Goal: Task Accomplishment & Management: Use online tool/utility

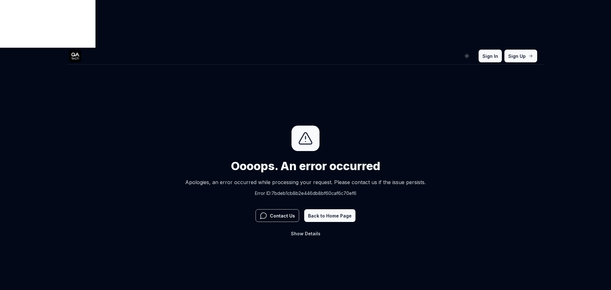
click at [501, 50] on button "Sign In" at bounding box center [490, 56] width 23 height 13
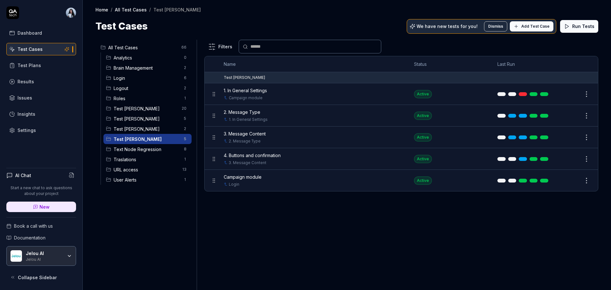
click at [130, 121] on span "Test Andres" at bounding box center [147, 119] width 67 height 7
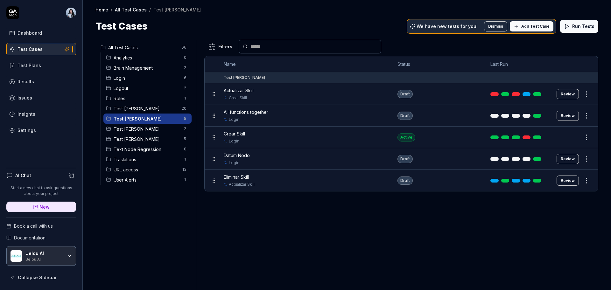
click at [187, 139] on html "Dashboard Test Cases Test Plans Results Issues Insights Settings AI Chat Start …" at bounding box center [305, 169] width 611 height 338
click at [259, 218] on html "Dashboard Test Cases Test Plans Results Issues Insights Settings AI Chat Start …" at bounding box center [305, 169] width 611 height 338
click at [147, 138] on span "Test Nadia" at bounding box center [147, 139] width 67 height 7
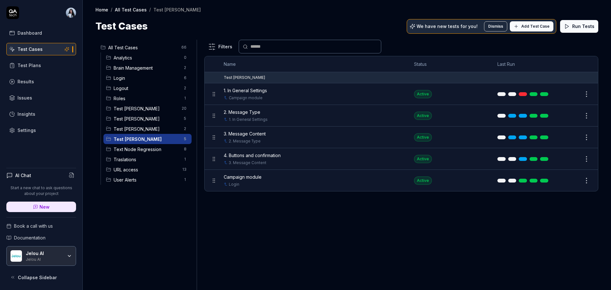
click at [519, 28] on icon at bounding box center [516, 26] width 5 height 5
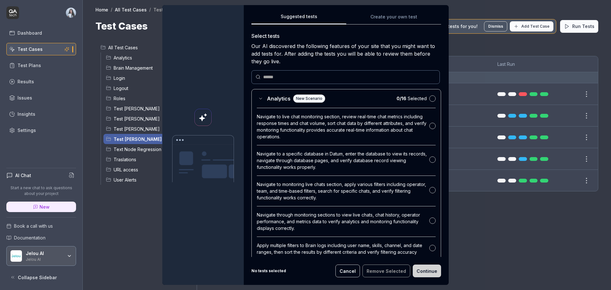
click at [378, 15] on button "Create your own test" at bounding box center [393, 18] width 95 height 11
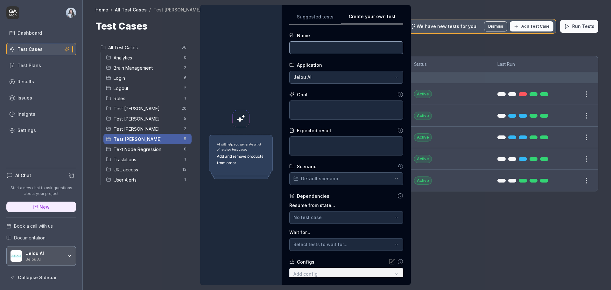
click at [342, 50] on input at bounding box center [346, 47] width 114 height 13
click at [311, 47] on input at bounding box center [346, 47] width 114 height 13
click at [308, 131] on div "Expected result" at bounding box center [314, 130] width 34 height 7
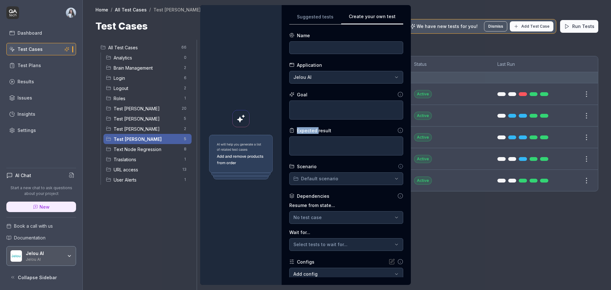
click at [308, 131] on div "Expected result" at bounding box center [314, 130] width 34 height 7
copy div "Expected result"
drag, startPoint x: 304, startPoint y: 109, endPoint x: 304, endPoint y: 122, distance: 13.0
click at [304, 109] on textarea at bounding box center [346, 110] width 114 height 19
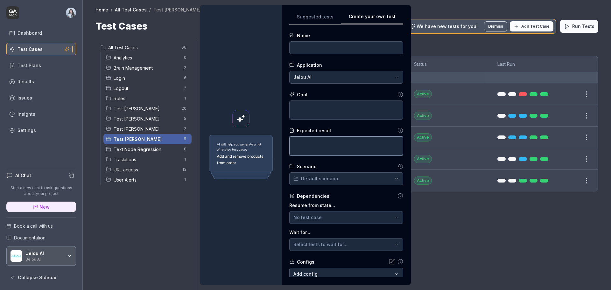
click at [304, 149] on textarea at bounding box center [346, 146] width 114 height 19
click at [364, 49] on input at bounding box center [346, 47] width 114 height 13
paste input "incorrect password"
click at [291, 49] on input "incorrect password" at bounding box center [346, 47] width 114 height 13
click at [290, 49] on input "Incorrect password" at bounding box center [346, 47] width 114 height 13
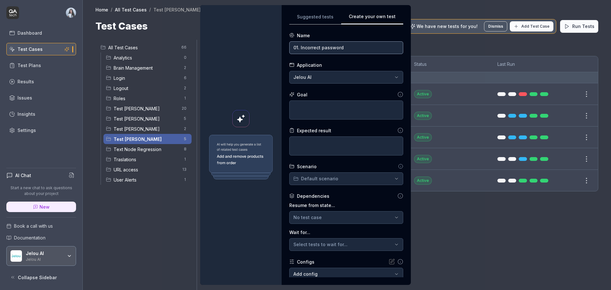
type input "01. Incorrect password"
click at [335, 115] on textarea at bounding box center [346, 110] width 114 height 19
click at [347, 78] on div "**********" at bounding box center [305, 145] width 611 height 290
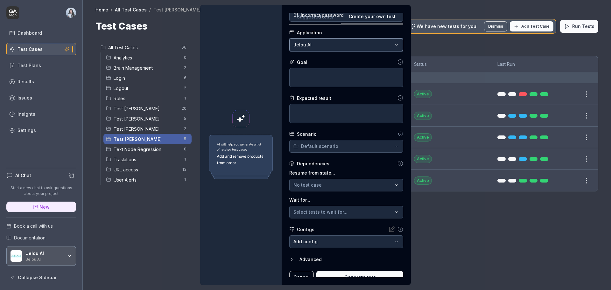
scroll to position [39, 0]
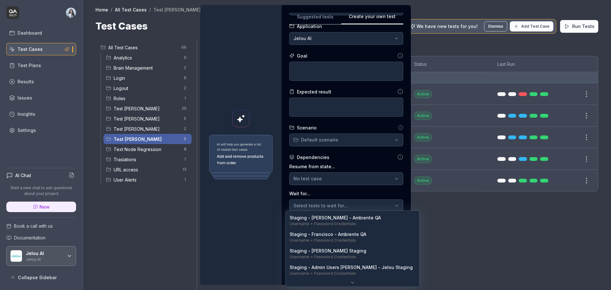
click at [355, 238] on body "Dashboard Test Cases Test Plans Results Issues Insights Settings AI Chat Start …" at bounding box center [305, 169] width 611 height 338
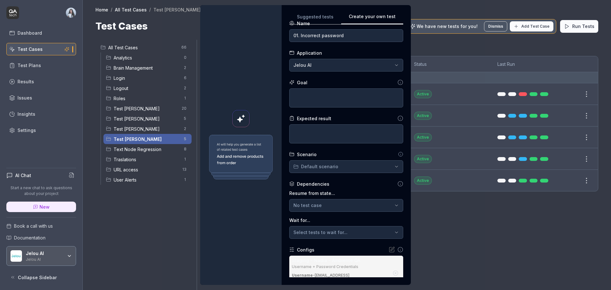
scroll to position [0, 0]
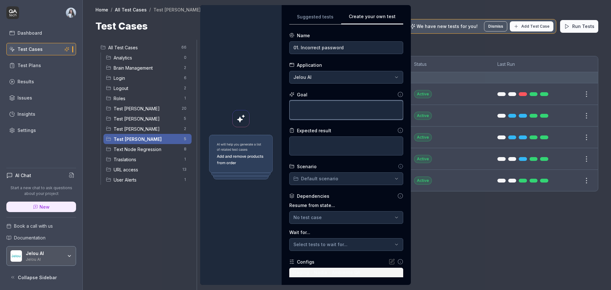
click at [323, 108] on textarea at bounding box center [346, 110] width 114 height 19
click at [311, 109] on textarea at bounding box center [346, 110] width 114 height 19
paste textarea "Validate that, after a failed login attempt, the user can use the “Forgot your …"
type textarea "*"
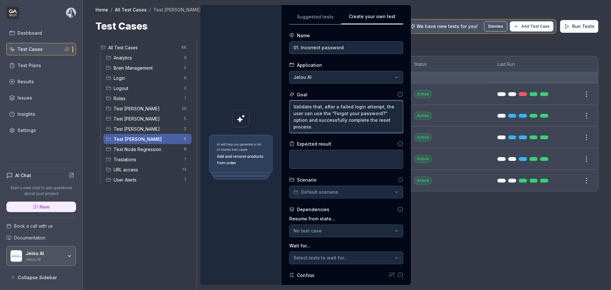
type textarea "Validate that, after a failed login attempt, the user can use the “Forgot your …"
click at [311, 159] on textarea at bounding box center [346, 159] width 114 height 19
drag, startPoint x: 347, startPoint y: 130, endPoint x: 280, endPoint y: 121, distance: 67.4
click at [282, 121] on div "**********" at bounding box center [346, 145] width 129 height 280
type textarea "*"
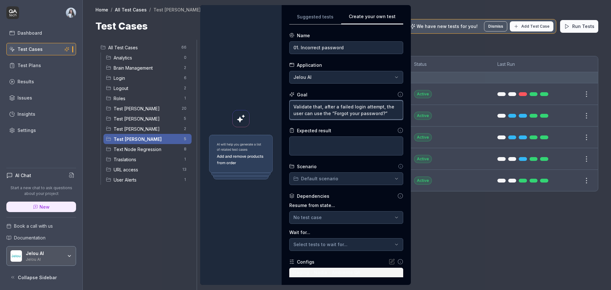
type textarea "Validate that, after a failed login attempt, the user can use the “Forgot your …"
click at [344, 139] on textarea at bounding box center [346, 146] width 114 height 19
click at [323, 149] on textarea at bounding box center [346, 146] width 114 height 19
paste textarea "The system displays an error message indicating the password is incorrect. The …"
type textarea "*"
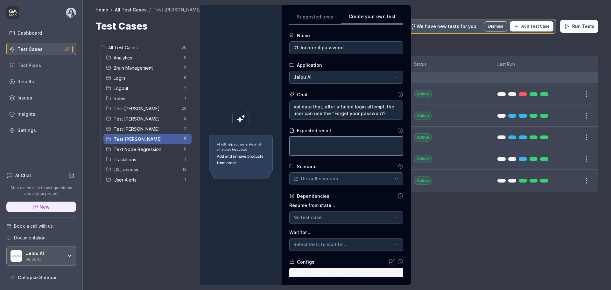
type textarea "The system displays an error message indicating the password is incorrect. The …"
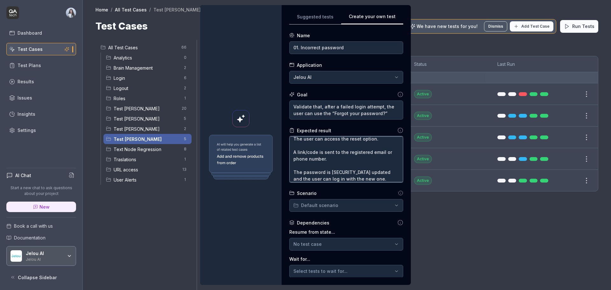
click at [298, 146] on textarea "The system displays an error message indicating the password is incorrect. The …" at bounding box center [346, 160] width 114 height 46
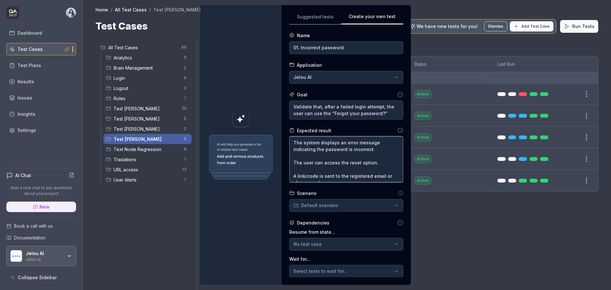
click at [290, 144] on textarea "The system displays an error message indicating the password is incorrect. The …" at bounding box center [346, 160] width 114 height 46
type textarea "*"
type textarea "*The system displays an error message indicating the password is incorrect. The…"
type textarea "*"
type textarea "The system displays an error message indicating the password is incorrect. The …"
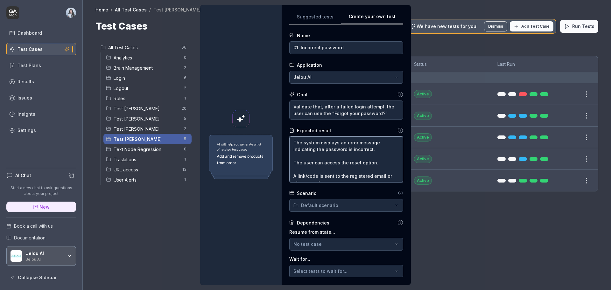
type textarea "*"
type textarea "-The system displays an error message indicating the password is incorrect. The…"
type textarea "*"
type textarea "- The system displays an error message indicating the password is incorrect. Th…"
click at [296, 159] on textarea "- The system displays an error message indicating the password is incorrect. Th…" at bounding box center [346, 160] width 114 height 46
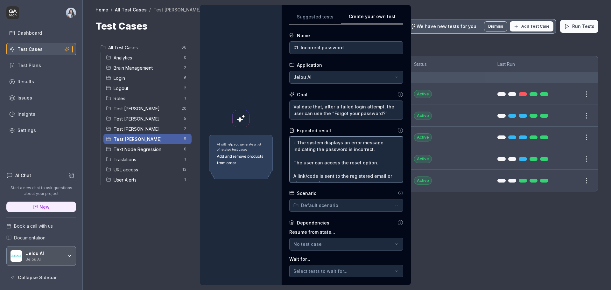
type textarea "*"
type textarea "- The system displays an error message indicating the password is incorrect. Th…"
drag, startPoint x: 293, startPoint y: 144, endPoint x: 285, endPoint y: 144, distance: 7.3
click at [289, 144] on textarea "- The system displays an error message indicating the password is incorrect. Th…" at bounding box center [346, 160] width 114 height 46
type textarea "*"
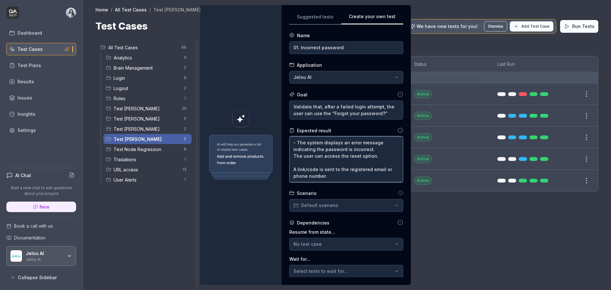
type textarea "The system displays an error message indicating the password is incorrect. The …"
type textarea "*"
type textarea "1The system displays an error message indicating the password is incorrect. The…"
type textarea "*"
type textarea "1.The system displays an error message indicating the password is incorrect. Th…"
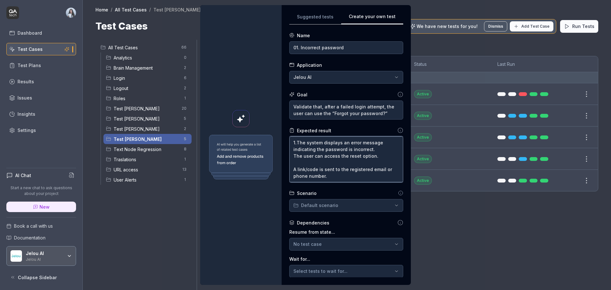
type textarea "*"
type textarea "1. The system displays an error message indicating the password is incorrect. T…"
click at [290, 150] on textarea "1. The system displays an error message indicating the password is incorrect. T…" at bounding box center [346, 160] width 114 height 46
click at [290, 158] on textarea "1. The system displays an error message indicating the password is incorrect. T…" at bounding box center [346, 160] width 114 height 46
type textarea "*"
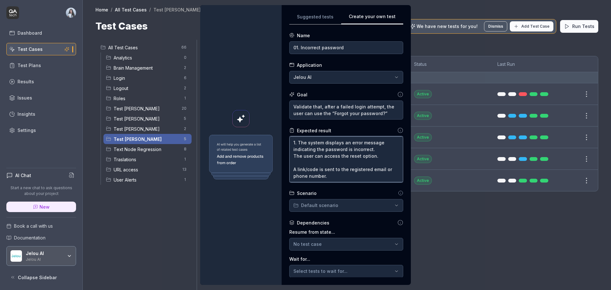
type textarea "1. The system displays an error message indicating the password is incorrect. 2…"
type textarea "*"
type textarea "1. The system displays an error message indicating the password is incorrect. 2…"
type textarea "*"
type textarea "1. The system displays an error message indicating the password is incorrect. 2…"
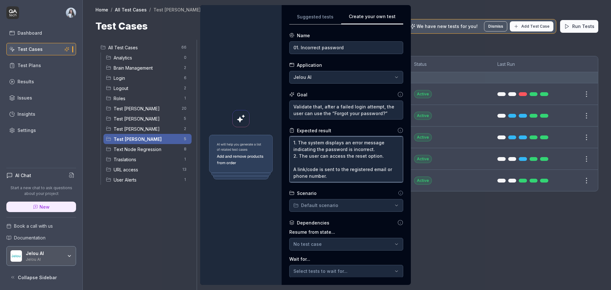
click at [289, 164] on textarea "1. The system displays an error message indicating the password is incorrect. 2…" at bounding box center [346, 160] width 114 height 46
type textarea "*"
type textarea "1. The system displays an error message indicating the password is incorrect. 2…"
click at [289, 164] on textarea "1. The system displays an error message indicating the password is incorrect. 2…" at bounding box center [346, 160] width 114 height 46
type textarea "*"
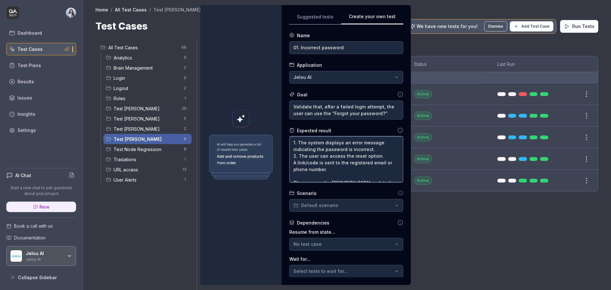
type textarea "1. The system displays an error message indicating the password is incorrect. 2…"
type textarea "*"
type textarea "1. The system displays an error message indicating the password is incorrect. 2…"
type textarea "*"
type textarea "1. The system displays an error message indicating the password is incorrect. 2…"
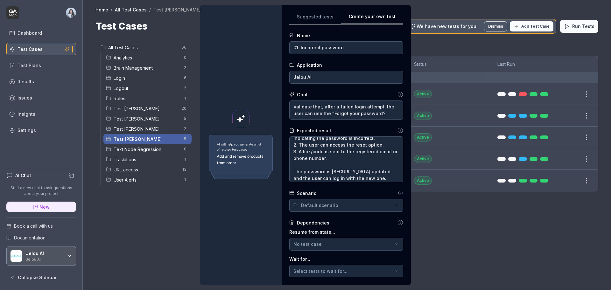
scroll to position [13, 0]
click at [289, 168] on textarea "1. The system displays an error message indicating the password is incorrect. 2…" at bounding box center [346, 160] width 114 height 46
type textarea "*"
type textarea "1. The system displays an error message indicating the password is incorrect. 2…"
type textarea "*"
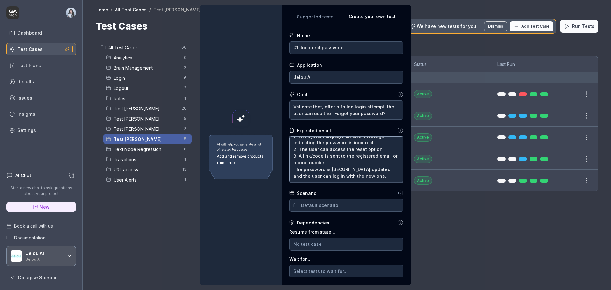
scroll to position [7, 0]
type textarea "1. The system displays an error message indicating the password is incorrect. 2…"
type textarea "*"
type textarea "1. The system displays an error message indicating the password is incorrect. 2…"
type textarea "*"
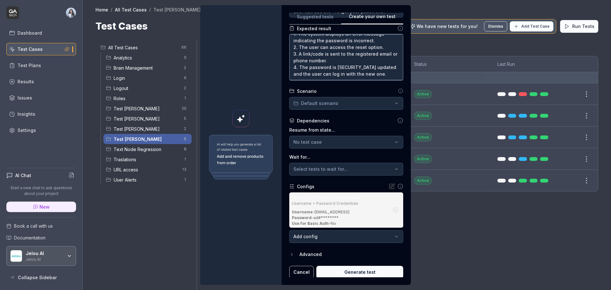
scroll to position [103, 0]
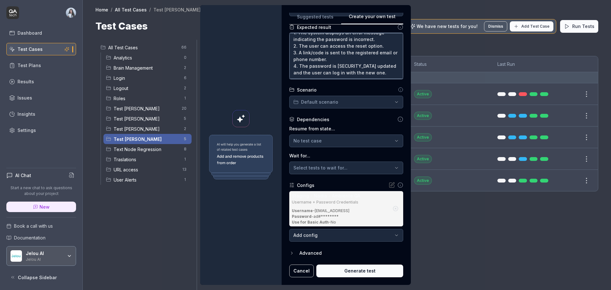
type textarea "1. The system displays an error message indicating the password is incorrect. 2…"
click at [336, 273] on button "Generate test" at bounding box center [359, 271] width 87 height 13
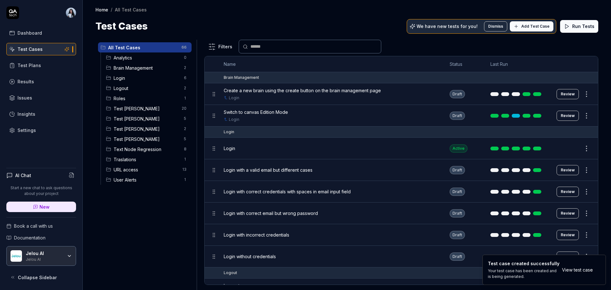
click at [390, 141] on td "Login" at bounding box center [330, 149] width 226 height 22
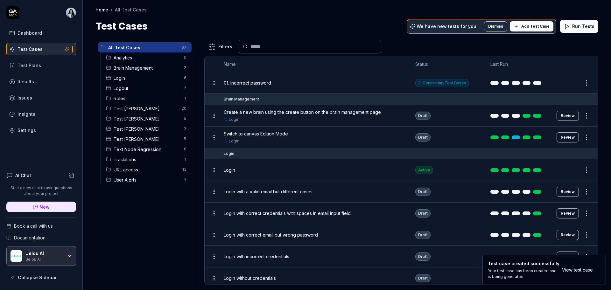
click at [127, 137] on span "Test [PERSON_NAME]" at bounding box center [147, 139] width 67 height 7
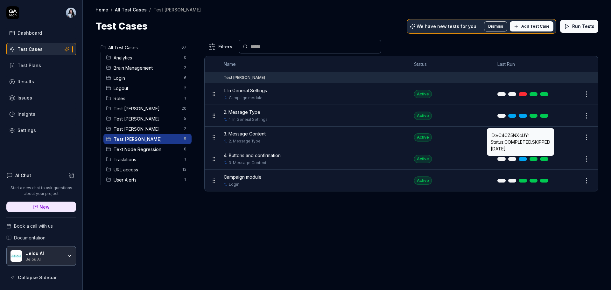
click at [400, 222] on div "Filters Name Status Last Run Test Nadia 1. In General Settings Campaign module …" at bounding box center [401, 165] width 394 height 250
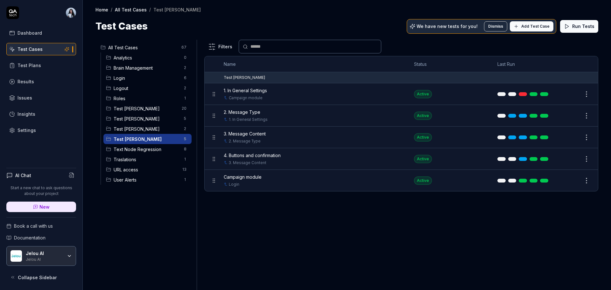
click at [153, 139] on span "Test [PERSON_NAME]" at bounding box center [147, 139] width 67 height 7
click at [150, 47] on span "All Test Cases" at bounding box center [142, 47] width 69 height 7
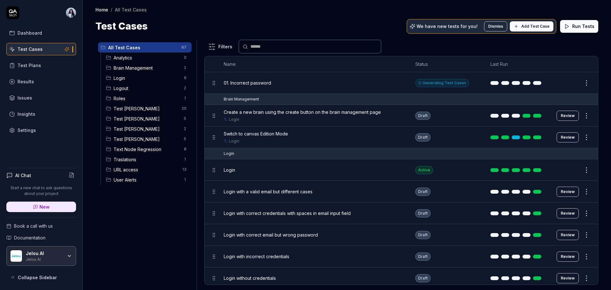
click at [576, 86] on body "Dashboard Test Cases Test Plans Results Issues Insights Settings AI Chat Start …" at bounding box center [305, 169] width 611 height 338
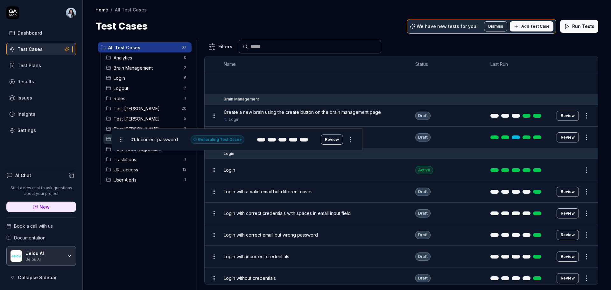
drag, startPoint x: 214, startPoint y: 83, endPoint x: 121, endPoint y: 139, distance: 108.5
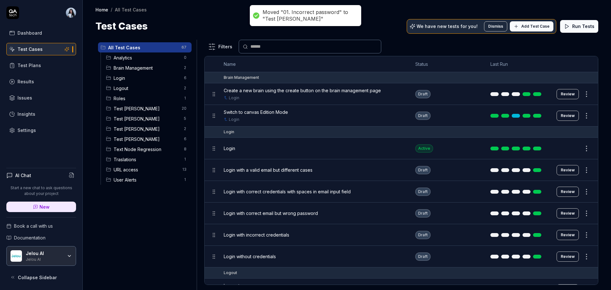
click at [124, 140] on span "Test [PERSON_NAME]" at bounding box center [147, 139] width 67 height 7
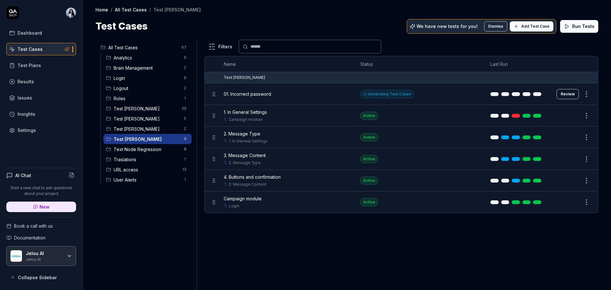
click at [340, 248] on div "Filters Name Status Last Run Test Nadia 01. Incorrect password Generating Test …" at bounding box center [401, 165] width 394 height 250
click at [571, 95] on button "Review" at bounding box center [568, 94] width 22 height 10
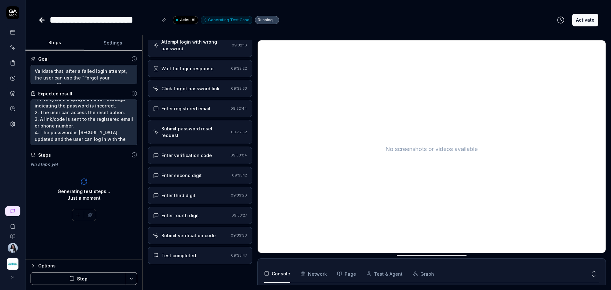
scroll to position [7, 0]
click at [207, 254] on div "Test completed" at bounding box center [190, 255] width 75 height 7
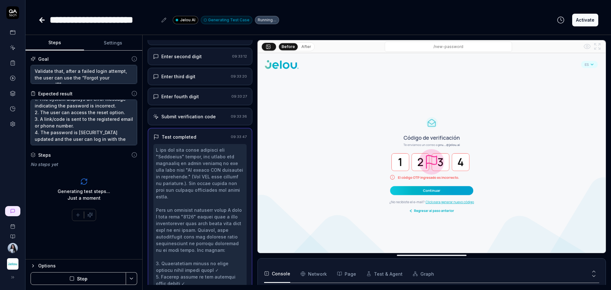
scroll to position [119, 0]
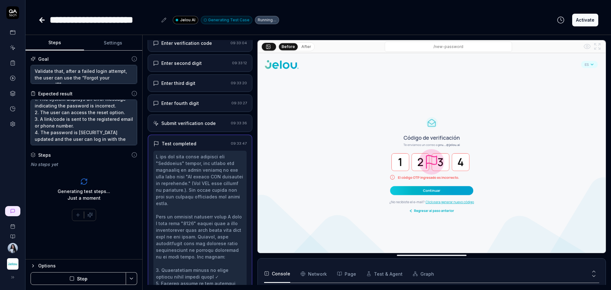
click at [200, 128] on div "Submit verification code 09:33:36" at bounding box center [200, 124] width 105 height 18
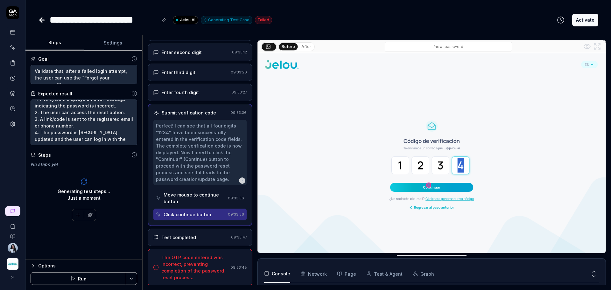
scroll to position [131, 0]
click at [401, 166] on img at bounding box center [432, 161] width 348 height 217
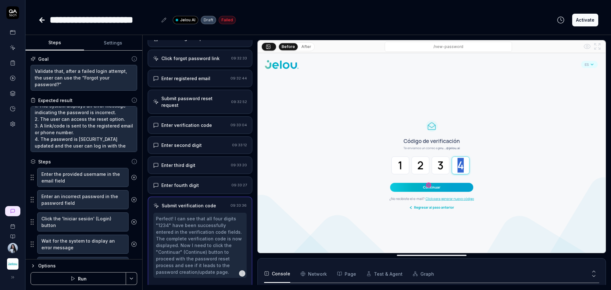
scroll to position [0, 0]
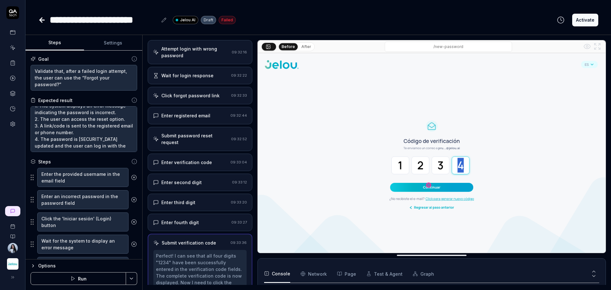
click at [209, 57] on div "Attempt login with wrong password" at bounding box center [195, 52] width 68 height 13
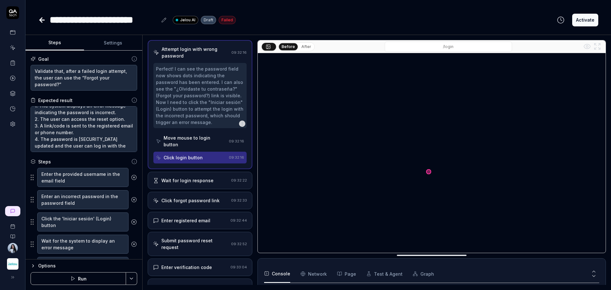
scroll to position [40, 0]
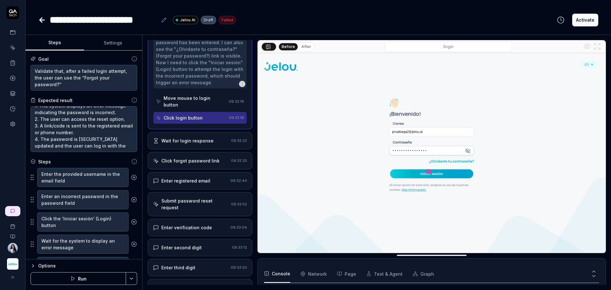
click at [183, 107] on div "Move mouse to login button" at bounding box center [195, 101] width 63 height 13
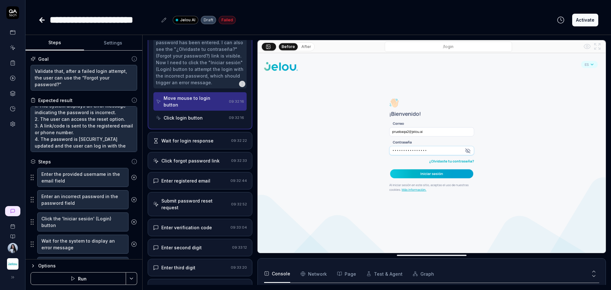
click at [184, 119] on div "Click login button" at bounding box center [183, 118] width 39 height 7
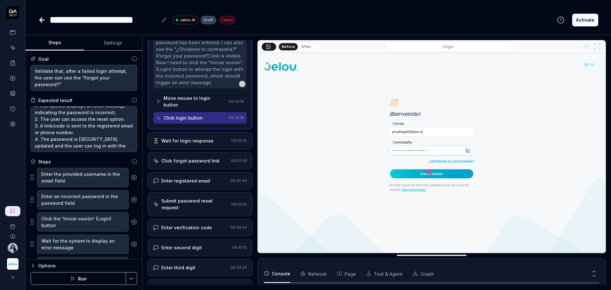
click at [184, 144] on div "Wait for login response 09:32:22" at bounding box center [200, 141] width 105 height 18
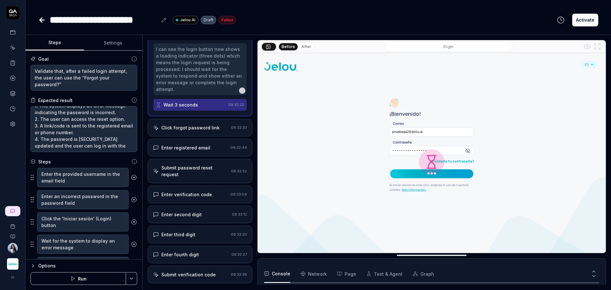
click at [191, 145] on div "Enter registered email" at bounding box center [185, 147] width 49 height 7
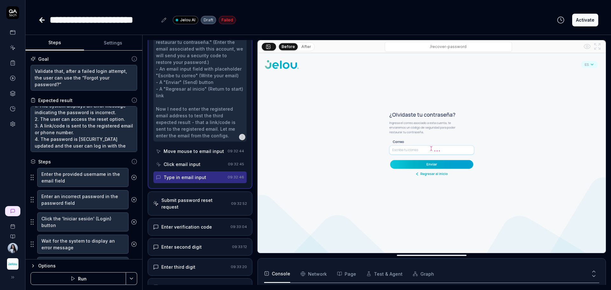
scroll to position [239, 0]
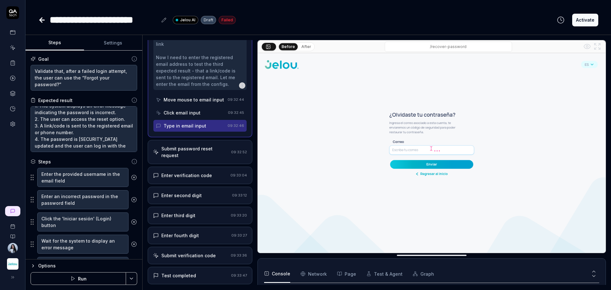
click at [193, 116] on div "Click email input" at bounding box center [182, 112] width 37 height 7
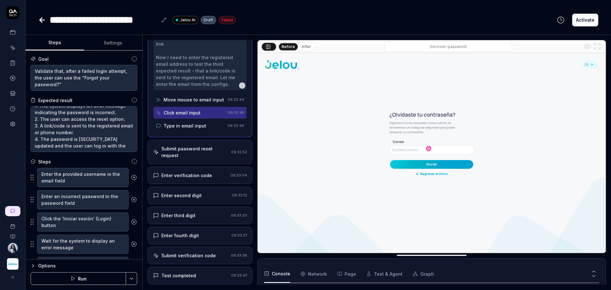
click at [193, 103] on div "Move mouse to email input" at bounding box center [194, 99] width 60 height 7
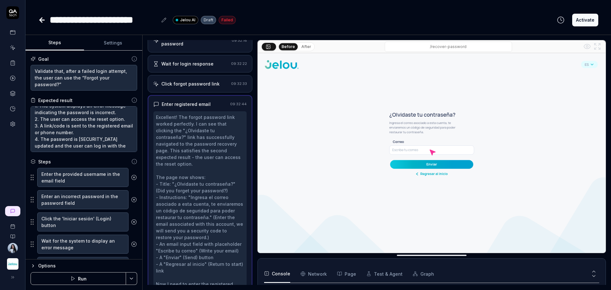
scroll to position [0, 0]
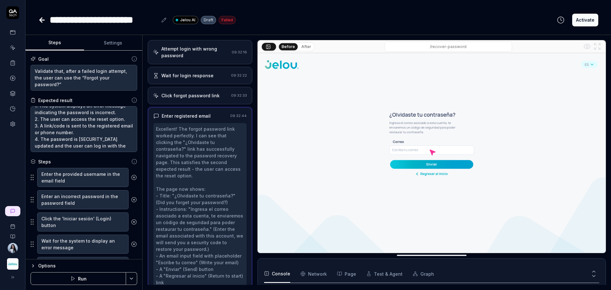
click at [190, 98] on div "Click forgot password link" at bounding box center [190, 95] width 58 height 7
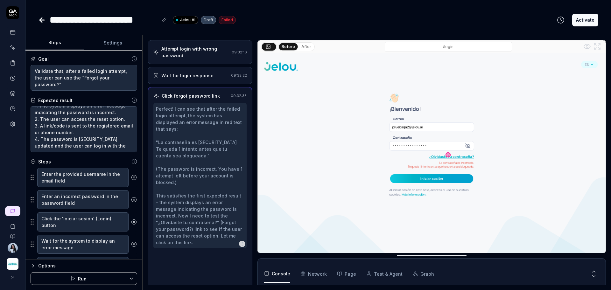
scroll to position [4, 0]
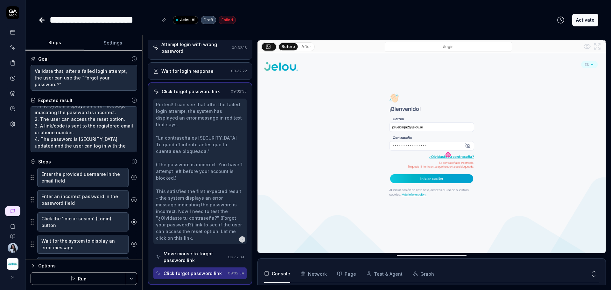
click at [200, 74] on div "Wait for login response" at bounding box center [187, 71] width 52 height 7
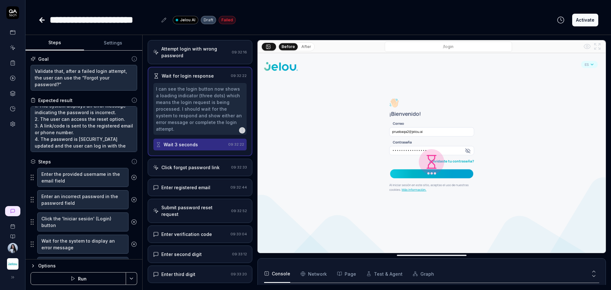
click at [188, 143] on div "Wait 3 seconds" at bounding box center [181, 144] width 34 height 7
click at [203, 56] on div "Attempt login with wrong password" at bounding box center [195, 52] width 68 height 13
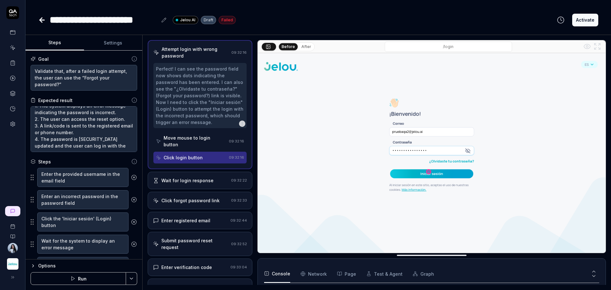
click at [192, 141] on div "Move mouse to login button" at bounding box center [195, 141] width 63 height 13
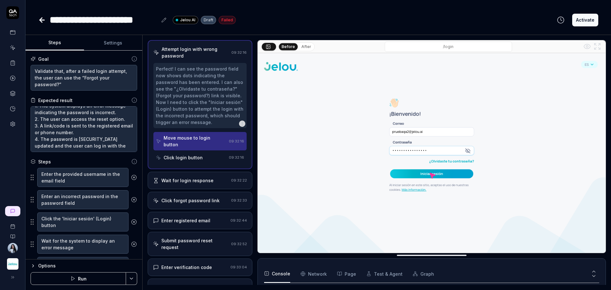
click at [192, 158] on div "Click login button" at bounding box center [183, 157] width 39 height 7
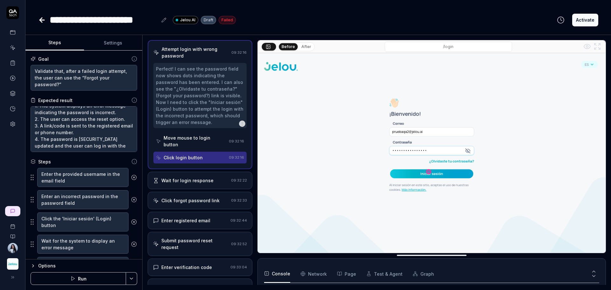
click at [194, 77] on div "Perfect! I can see the password field now shows dots indicating the password ha…" at bounding box center [200, 96] width 88 height 60
click at [180, 181] on div "Wait for login response" at bounding box center [187, 180] width 52 height 7
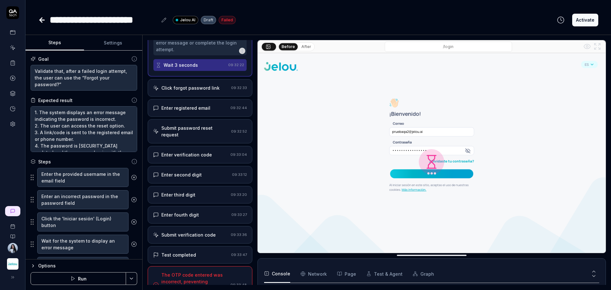
scroll to position [267, 0]
click at [207, 91] on div "Click forgot password link" at bounding box center [190, 88] width 58 height 7
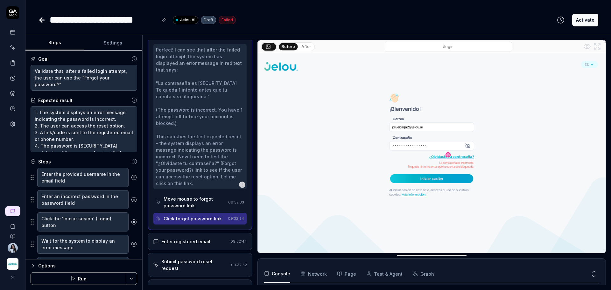
scroll to position [154, 0]
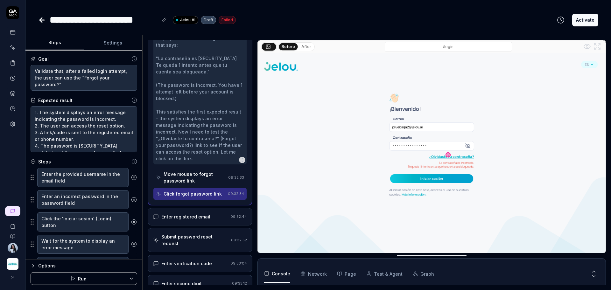
click at [223, 220] on div "Enter registered email 09:32:44" at bounding box center [200, 217] width 94 height 7
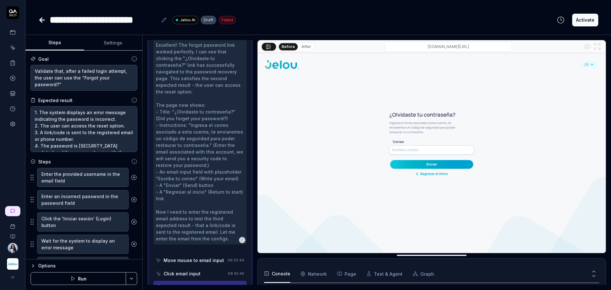
scroll to position [167, 0]
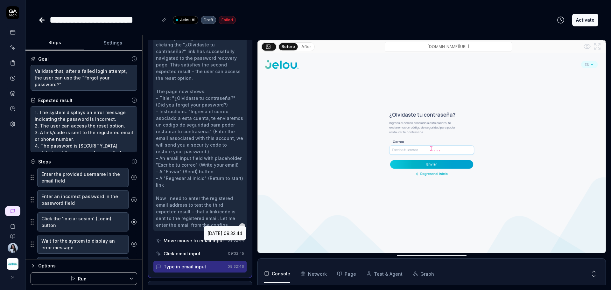
click at [207, 240] on div "2025-09-10 09:32:44" at bounding box center [225, 233] width 42 height 14
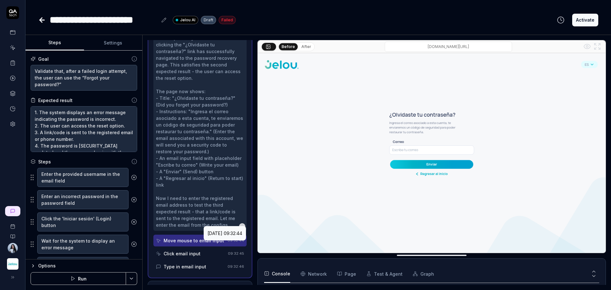
click at [198, 244] on div "Move mouse to email input" at bounding box center [194, 240] width 60 height 7
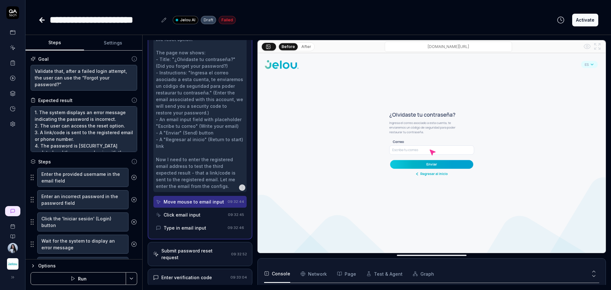
scroll to position [207, 0]
click at [197, 217] on div "Click email input" at bounding box center [182, 214] width 37 height 7
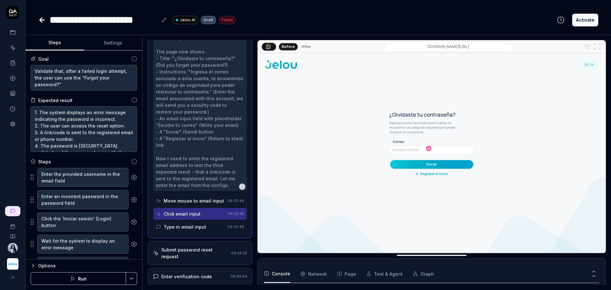
click at [196, 229] on div "Type in email input" at bounding box center [190, 227] width 69 height 12
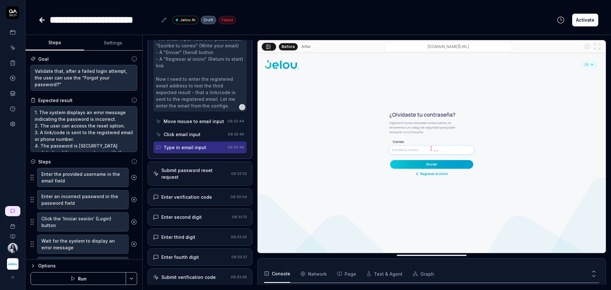
click at [184, 177] on div "Submit password reset request" at bounding box center [194, 173] width 67 height 13
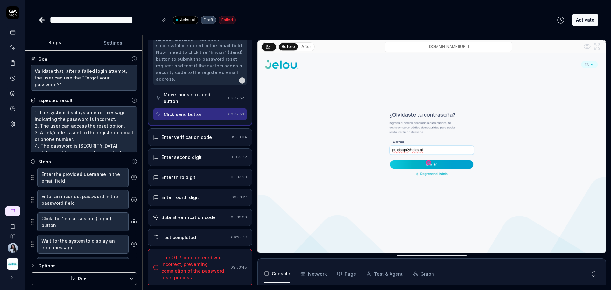
scroll to position [194, 0]
click at [205, 137] on div "Enter verification code" at bounding box center [186, 136] width 51 height 7
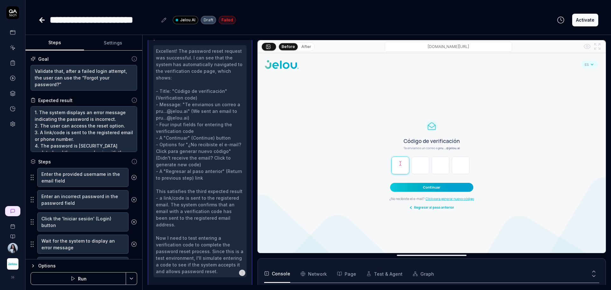
scroll to position [241, 0]
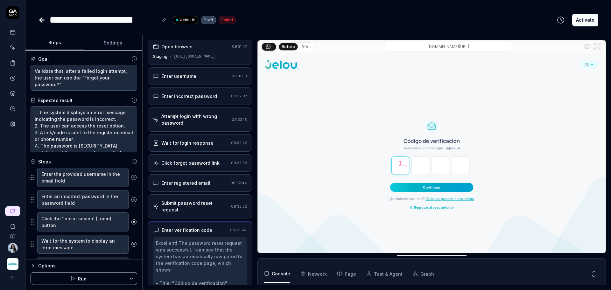
click at [204, 207] on div "Submit password reset request" at bounding box center [194, 206] width 67 height 13
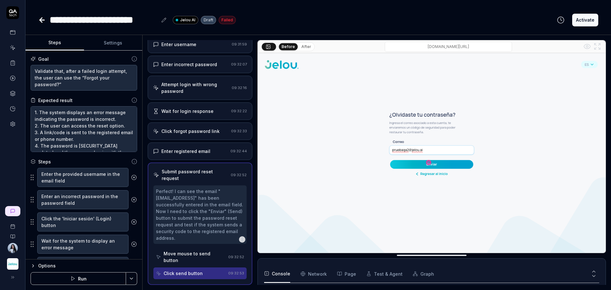
scroll to position [114, 0]
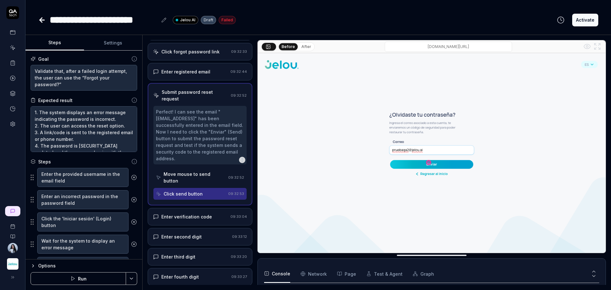
click at [188, 220] on div "Enter verification code" at bounding box center [186, 217] width 51 height 7
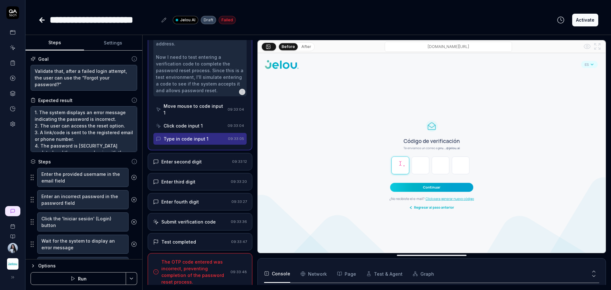
scroll to position [381, 0]
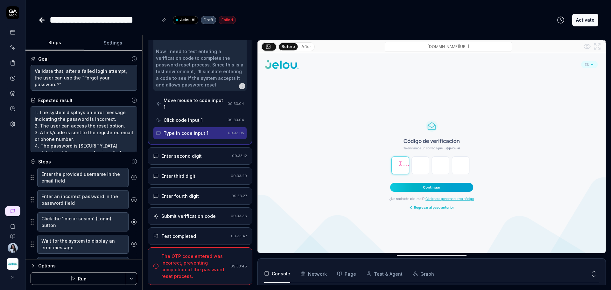
click at [184, 157] on div "Enter second digit" at bounding box center [181, 156] width 40 height 7
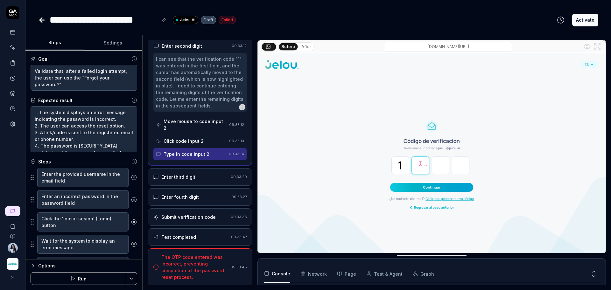
scroll to position [207, 0]
click at [200, 258] on div "The OTP code entered was incorrect, preventing completion of the password reset…" at bounding box center [194, 266] width 67 height 27
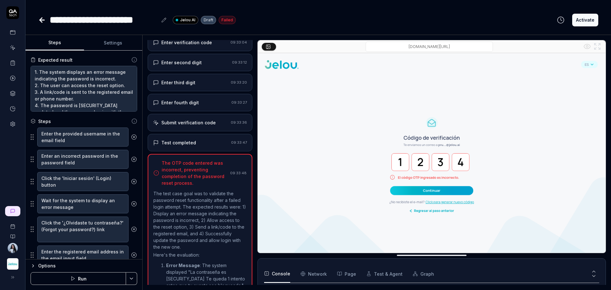
scroll to position [0, 0]
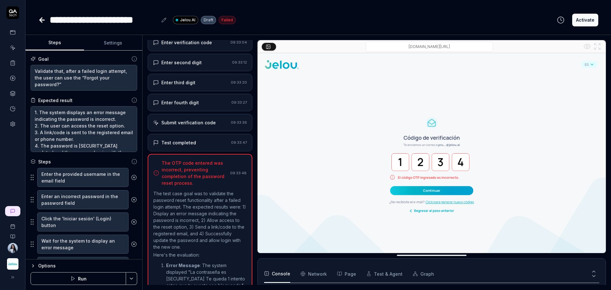
click at [119, 45] on button "Settings" at bounding box center [113, 42] width 59 height 15
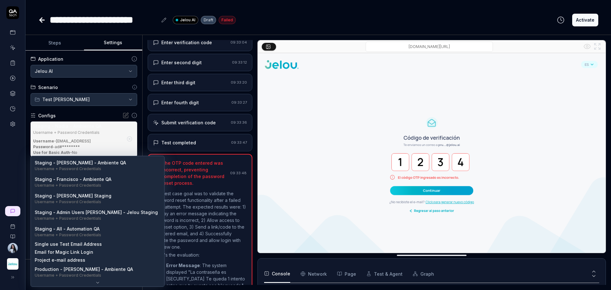
click at [91, 168] on body "**********" at bounding box center [305, 169] width 611 height 338
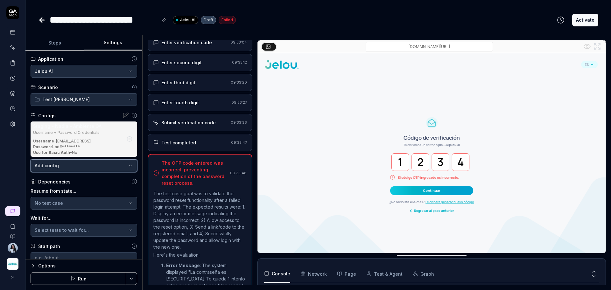
click at [78, 117] on html "**********" at bounding box center [305, 169] width 611 height 338
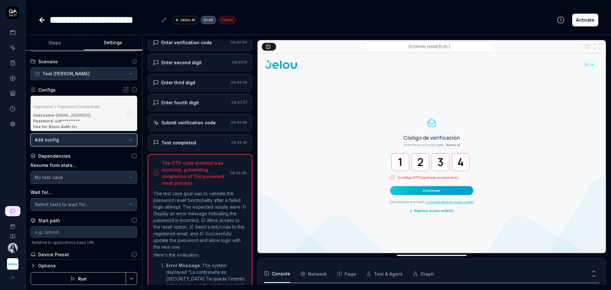
scroll to position [40, 0]
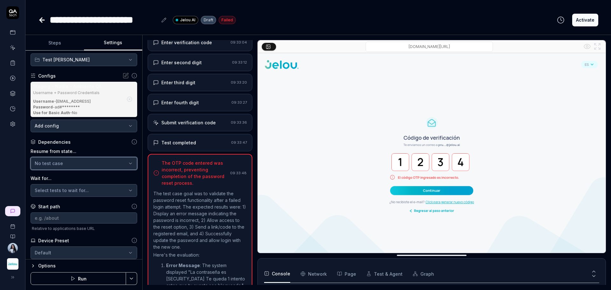
click at [79, 165] on div "No test case" at bounding box center [81, 163] width 92 height 7
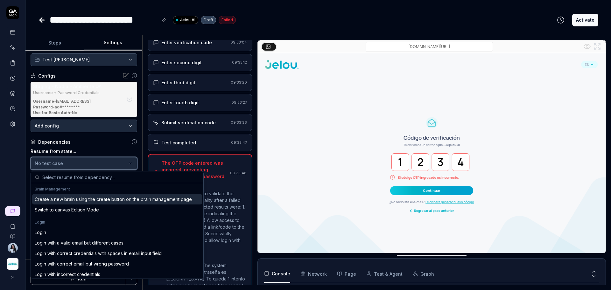
click at [79, 165] on div "No test case" at bounding box center [81, 163] width 92 height 7
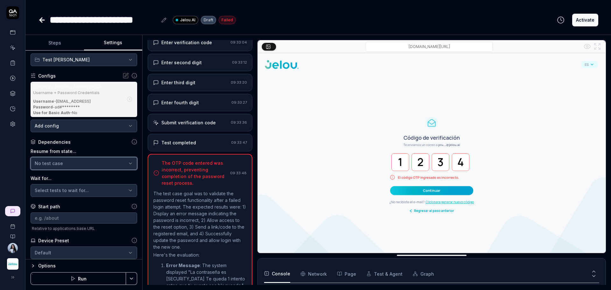
scroll to position [59, 0]
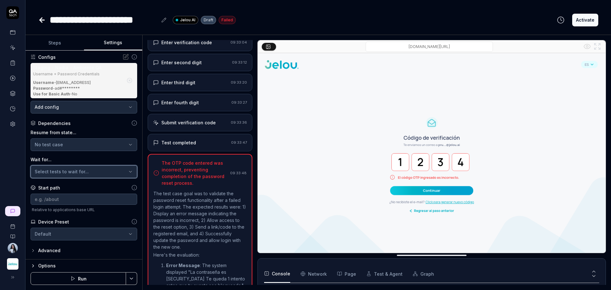
click at [77, 170] on span "Select tests to wait for..." at bounding box center [62, 171] width 54 height 5
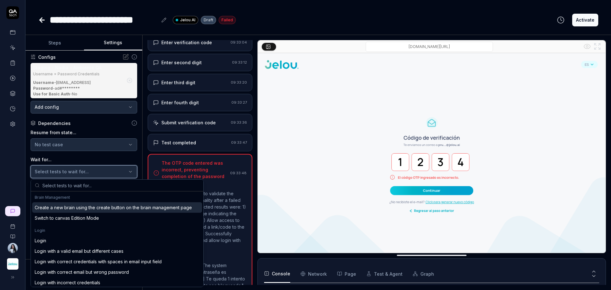
click at [77, 170] on span "Select tests to wait for..." at bounding box center [62, 171] width 54 height 5
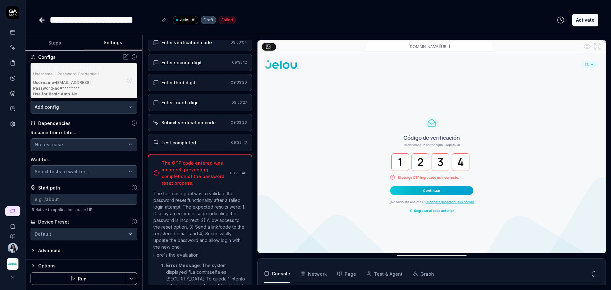
click at [65, 233] on html "**********" at bounding box center [305, 169] width 611 height 338
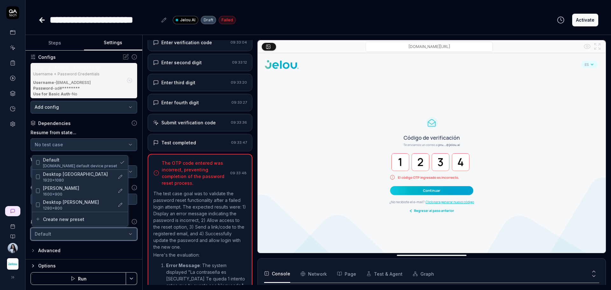
click at [65, 233] on html "**********" at bounding box center [305, 169] width 611 height 338
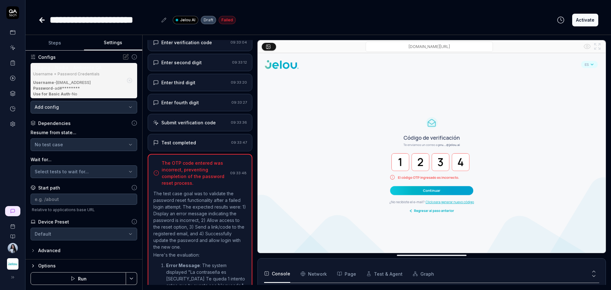
click at [61, 248] on div "Advanced" at bounding box center [84, 251] width 107 height 8
click at [60, 251] on div "Advanced" at bounding box center [84, 251] width 107 height 8
click at [54, 251] on div "Advanced" at bounding box center [49, 251] width 22 height 8
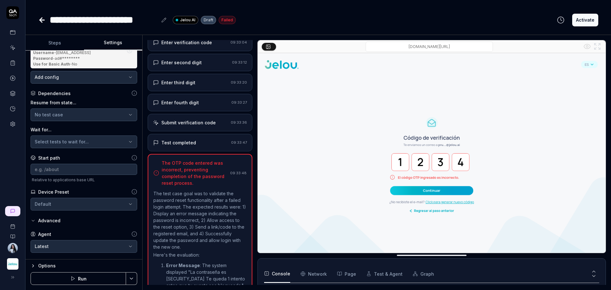
scroll to position [109, 0]
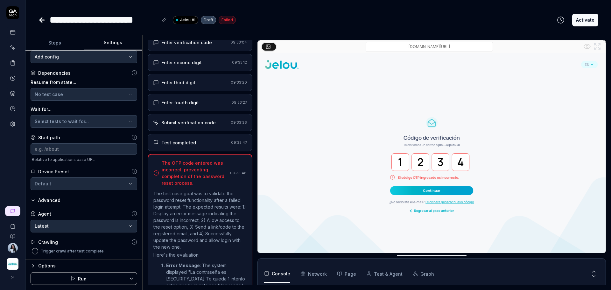
click at [33, 240] on icon at bounding box center [33, 242] width 5 height 5
click at [32, 241] on icon at bounding box center [33, 242] width 5 height 5
click at [35, 243] on div "Crawling" at bounding box center [44, 242] width 27 height 7
click at [34, 242] on icon at bounding box center [33, 242] width 5 height 5
click at [43, 268] on div "Options" at bounding box center [87, 266] width 99 height 8
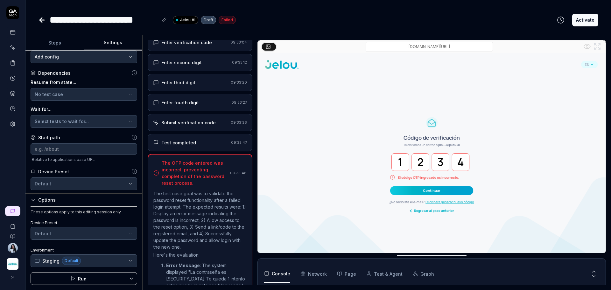
click at [81, 236] on html "**********" at bounding box center [305, 169] width 611 height 338
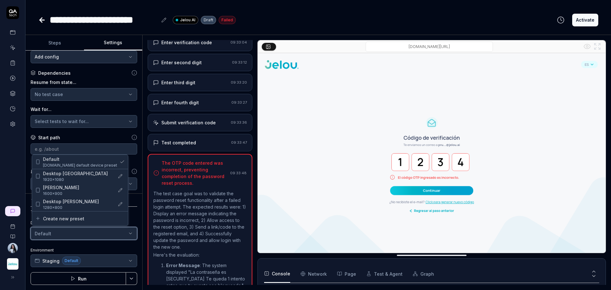
click at [81, 236] on html "**********" at bounding box center [305, 169] width 611 height 338
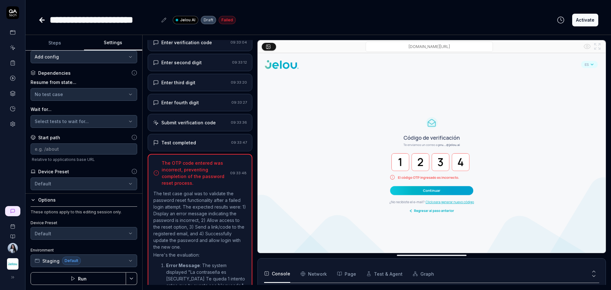
click at [53, 44] on button "Steps" at bounding box center [54, 42] width 59 height 15
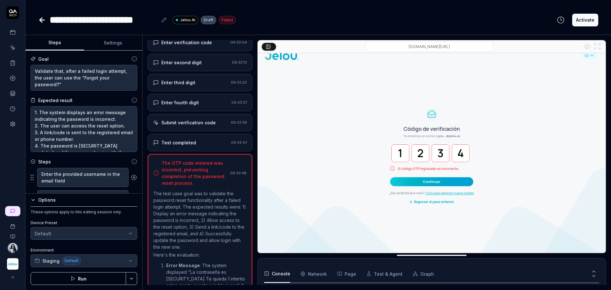
scroll to position [14, 0]
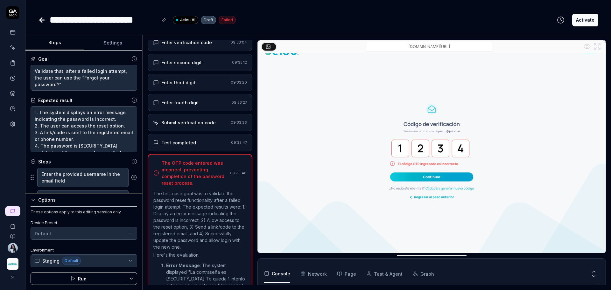
click at [12, 17] on icon at bounding box center [12, 12] width 13 height 13
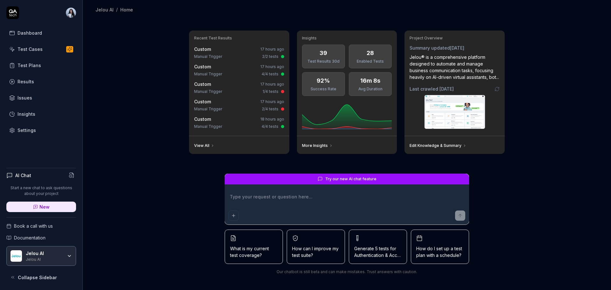
click at [15, 128] on icon at bounding box center [12, 131] width 6 height 6
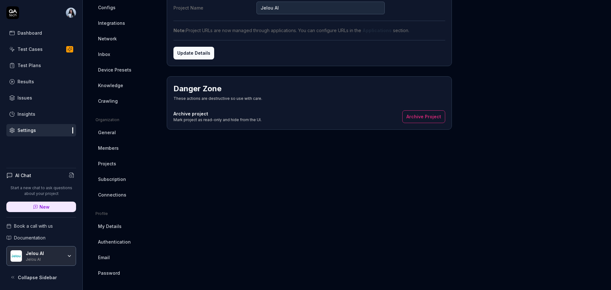
scroll to position [87, 0]
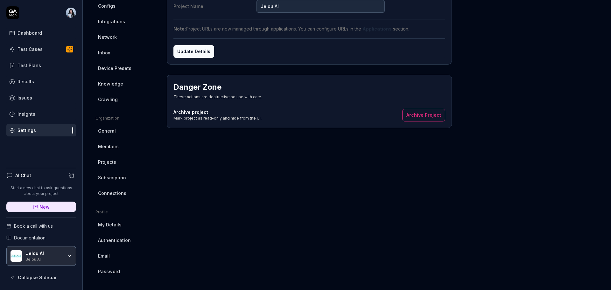
click at [120, 252] on link "Email" at bounding box center [125, 256] width 61 height 12
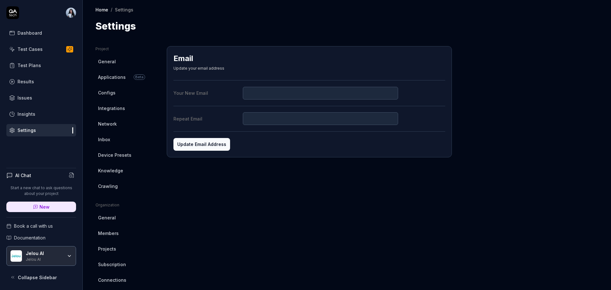
click at [114, 63] on span "General" at bounding box center [107, 61] width 18 height 7
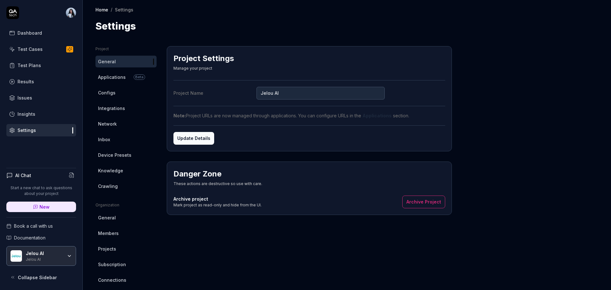
click at [120, 80] on span "Applications" at bounding box center [112, 77] width 28 height 7
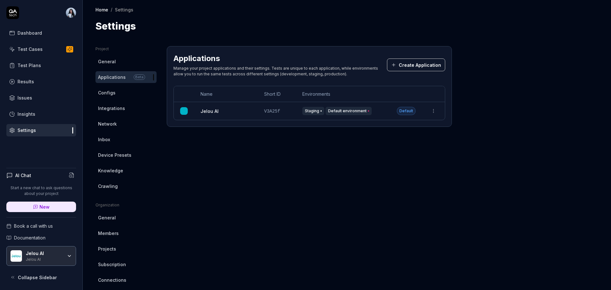
click at [112, 139] on link "Inbox" at bounding box center [125, 140] width 61 height 12
click at [121, 110] on span "Integrations" at bounding box center [111, 108] width 27 height 7
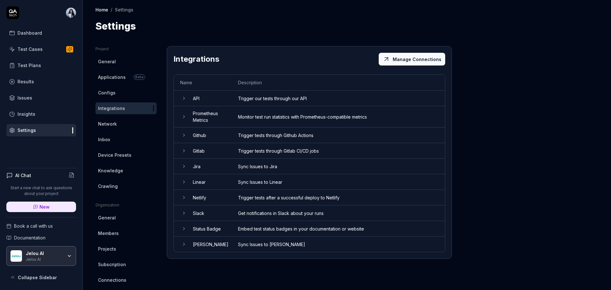
click at [182, 100] on icon at bounding box center [183, 98] width 5 height 5
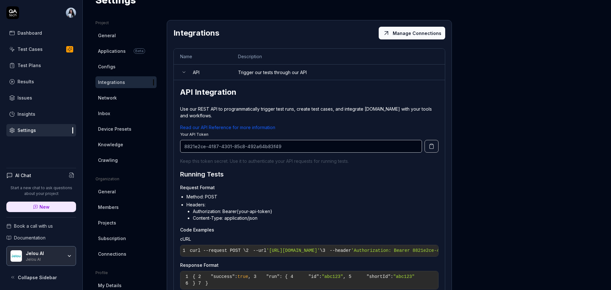
scroll to position [40, 0]
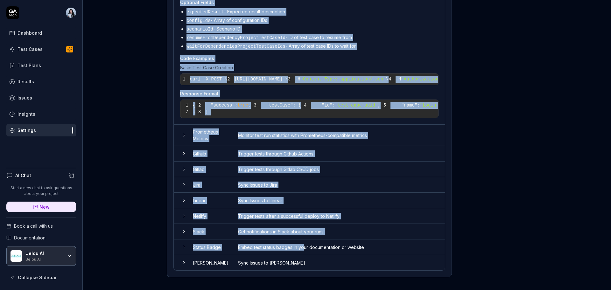
scroll to position [607, 0]
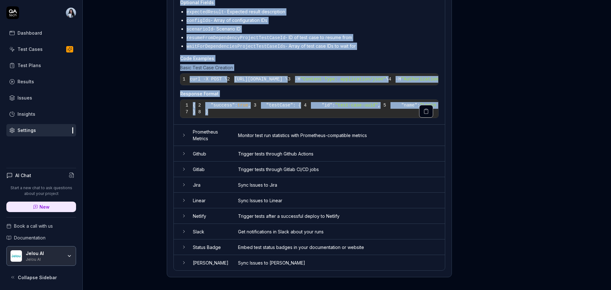
drag, startPoint x: 172, startPoint y: 19, endPoint x: 374, endPoint y: 114, distance: 223.0
copy div "Integrations Manage Connections Name Description API Trigger our tests through …"
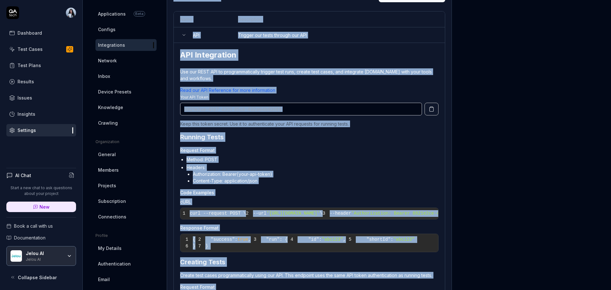
scroll to position [11, 0]
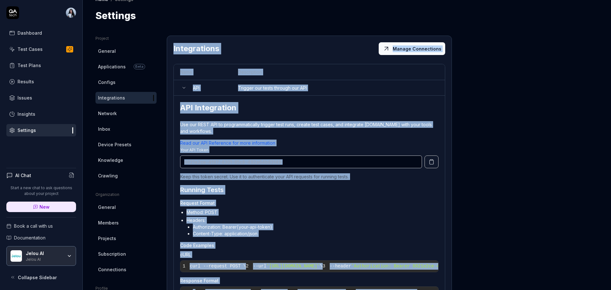
click at [250, 131] on p "Use our REST API to programmatically trigger test runs, create test cases, and …" at bounding box center [309, 127] width 258 height 13
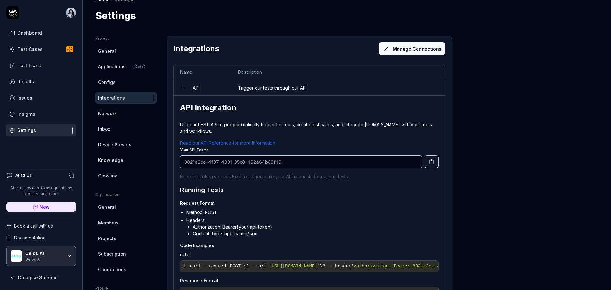
click at [308, 198] on div "Running Tests Request Format Method: POST Headers: Authorization: Bearer {your-…" at bounding box center [309, 245] width 258 height 120
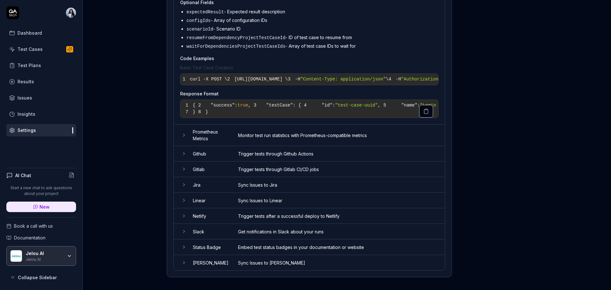
scroll to position [607, 0]
click at [181, 135] on td at bounding box center [180, 135] width 13 height 21
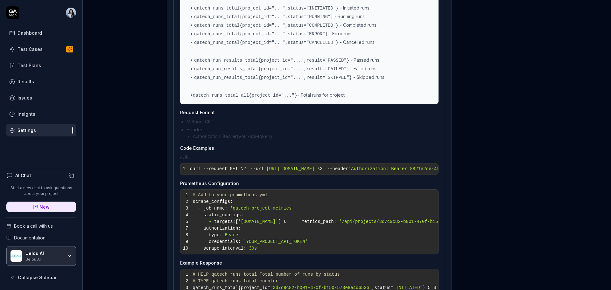
scroll to position [726, 0]
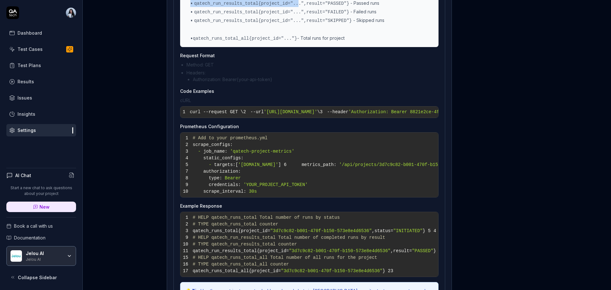
scroll to position [46, 0]
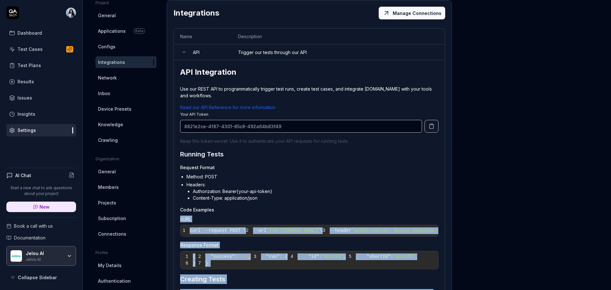
drag, startPoint x: 299, startPoint y: 178, endPoint x: 363, endPoint y: 206, distance: 70.5
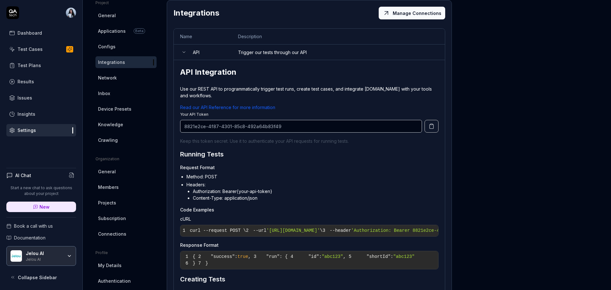
click at [211, 73] on h2 "API Integration" at bounding box center [309, 72] width 258 height 11
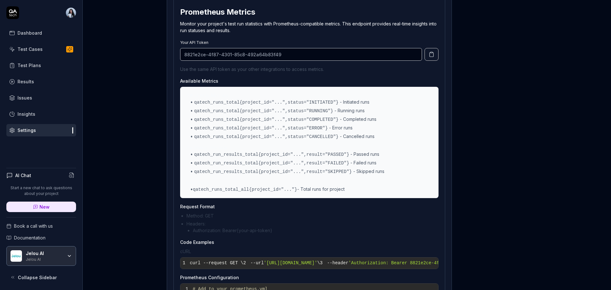
scroll to position [523, 0]
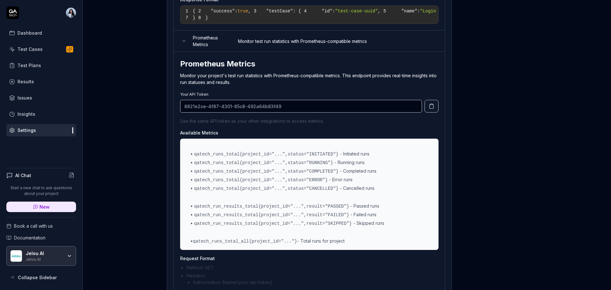
click at [184, 44] on icon at bounding box center [183, 41] width 5 height 5
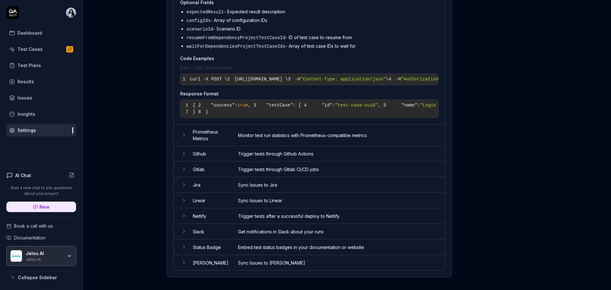
scroll to position [607, 0]
drag, startPoint x: 172, startPoint y: 70, endPoint x: 271, endPoint y: 266, distance: 219.6
click at [371, 108] on pre "1 { 2 "success" : true , 3 "testCase" : { 4 "id" : "test-case-uuid" , 5 "name" …" at bounding box center [309, 109] width 258 height 18
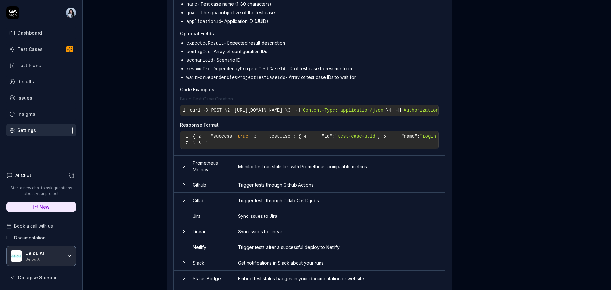
scroll to position [368, 0]
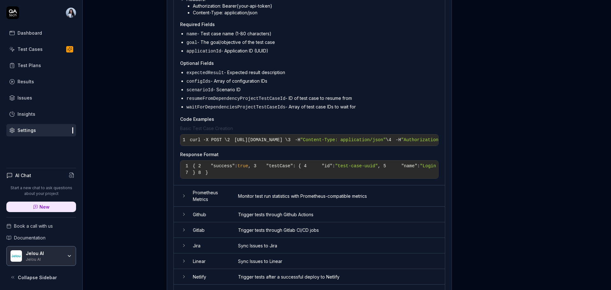
click at [256, 55] on ul "name - Test case name (1-80 characters) goal - The goal/objective of the test c…" at bounding box center [309, 42] width 258 height 25
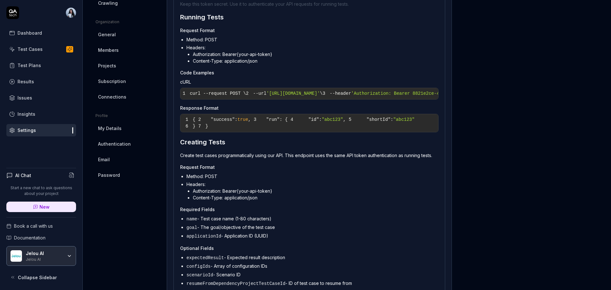
scroll to position [130, 0]
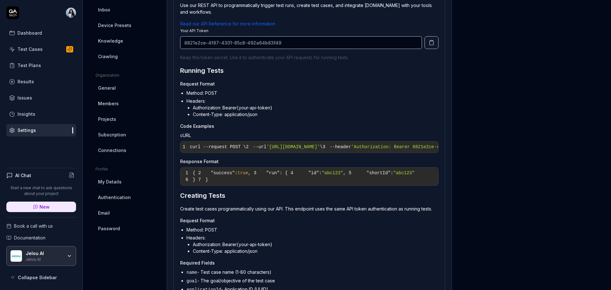
click at [228, 120] on div "Running Tests Request Format Method: POST Headers: Authorization: Bearer {your-…" at bounding box center [309, 126] width 258 height 120
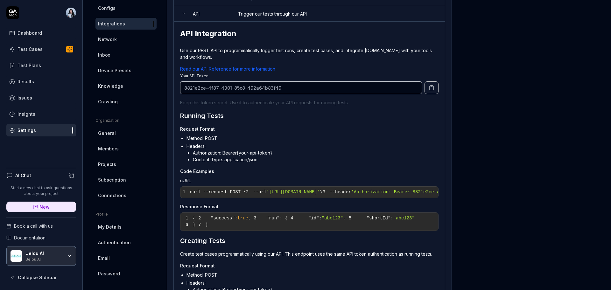
scroll to position [50, 0]
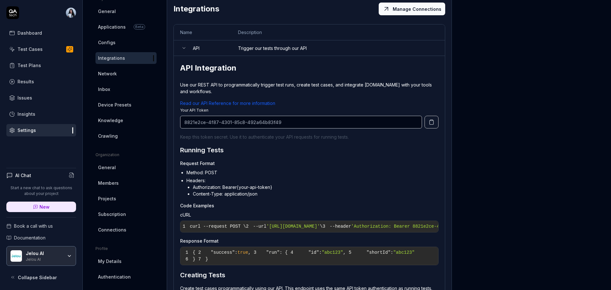
click at [211, 105] on link "Read our API Reference for more information" at bounding box center [227, 103] width 95 height 5
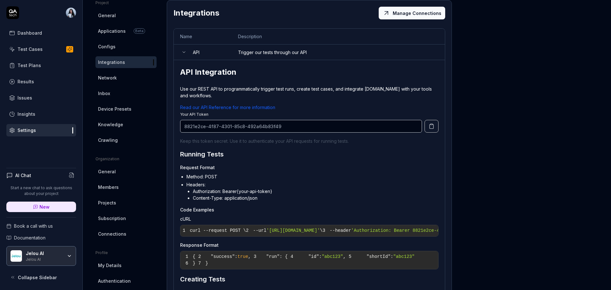
scroll to position [0, 0]
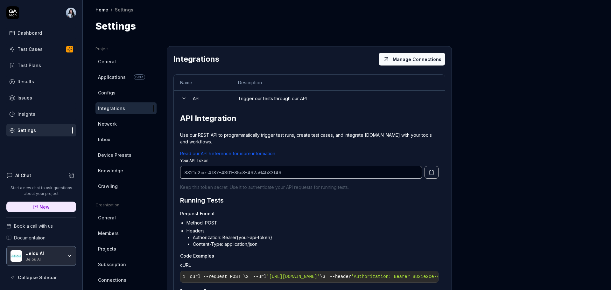
click at [187, 100] on td "API" at bounding box center [208, 99] width 45 height 16
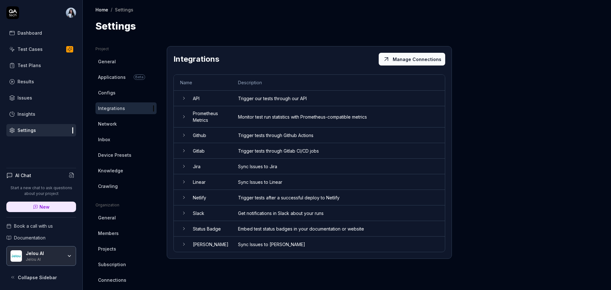
click at [200, 101] on td "API" at bounding box center [208, 99] width 45 height 16
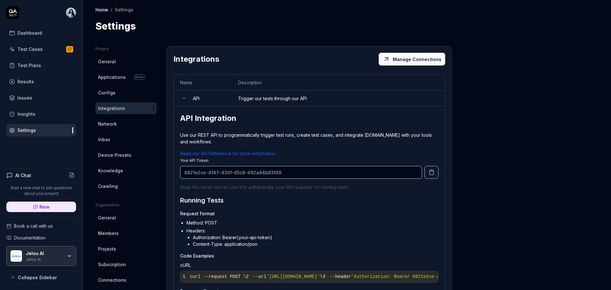
click at [200, 101] on td "API" at bounding box center [208, 99] width 45 height 16
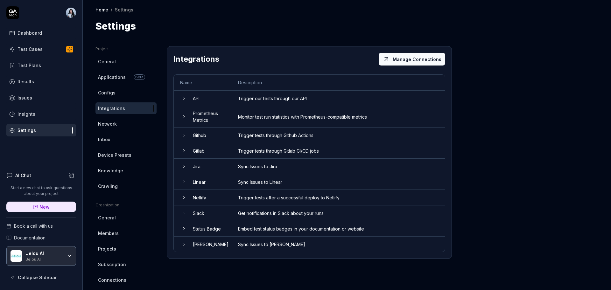
click at [200, 101] on td "API" at bounding box center [208, 99] width 45 height 16
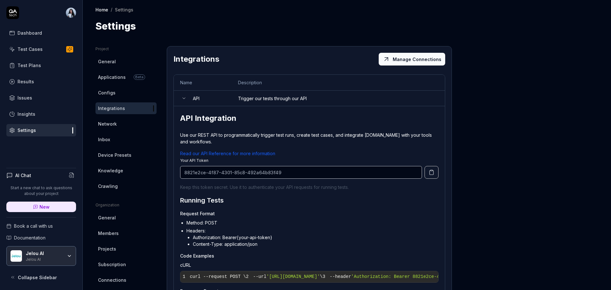
click at [200, 101] on td "API" at bounding box center [208, 99] width 45 height 16
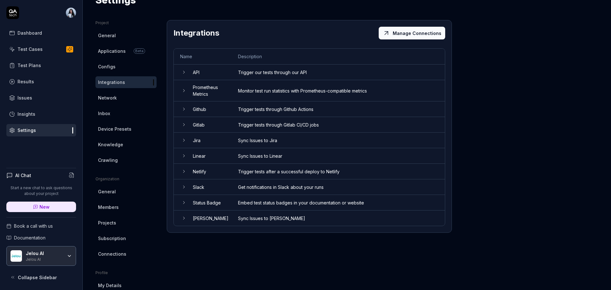
scroll to position [40, 0]
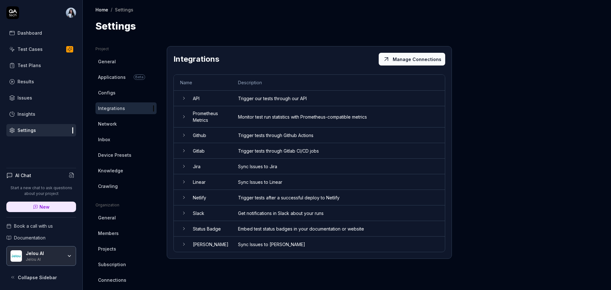
click at [118, 97] on link "Configs" at bounding box center [125, 93] width 61 height 12
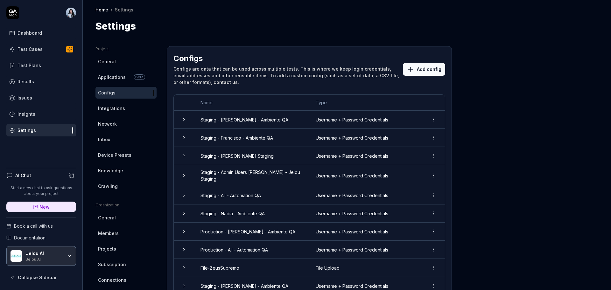
click at [421, 71] on button "Add config" at bounding box center [424, 69] width 42 height 13
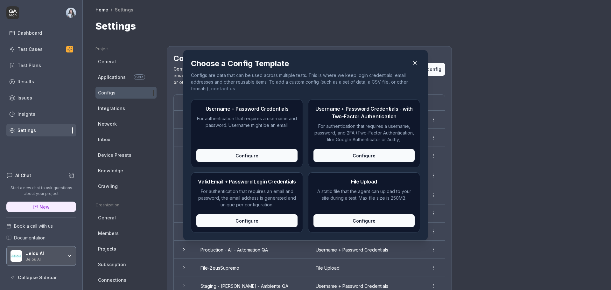
drag, startPoint x: 275, startPoint y: 202, endPoint x: 205, endPoint y: 191, distance: 70.3
click at [205, 191] on p "For authentication that requires an email and password, the email address is ge…" at bounding box center [246, 198] width 101 height 20
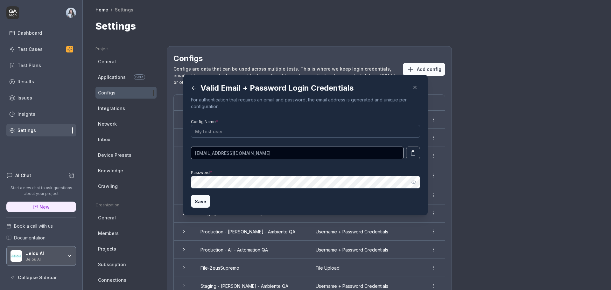
click at [208, 192] on form "Config Name * ace5565-baboon-cqx09w@qatech.email Password * Show password Save" at bounding box center [305, 162] width 229 height 90
click at [192, 90] on icon at bounding box center [194, 88] width 6 height 6
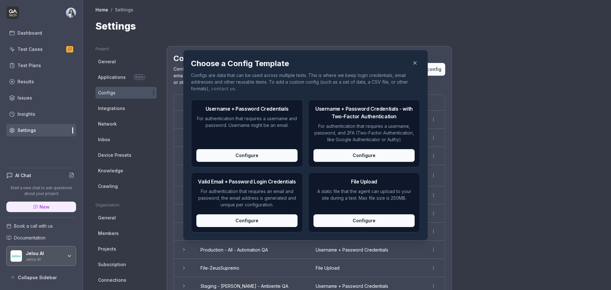
drag, startPoint x: 286, startPoint y: 209, endPoint x: 198, endPoint y: 182, distance: 92.0
click at [198, 182] on div "Valid Email + Password Login Credentials For authentication that requires an em…" at bounding box center [247, 202] width 112 height 60
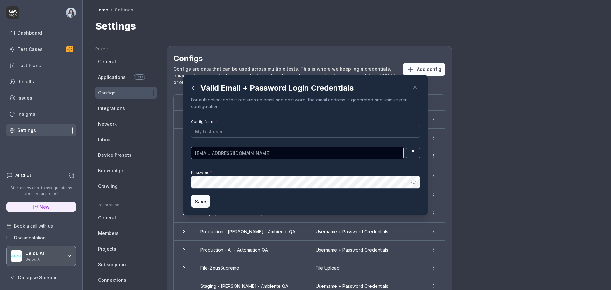
click at [268, 89] on div "Valid Email + Password Login Credentials" at bounding box center [299, 87] width 216 height 11
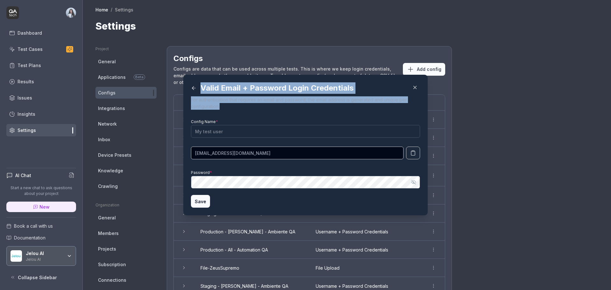
drag, startPoint x: 198, startPoint y: 88, endPoint x: 232, endPoint y: 111, distance: 40.6
click at [232, 111] on div "Valid Email + Password Login Credentials For authentication that requires an em…" at bounding box center [305, 144] width 229 height 125
copy div "Valid Email + Password Login Credentials For authentication that requires an em…"
click at [412, 85] on icon "button" at bounding box center [415, 88] width 6 height 6
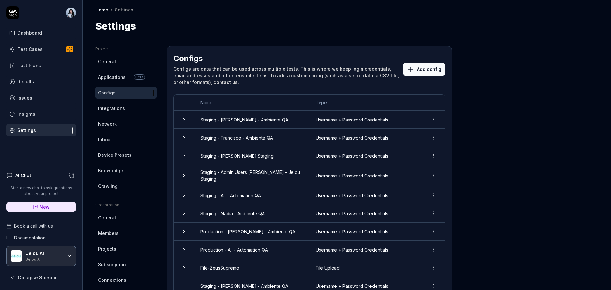
click at [425, 70] on button "Add config" at bounding box center [424, 69] width 42 height 13
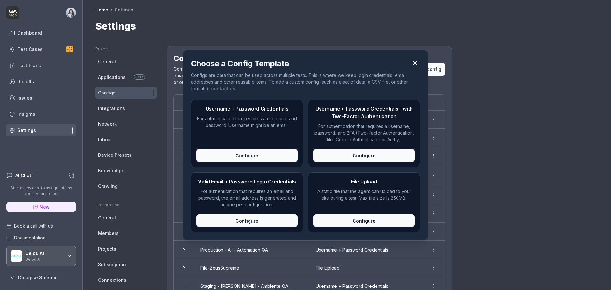
click at [313, 109] on h2 "Username + Password Credentials - with Two-Factor Authentication" at bounding box center [363, 112] width 101 height 15
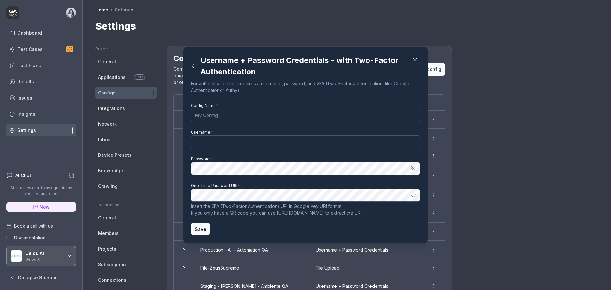
click at [347, 58] on div "Username + Password Credentials - with Two-Factor Authentication" at bounding box center [299, 66] width 216 height 23
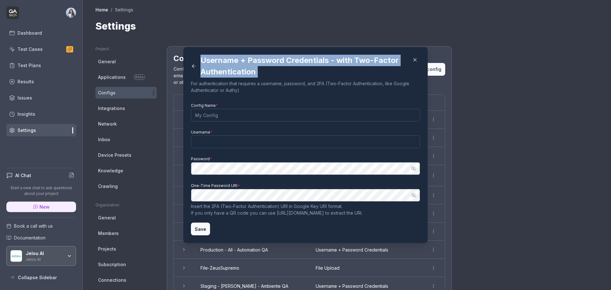
click at [347, 58] on div "Username + Password Credentials - with Two-Factor Authentication" at bounding box center [299, 66] width 216 height 23
copy div "Username + Password Credentials - with Two-Factor Authentication"
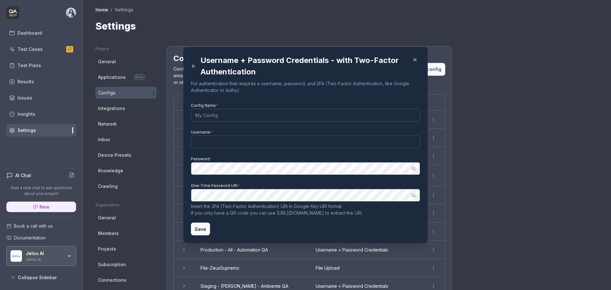
click at [412, 61] on icon "button" at bounding box center [415, 60] width 6 height 6
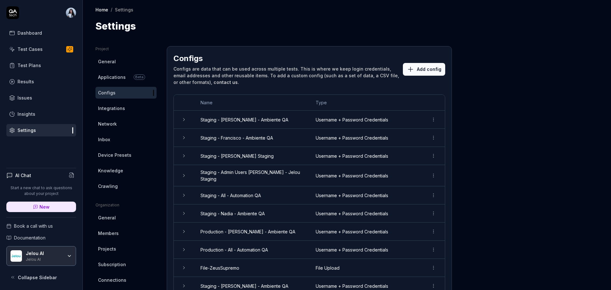
click at [110, 126] on span "Network" at bounding box center [107, 124] width 19 height 7
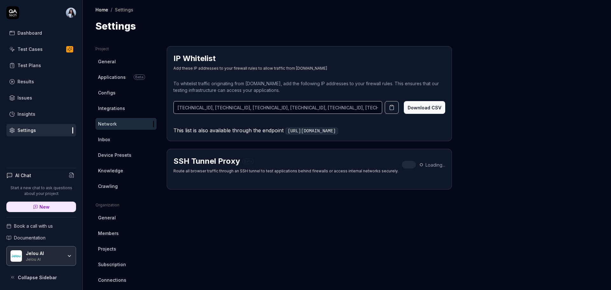
scroll to position [87, 0]
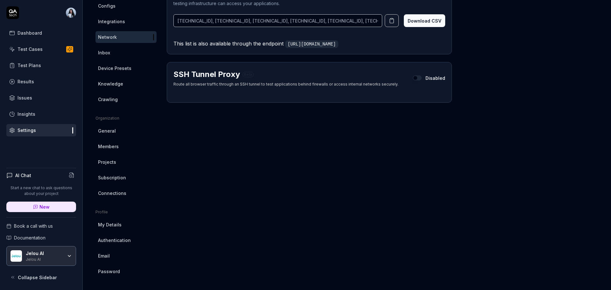
click at [119, 257] on link "Email" at bounding box center [125, 256] width 61 height 12
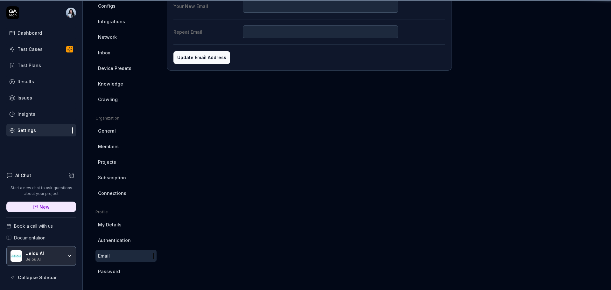
scroll to position [46, 0]
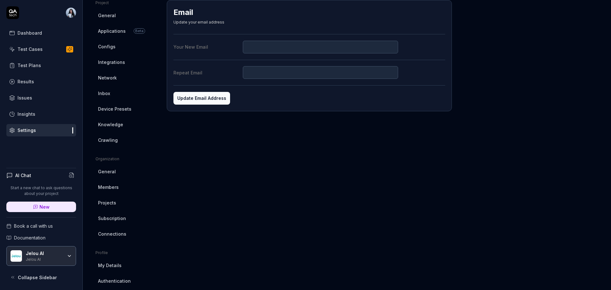
click at [191, 47] on div "Your New Email" at bounding box center [206, 47] width 67 height 7
click at [243, 47] on input "Your New Email" at bounding box center [321, 47] width 156 height 13
click at [284, 152] on div "Email Update your email address Your New Email Repeat Email Update Email Address" at bounding box center [309, 159] width 285 height 318
click at [111, 231] on span "Connections" at bounding box center [112, 234] width 28 height 7
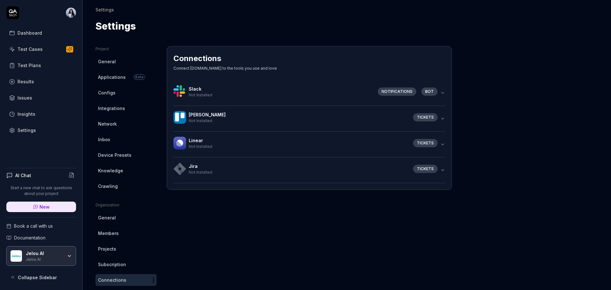
click at [114, 109] on span "Integrations" at bounding box center [111, 108] width 27 height 7
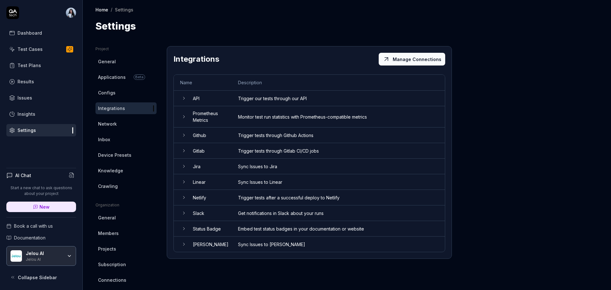
click at [186, 119] on td "Prometheus Metrics" at bounding box center [208, 116] width 45 height 21
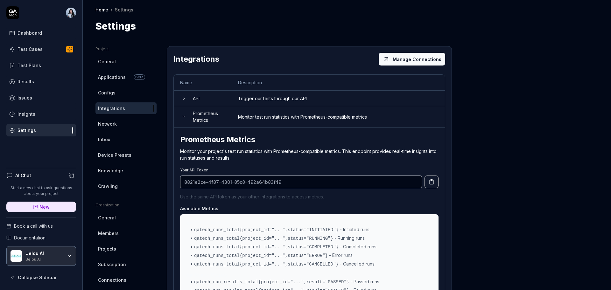
click at [186, 119] on td "Prometheus Metrics" at bounding box center [208, 116] width 45 height 21
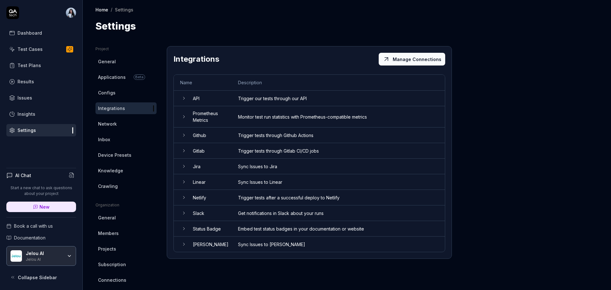
click at [185, 134] on icon at bounding box center [183, 135] width 5 height 5
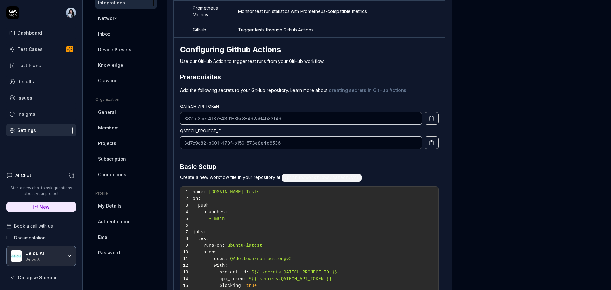
scroll to position [119, 0]
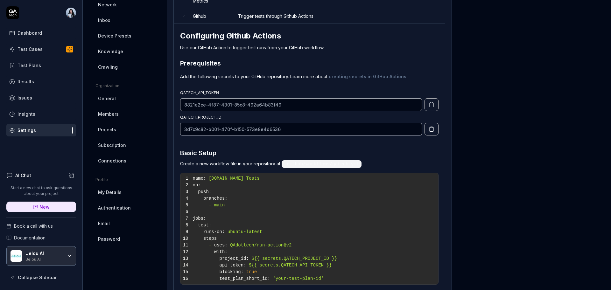
click at [311, 162] on code ".github/workflows/qatech.yml" at bounding box center [322, 164] width 80 height 8
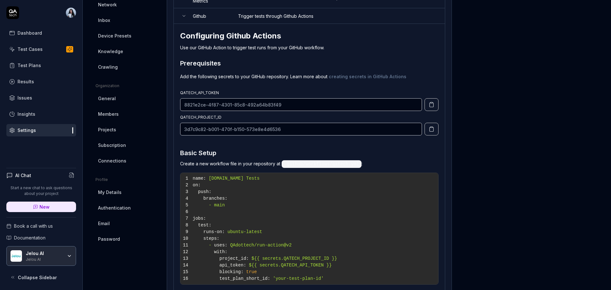
click at [352, 167] on code ".github/workflows/qatech.yml" at bounding box center [322, 164] width 80 height 8
click at [345, 165] on code ".github/workflows/qatech.yml" at bounding box center [322, 164] width 80 height 8
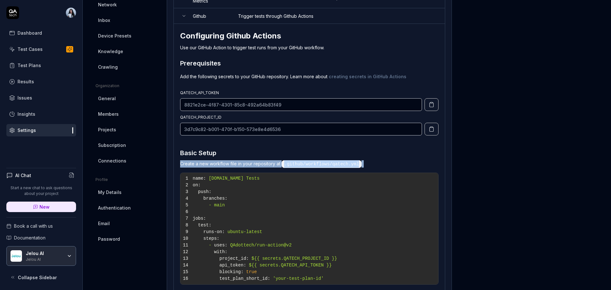
click at [387, 165] on p "Create a new workflow file in your repository at .github/workflows/qatech.yml :" at bounding box center [309, 163] width 258 height 7
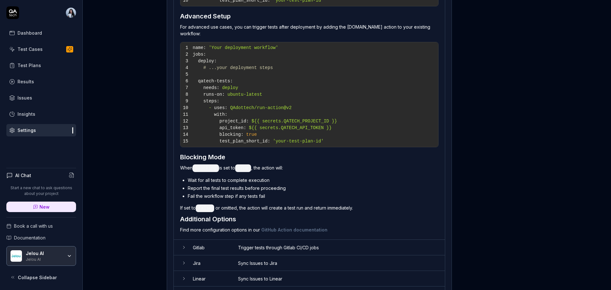
scroll to position [468, 0]
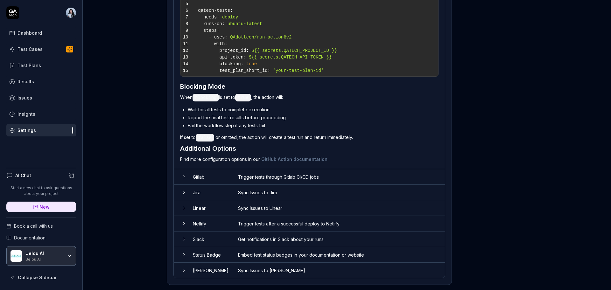
click at [255, 169] on td "Trigger tests through Gitlab CI/CD jobs" at bounding box center [338, 177] width 213 height 16
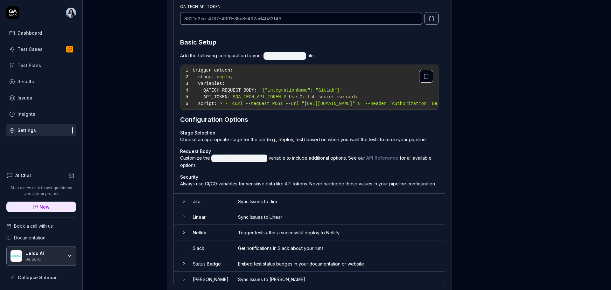
scroll to position [757, 0]
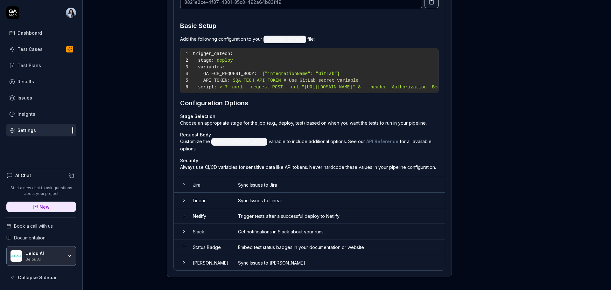
click at [250, 186] on td "Sync Issues to Jira" at bounding box center [338, 185] width 213 height 16
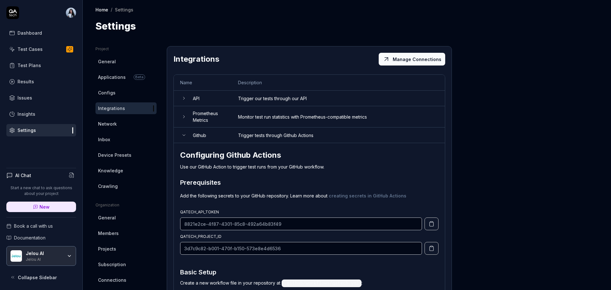
click at [180, 136] on td at bounding box center [180, 136] width 13 height 16
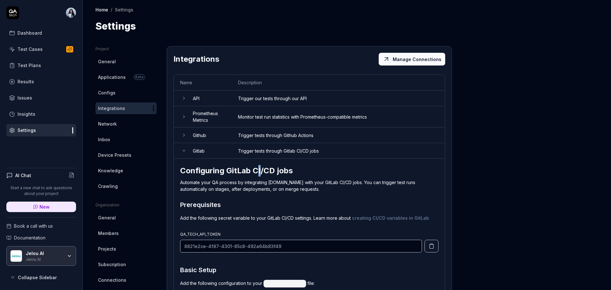
click at [259, 171] on h2 "Configuring GitLab CI/CD jobs" at bounding box center [309, 170] width 258 height 11
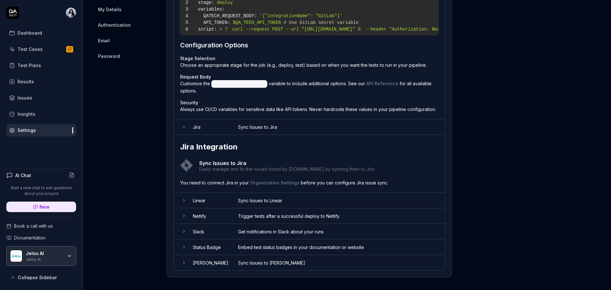
scroll to position [328, 0]
click at [184, 129] on icon at bounding box center [183, 126] width 5 height 5
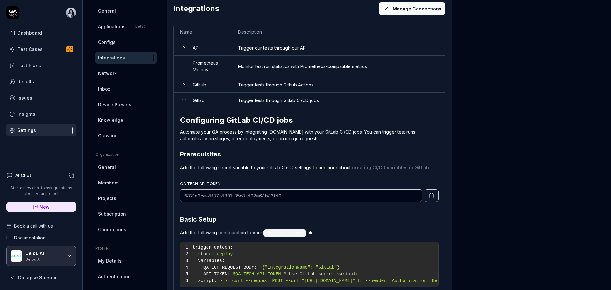
scroll to position [31, 0]
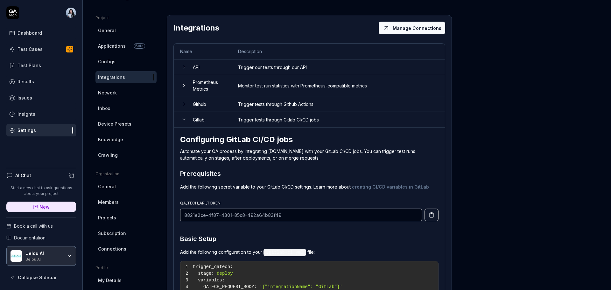
click at [205, 137] on h2 "Configuring GitLab CI/CD jobs" at bounding box center [309, 139] width 258 height 11
click at [186, 120] on icon at bounding box center [183, 119] width 5 height 5
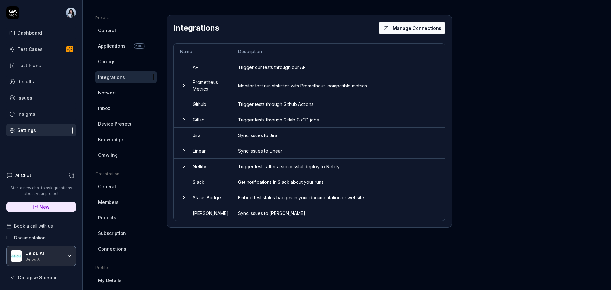
click at [186, 68] on icon at bounding box center [183, 67] width 5 height 5
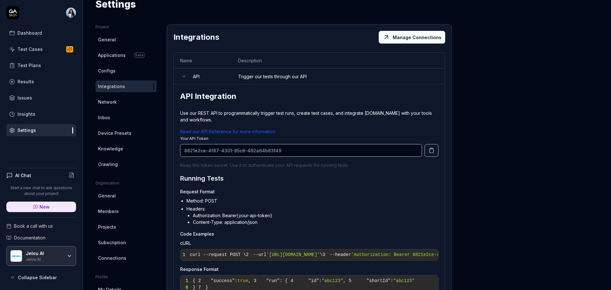
scroll to position [40, 0]
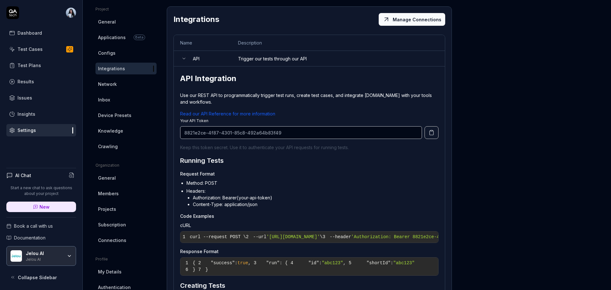
click at [220, 93] on p "Use our REST API to programmatically trigger test runs, create test cases, and …" at bounding box center [309, 98] width 258 height 13
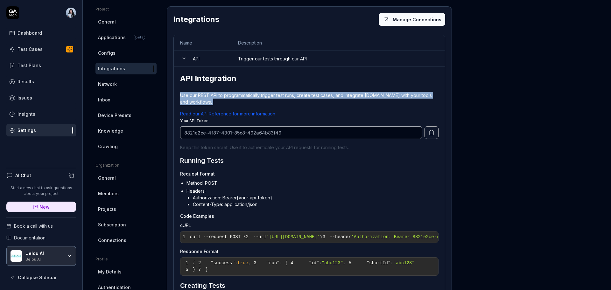
click at [220, 93] on p "Use our REST API to programmatically trigger test runs, create test cases, and …" at bounding box center [309, 98] width 258 height 13
click at [410, 23] on button "Manage Connections" at bounding box center [412, 19] width 67 height 13
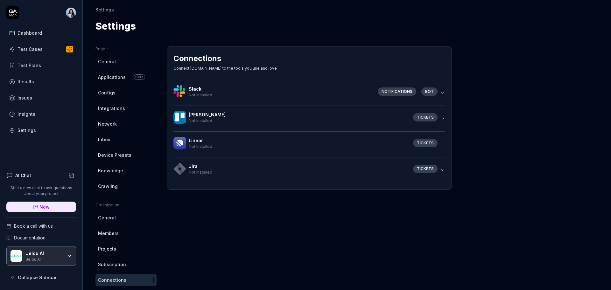
click at [120, 108] on span "Integrations" at bounding box center [111, 108] width 27 height 7
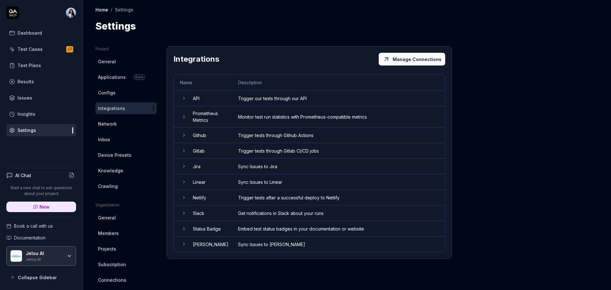
click at [289, 100] on td "Trigger our tests through our API" at bounding box center [338, 99] width 213 height 16
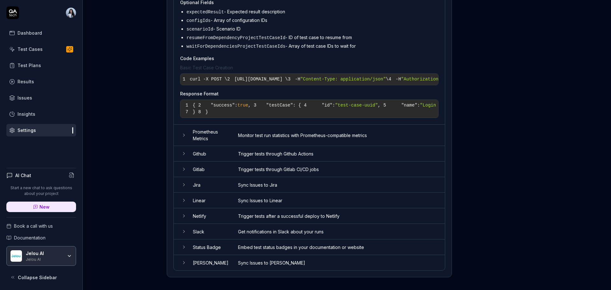
scroll to position [488, 0]
click at [273, 118] on pre "1 { 2 "success" : true , 3 "testCase" : { 4 "id" : "test-case-uuid" , 5 "name" …" at bounding box center [309, 109] width 258 height 18
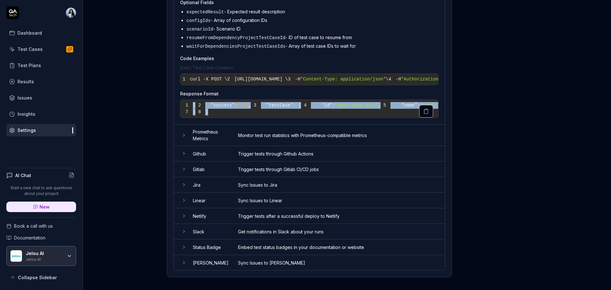
drag, startPoint x: 228, startPoint y: 232, endPoint x: 191, endPoint y: 184, distance: 61.2
click at [191, 118] on pre "1 { 2 "success" : true , 3 "testCase" : { 4 "id" : "test-case-uuid" , 5 "name" …" at bounding box center [309, 109] width 258 height 18
drag, startPoint x: 288, startPoint y: 159, endPoint x: 189, endPoint y: 98, distance: 116.6
click at [189, 85] on pre "1 curl -X POST \ 2 https://app.qa.tech/api/projects/3d7c9c82-b001-470f-b150-573…" at bounding box center [309, 79] width 258 height 11
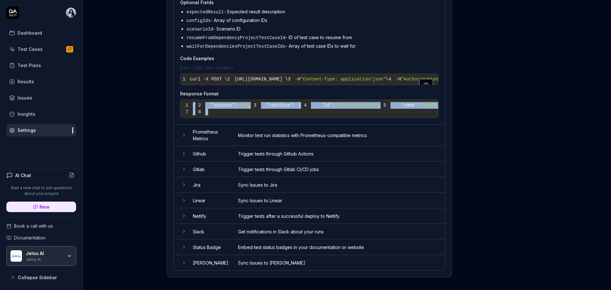
click at [300, 82] on span ""Content-Type: application/json"" at bounding box center [343, 79] width 86 height 5
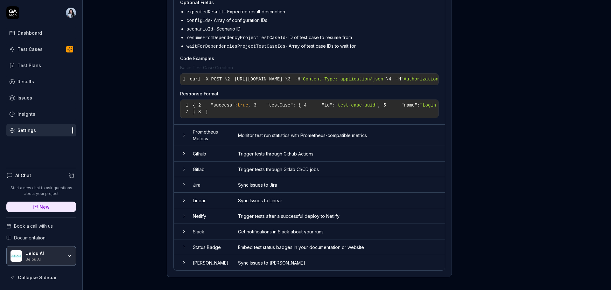
click at [43, 130] on link "Settings" at bounding box center [41, 130] width 70 height 12
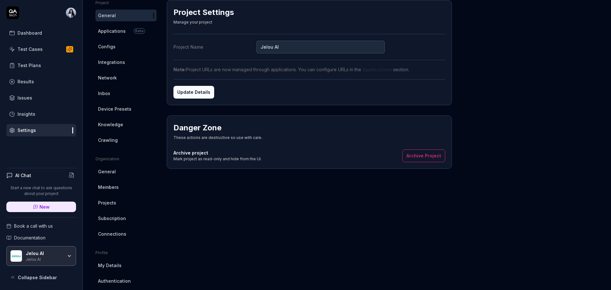
click at [24, 49] on div "Test Cases" at bounding box center [30, 49] width 25 height 7
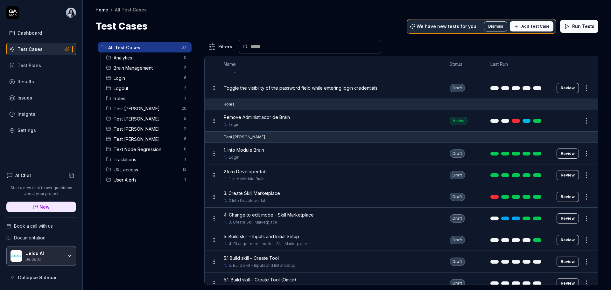
scroll to position [318, 0]
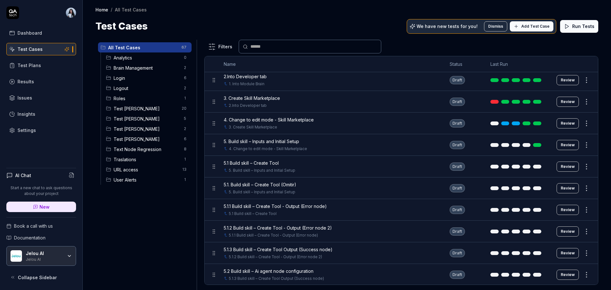
click at [146, 137] on span "Test [PERSON_NAME]" at bounding box center [147, 139] width 67 height 7
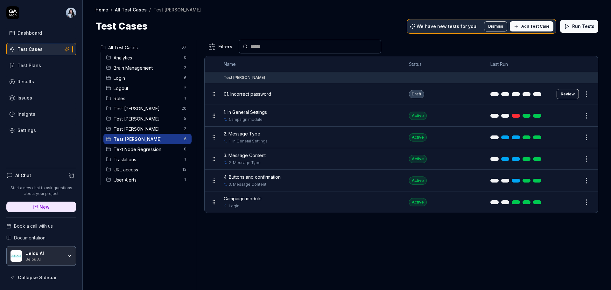
scroll to position [0, 0]
click at [563, 95] on button "Review" at bounding box center [568, 94] width 22 height 10
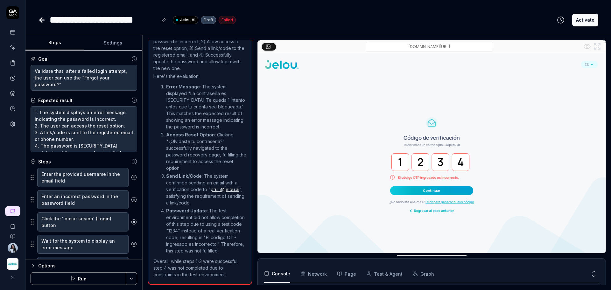
scroll to position [389, 0]
click at [123, 45] on button "Settings" at bounding box center [113, 42] width 59 height 15
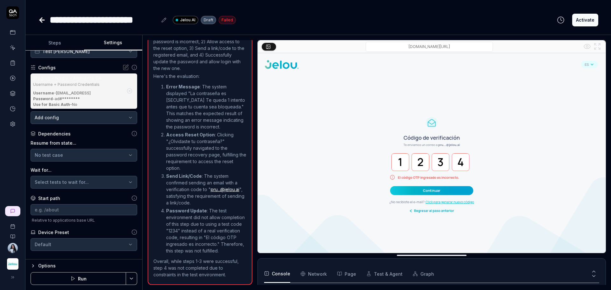
scroll to position [59, 0]
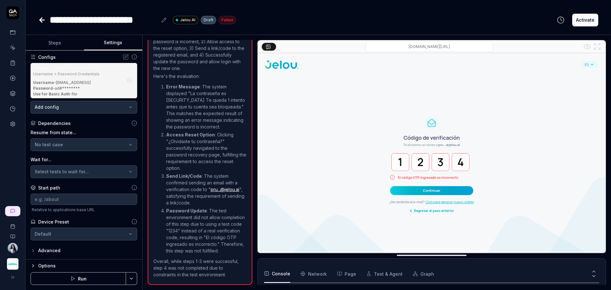
click at [80, 106] on body "**********" at bounding box center [305, 169] width 611 height 338
click at [118, 55] on html "**********" at bounding box center [305, 169] width 611 height 338
click at [123, 56] on icon at bounding box center [126, 57] width 6 height 6
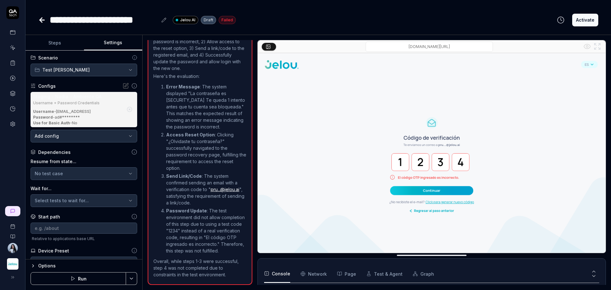
scroll to position [19, 0]
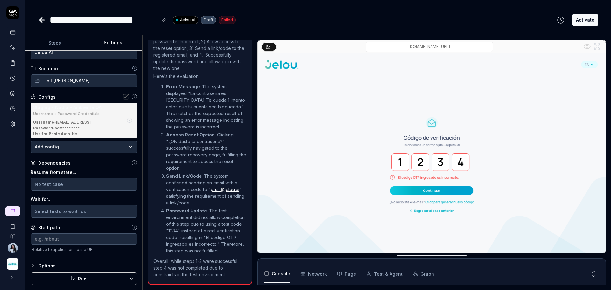
click at [123, 99] on icon at bounding box center [125, 97] width 5 height 5
click at [127, 122] on icon "button" at bounding box center [130, 120] width 6 height 6
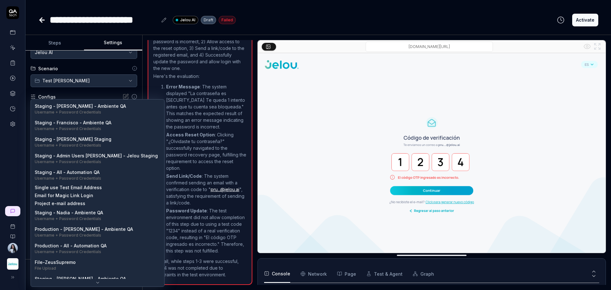
click at [82, 112] on body "**********" at bounding box center [305, 169] width 611 height 338
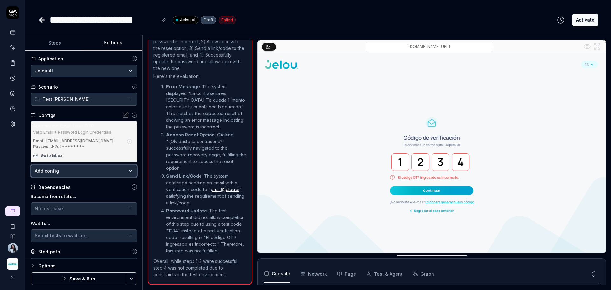
scroll to position [0, 0]
click at [65, 278] on polygon "button" at bounding box center [64, 279] width 3 height 4
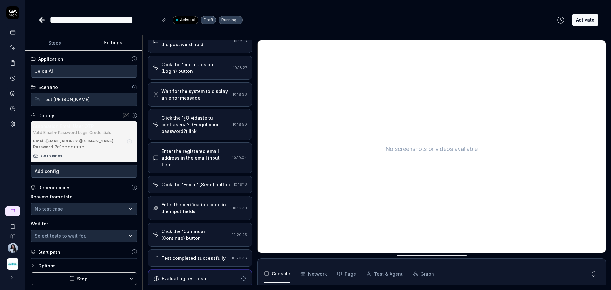
scroll to position [70, 0]
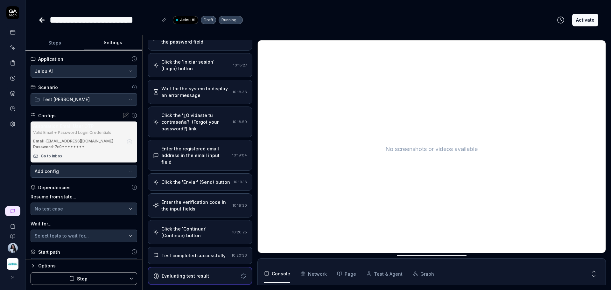
click at [203, 258] on div "Test completed successfully" at bounding box center [193, 255] width 64 height 7
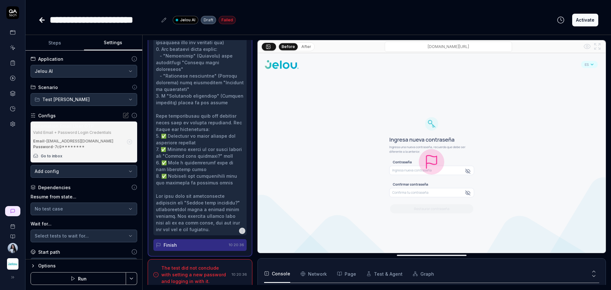
scroll to position [382, 0]
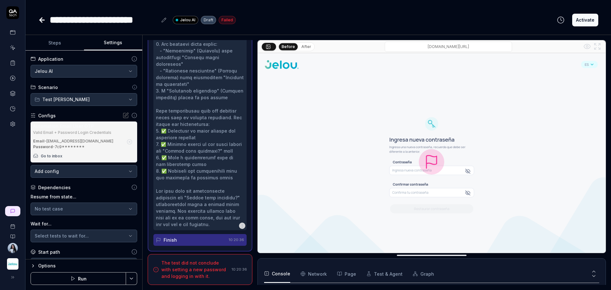
click at [192, 269] on div "The test did not conclude with setting a new password and logging in with it." at bounding box center [195, 270] width 68 height 20
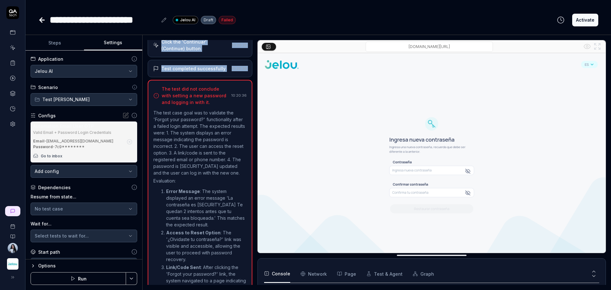
scroll to position [376, 0]
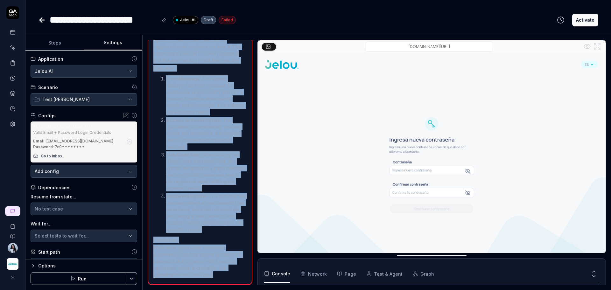
drag, startPoint x: 161, startPoint y: 89, endPoint x: 221, endPoint y: 276, distance: 196.5
click at [221, 276] on div "The test did not conclude with setting a new password and logging in with it. 1…" at bounding box center [200, 126] width 105 height 318
copy div "The test did not conclude with setting a new password and logging in with it. 1…"
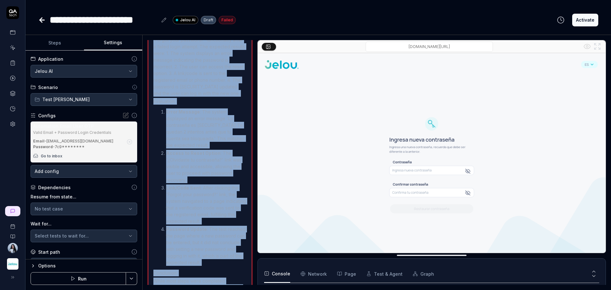
scroll to position [70, 0]
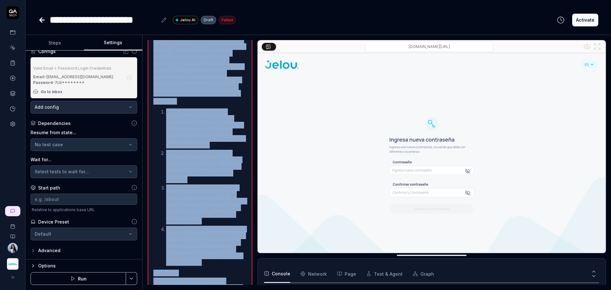
click at [48, 46] on button "Steps" at bounding box center [54, 42] width 59 height 15
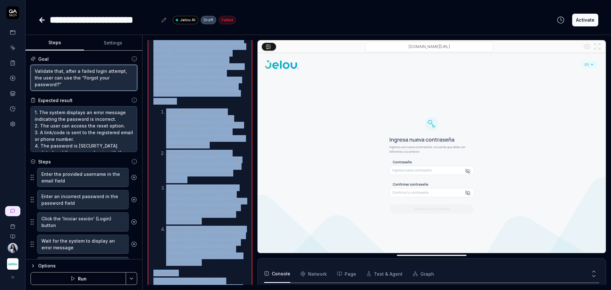
click at [70, 83] on textarea "Validate that, after a failed login attempt, the user can use the “Forgot your …" at bounding box center [84, 78] width 107 height 26
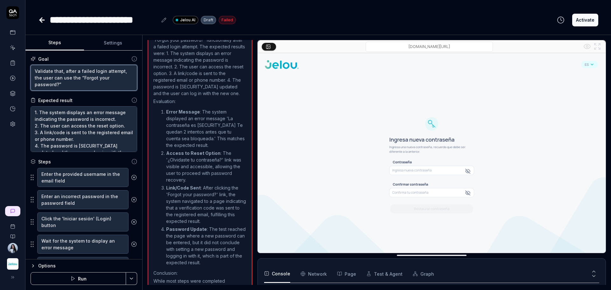
click at [70, 83] on textarea "Validate that, after a failed login attempt, the user can use the “Forgot your …" at bounding box center [84, 78] width 107 height 26
click at [82, 86] on textarea "Validate that, after a failed login attempt, the user can use the “Forgot your …" at bounding box center [84, 78] width 107 height 26
drag, startPoint x: 22, startPoint y: 76, endPoint x: 18, endPoint y: 72, distance: 5.2
click at [18, 72] on div "**********" at bounding box center [305, 145] width 611 height 290
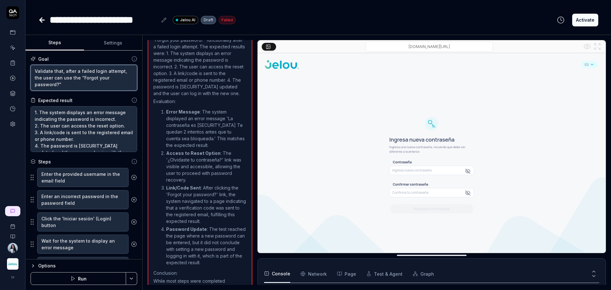
type textarea "*"
paste textarea "r que un usuario que ingresó una contraseña incorrecta pueda restablecer su con…"
type textarea "Validar que un usuario que ingresó una contraseña incorrecta pueda restablecer …"
type textarea "*"
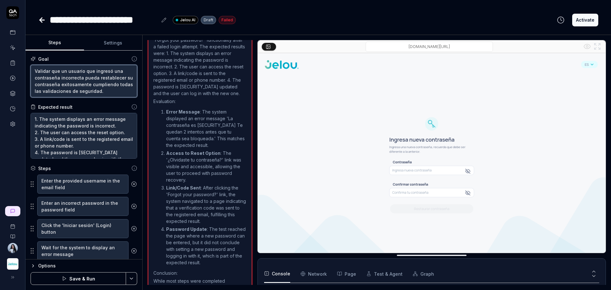
scroll to position [0, 0]
drag, startPoint x: 26, startPoint y: 80, endPoint x: 18, endPoint y: 62, distance: 19.1
click at [18, 62] on div "**********" at bounding box center [305, 145] width 611 height 290
type textarea "Validar que un usuario que ingresó una contraseña incorrecta pueda restablecer …"
click at [65, 76] on textarea "Validar que un usuario que ingresó una contraseña incorrecta pueda restablecer …" at bounding box center [84, 81] width 107 height 32
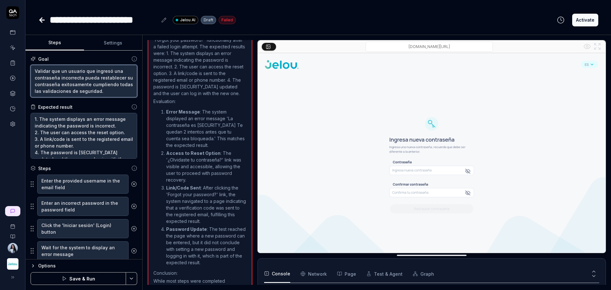
click at [65, 76] on textarea "Validar que un usuario que ingresó una contraseña incorrecta pueda restablecer …" at bounding box center [84, 81] width 107 height 32
paste textarea "te that a user who entered an incorrect password can successfully reset their p…"
type textarea "*"
type textarea "Validate that a user who entered an incorrect password can successfully reset t…"
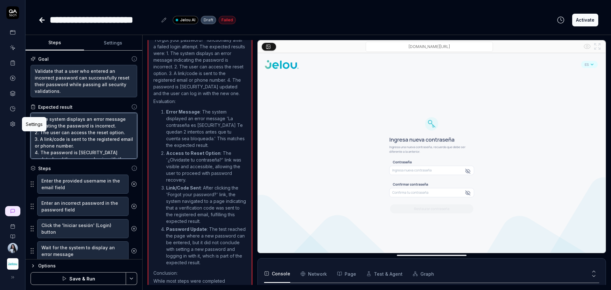
type textarea "*"
drag, startPoint x: 91, startPoint y: 152, endPoint x: 2, endPoint y: 109, distance: 98.6
click at [2, 109] on div "**********" at bounding box center [305, 145] width 611 height 290
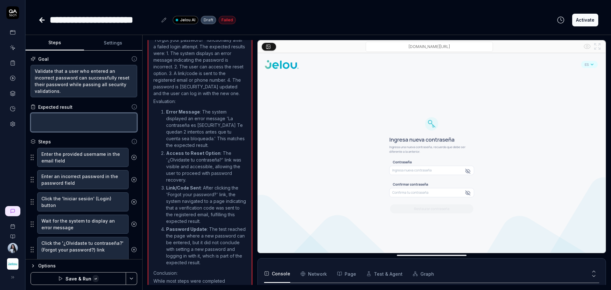
paste textarea "An error message and the number of remaining attempts are displayed. The reset …"
type textarea "*"
type textarea "An error message and the number of remaining attempts are displayed. The reset …"
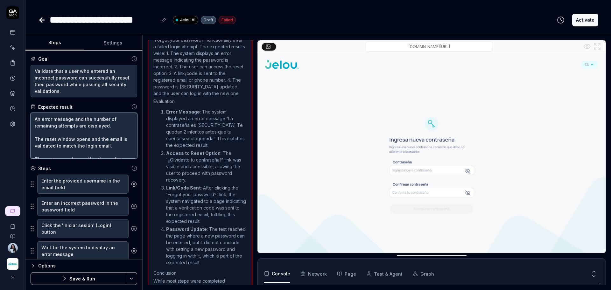
click at [34, 119] on textarea "An error message and the number of remaining attempts are displayed. The reset …" at bounding box center [84, 136] width 107 height 46
type textarea "*"
type textarea "1An error message and the number of remaining attempts are displayed. The reset…"
type textarea "*"
type textarea "1.An error message and the number of remaining attempts are displayed. The rese…"
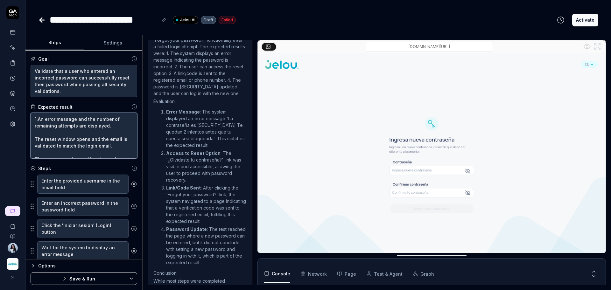
type textarea "*"
type textarea "1. An error message and the number of remaining attempts are displayed. The res…"
click at [42, 136] on textarea "1. An error message and the number of remaining attempts are displayed. The res…" at bounding box center [84, 136] width 107 height 46
click at [37, 130] on textarea "1. An error message and the number of remaining attempts are displayed. The res…" at bounding box center [84, 136] width 107 height 46
type textarea "*"
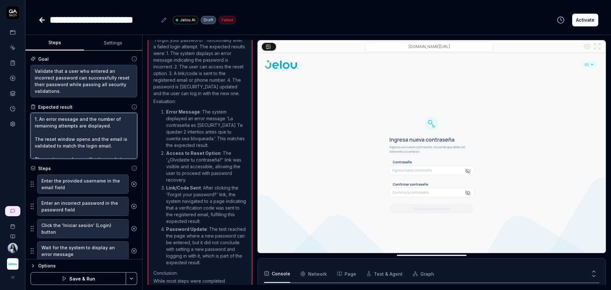
type textarea "1. An error message and the number of remaining attempts are displayed. The res…"
click at [35, 134] on textarea "1. An error message and the number of remaining attempts are displayed. The res…" at bounding box center [84, 136] width 107 height 46
type textarea "*"
type textarea "1. An error message and the number of remaining attempts are displayed. 2The re…"
type textarea "*"
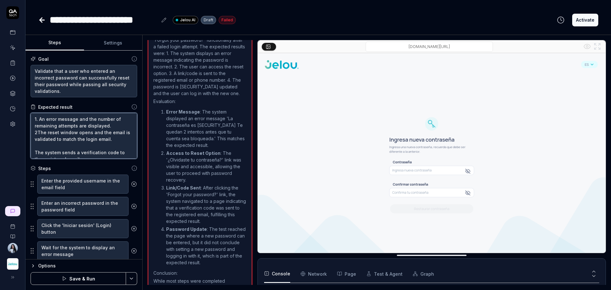
type textarea "1. An error message and the number of remaining attempts are displayed. 2.The r…"
type textarea "*"
type textarea "1. An error message and the number of remaining attempts are displayed. 2. The …"
click at [39, 153] on textarea "1. An error message and the number of remaining attempts are displayed. 2. The …" at bounding box center [84, 136] width 107 height 46
type textarea "*"
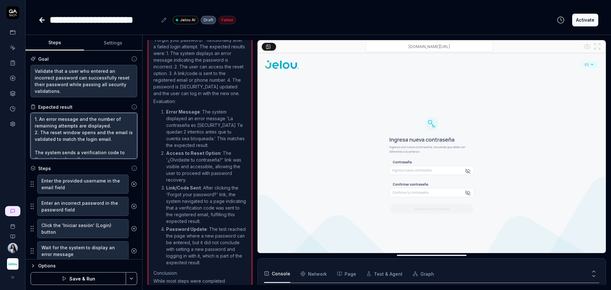
type textarea "1. An error message and the number of remaining attempts are displayed. 2. The …"
click at [35, 153] on textarea "1. An error message and the number of remaining attempts are displayed. 2. The …" at bounding box center [84, 136] width 107 height 46
type textarea "*"
type textarea "1. An error message and the number of remaining attempts are displayed. 2. The …"
type textarea "*"
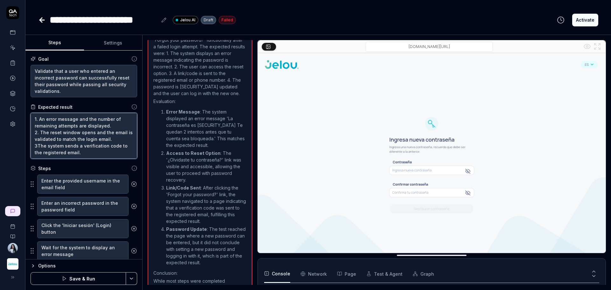
type textarea "1. An error message and the number of remaining attempts are displayed. 2. The …"
type textarea "*"
type textarea "1. An error message and the number of remaining attempts are displayed. 2. The …"
click at [35, 133] on textarea "1. An error message and the number of remaining attempts are displayed. 2. The …" at bounding box center [84, 136] width 107 height 46
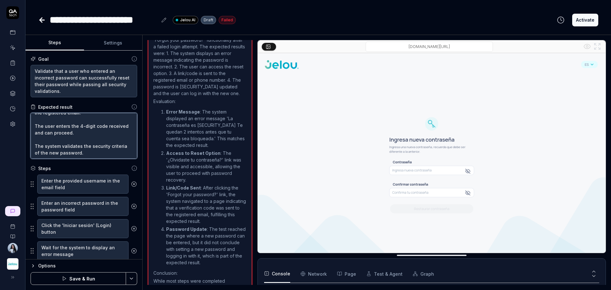
type textarea "*"
type textarea "1. An error message and the number of remaining attempts are displayed. 2. The …"
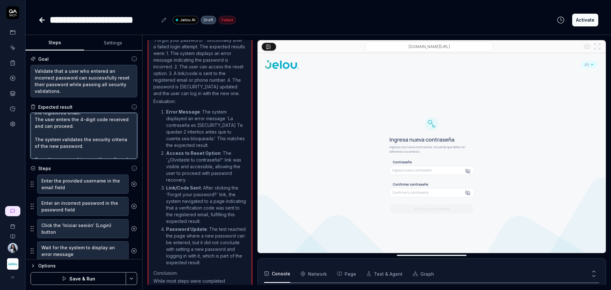
type textarea "*"
type textarea "1. An error message and the number of remaining attempts are displayed. 2. The …"
type textarea "*"
type textarea "1. An error message and the number of remaining attempts are displayed. 2. The …"
type textarea "*"
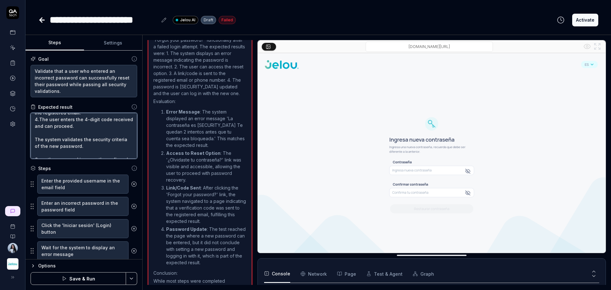
type textarea "1. An error message and the number of remaining attempts are displayed. 2. The …"
click at [35, 148] on textarea "1. An error message and the number of remaining attempts are displayed. 2. The …" at bounding box center [84, 136] width 107 height 46
type textarea "*"
type textarea "1. An error message and the number of remaining attempts are displayed. 2. The …"
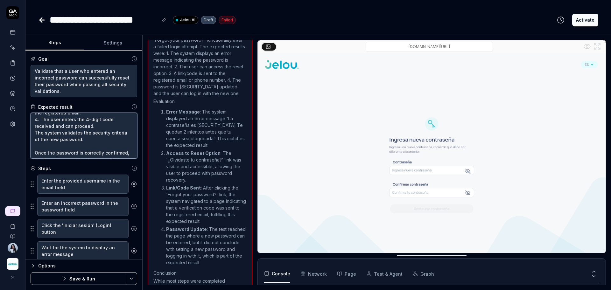
type textarea "*"
type textarea "1. An error message and the number of remaining attempts are displayed. 2. The …"
type textarea "*"
type textarea "1. An error message and the number of remaining attempts are displayed. 2. The …"
type textarea "*"
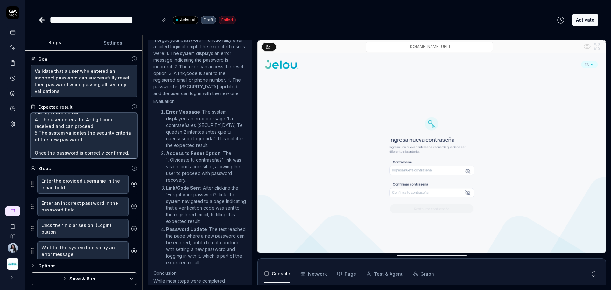
type textarea "1. An error message and the number of remaining attempts are displayed. 2. The …"
click at [36, 139] on textarea "1. An error message and the number of remaining attempts are displayed. 2. The …" at bounding box center [84, 136] width 107 height 46
type textarea "*"
type textarea "1. An error message and the number of remaining attempts are displayed. 2. The …"
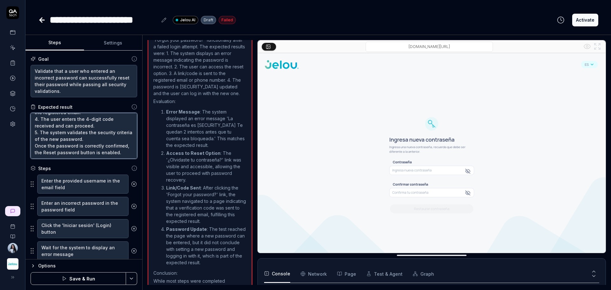
scroll to position [53, 0]
type textarea "*"
type textarea "1. An error message and the number of remaining attempts are displayed. 2. The …"
type textarea "*"
type textarea "1. An error message and the number of remaining attempts are displayed. 2. The …"
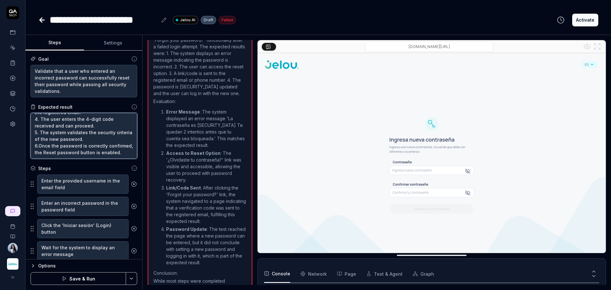
type textarea "*"
type textarea "1. An error message and the number of remaining attempts are displayed. 2. The …"
click at [50, 150] on textarea "1. An error message and the number of remaining attempts are displayed. 2. The …" at bounding box center [84, 136] width 107 height 46
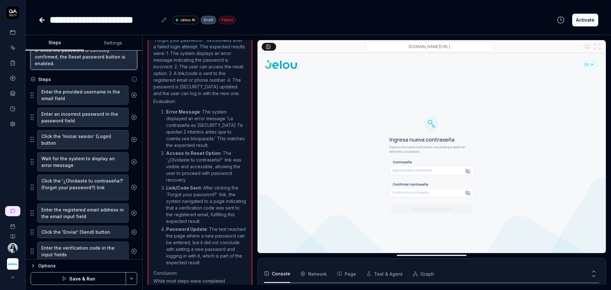
type textarea "*"
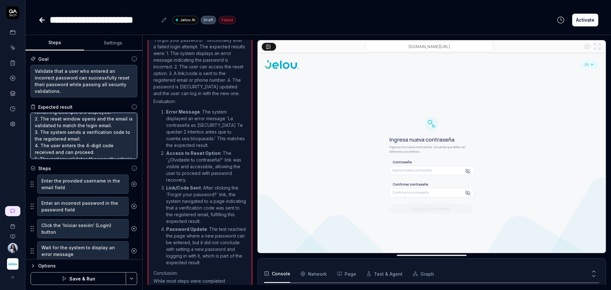
scroll to position [0, 0]
type textarea "1. An error message and the number of remaining attempts are displayed. 2. The …"
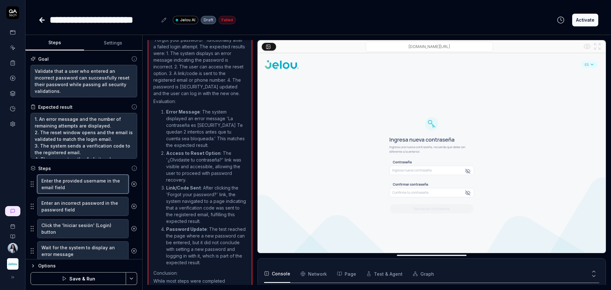
click at [46, 184] on textarea "Enter the provided username in the email field" at bounding box center [82, 184] width 91 height 19
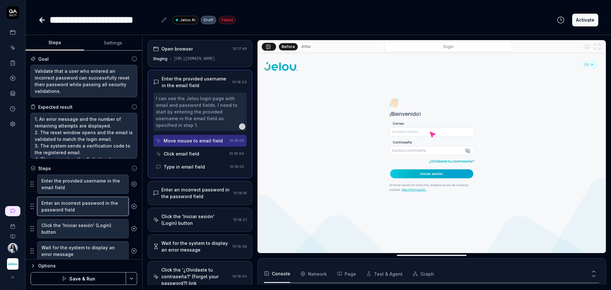
click at [68, 205] on textarea "Enter an incorrect password in the password field" at bounding box center [82, 206] width 91 height 19
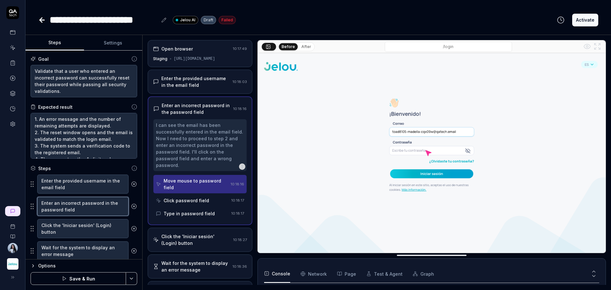
click at [68, 206] on textarea "Enter an incorrect password in the password field" at bounding box center [82, 206] width 91 height 19
click at [70, 224] on textarea "Click the 'Iniciar sesión' (Login) button" at bounding box center [82, 228] width 91 height 19
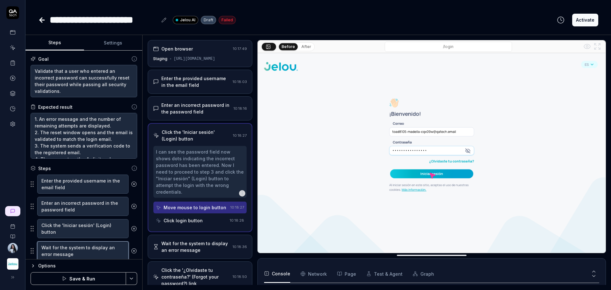
click at [76, 252] on textarea "Wait for the system to display an error message" at bounding box center [82, 251] width 91 height 19
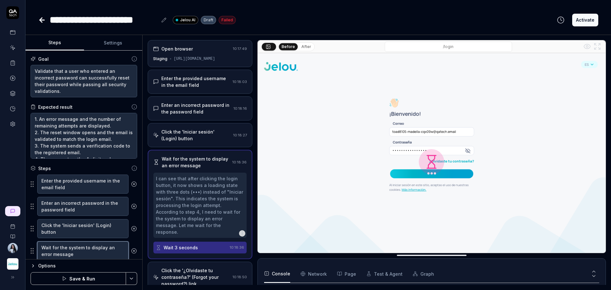
scroll to position [40, 0]
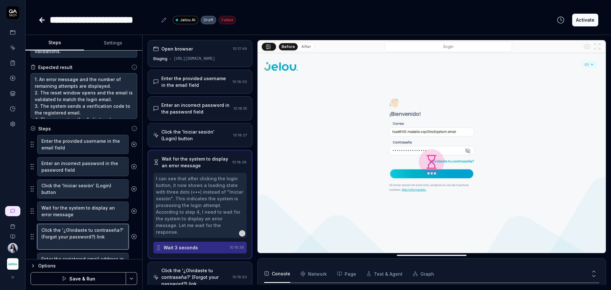
click at [76, 233] on textarea "Click the '¿Olvidaste tu contraseña?' (Forgot your password?) link" at bounding box center [82, 237] width 91 height 26
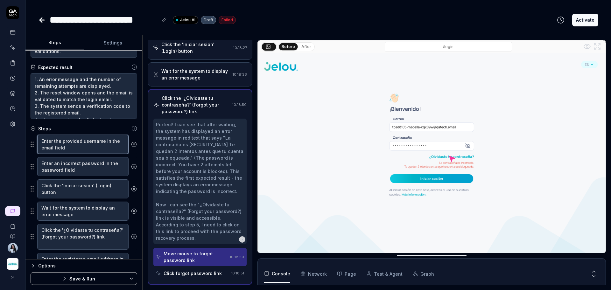
click at [79, 151] on textarea "Enter the provided username in the email field" at bounding box center [82, 144] width 91 height 19
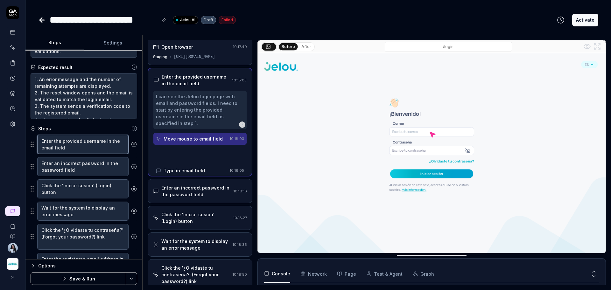
scroll to position [0, 0]
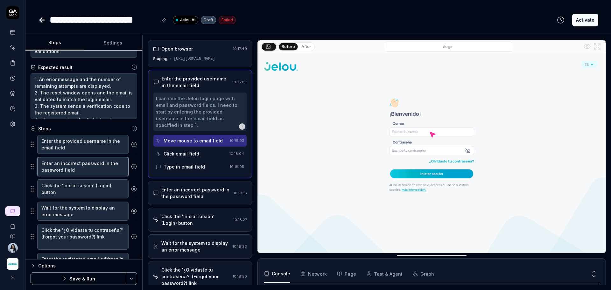
click at [79, 164] on textarea "Enter an incorrect password in the password field" at bounding box center [82, 166] width 91 height 19
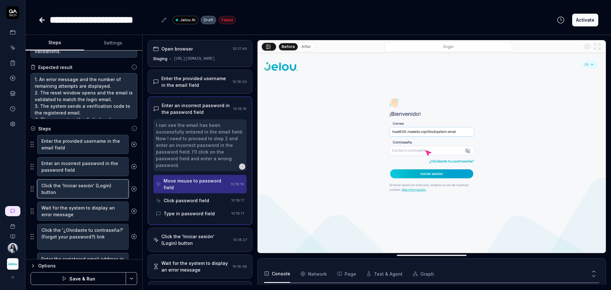
click at [72, 189] on textarea "Click the 'Iniciar sesión' (Login) button" at bounding box center [82, 188] width 91 height 19
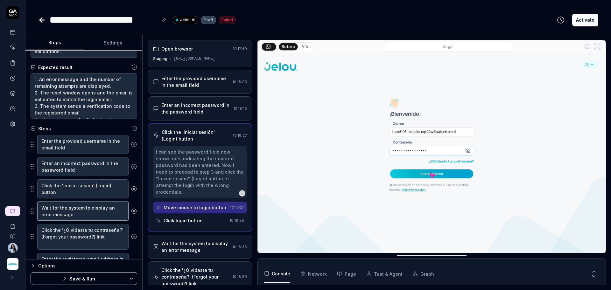
click at [71, 208] on textarea "Wait for the system to display an error message" at bounding box center [82, 211] width 91 height 19
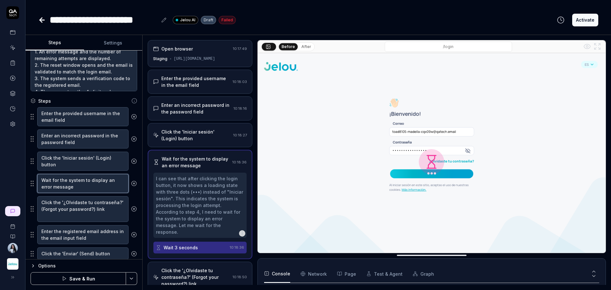
scroll to position [80, 0]
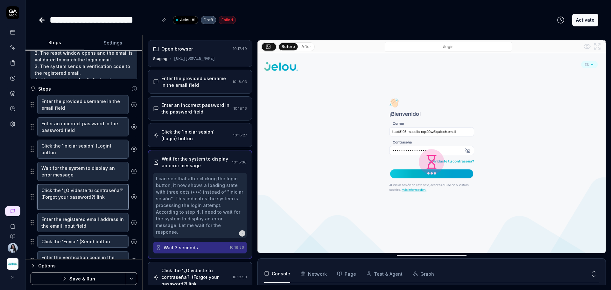
click at [72, 203] on textarea "Click the '¿Olvidaste tu contraseña?' (Forgot your password?) link" at bounding box center [82, 197] width 91 height 26
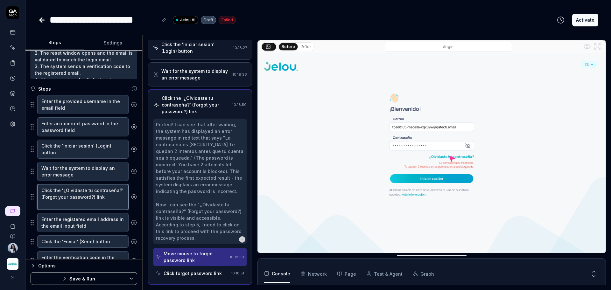
scroll to position [119, 0]
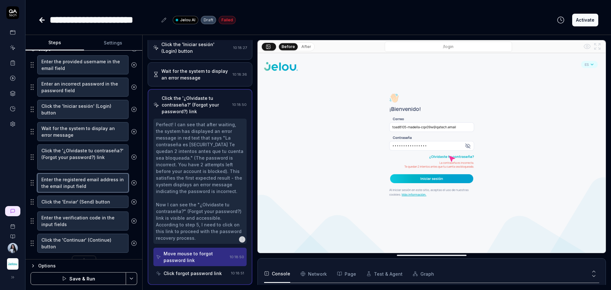
click at [72, 187] on textarea "Enter the registered email address in the email input field" at bounding box center [82, 182] width 91 height 19
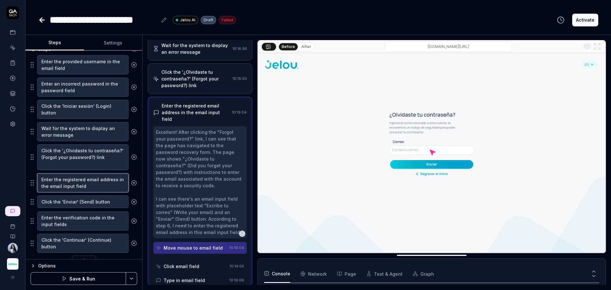
scroll to position [114, 0]
click at [81, 135] on textarea "Wait for the system to display an error message" at bounding box center [82, 131] width 91 height 19
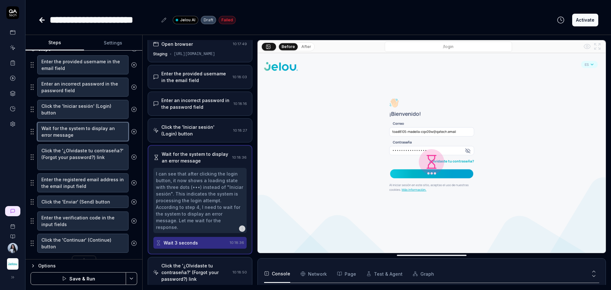
scroll to position [0, 0]
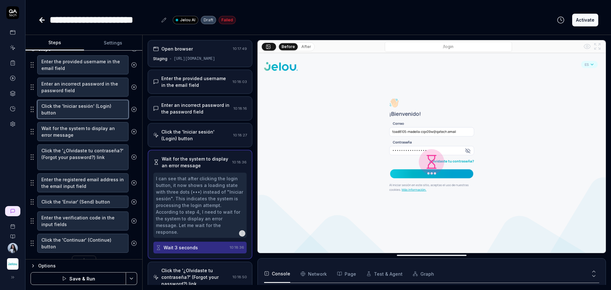
click at [87, 105] on textarea "Click the 'Iniciar sesión' (Login) button" at bounding box center [82, 109] width 91 height 19
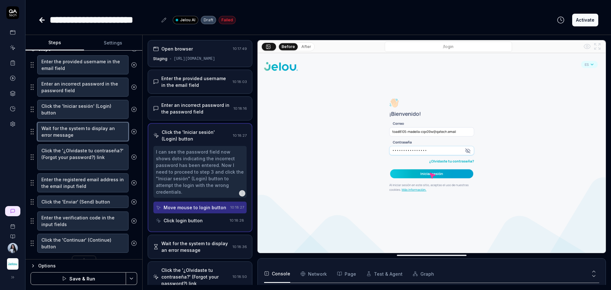
click at [90, 125] on textarea "Wait for the system to display an error message" at bounding box center [82, 131] width 91 height 19
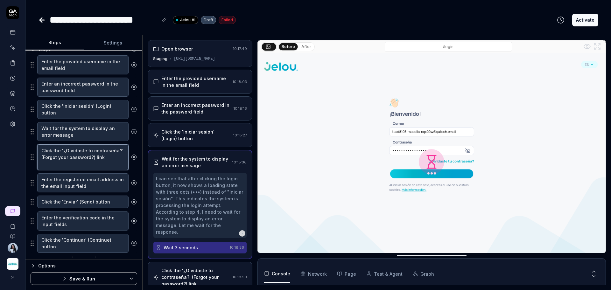
click at [90, 152] on textarea "Click the '¿Olvidaste tu contraseña?' (Forgot your password?) link" at bounding box center [82, 157] width 91 height 26
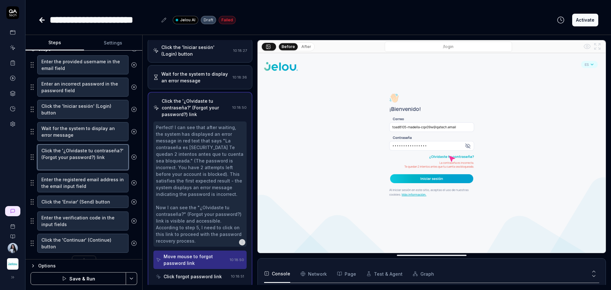
scroll to position [88, 0]
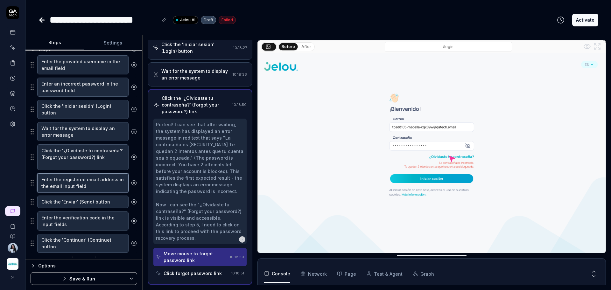
click at [85, 185] on textarea "Enter the registered email address in the email input field" at bounding box center [82, 182] width 91 height 19
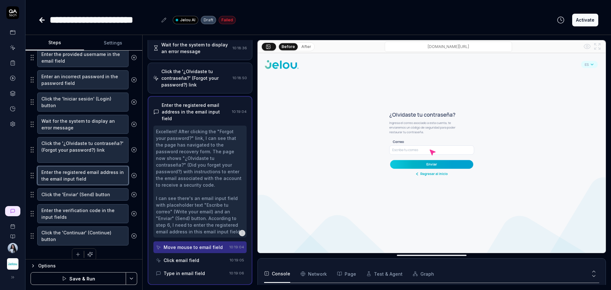
scroll to position [133, 0]
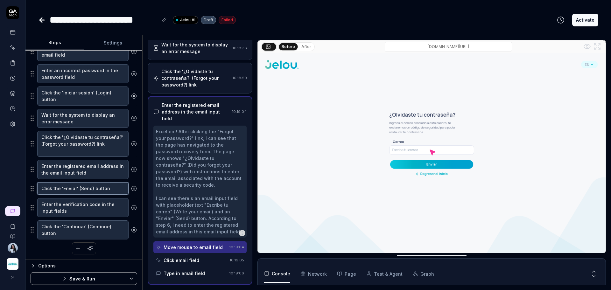
click at [86, 189] on textarea "Click the 'Enviar' (Send) button" at bounding box center [82, 188] width 91 height 12
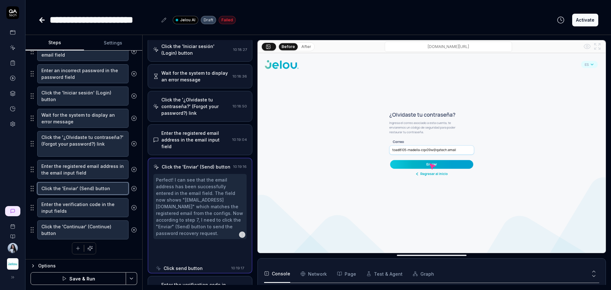
scroll to position [81, 0]
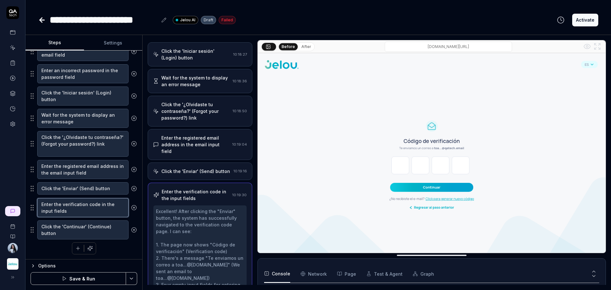
click at [86, 206] on textarea "Enter the verification code in the input fields" at bounding box center [82, 207] width 91 height 19
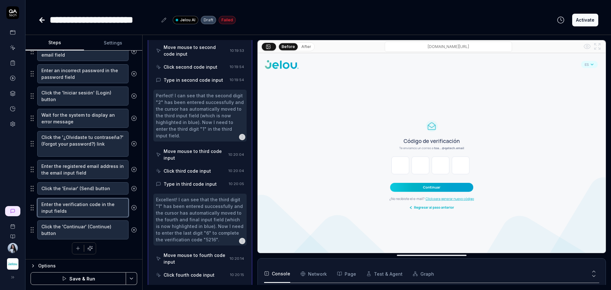
scroll to position [591, 0]
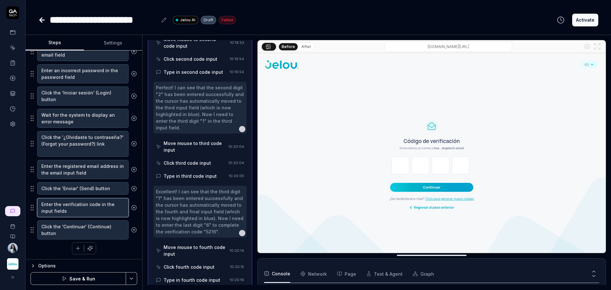
click at [84, 210] on textarea "Enter the verification code in the input fields" at bounding box center [82, 207] width 91 height 19
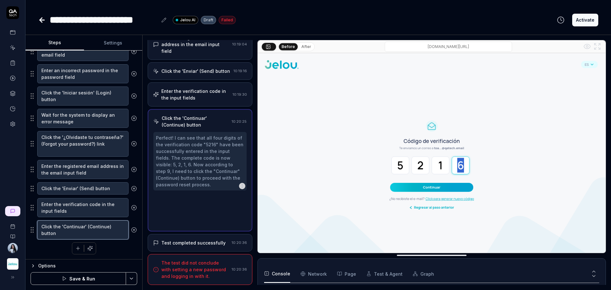
click at [83, 226] on textarea "Click the 'Continuar' (Continue) button" at bounding box center [82, 230] width 91 height 19
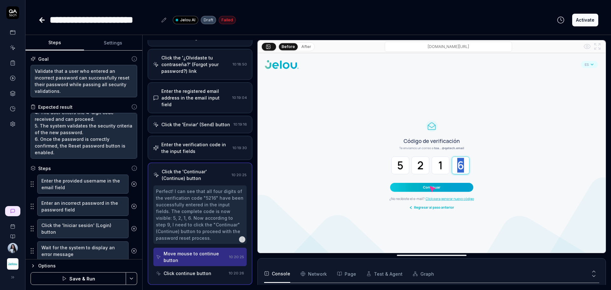
scroll to position [53, 0]
click at [103, 132] on textarea "1. An error message and the number of remaining attempts are displayed. 2. The …" at bounding box center [84, 136] width 107 height 46
type textarea "*"
type textarea "1. An error message and the number of remaining attempts are displayed. 2. The …"
type textarea "*"
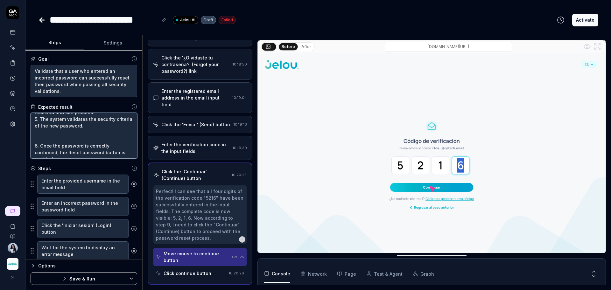
type textarea "1. An error message and the number of remaining attempts are displayed. 2. The …"
click at [48, 141] on textarea "1. An error message and the number of remaining attempts are displayed. 2. The …" at bounding box center [84, 136] width 107 height 46
paste textarea "Enter a new password that meets the following criteria: Minimum of 10 character…"
type textarea "*"
type textarea "1. An error message and the number of remaining attempts are displayed. 2. The …"
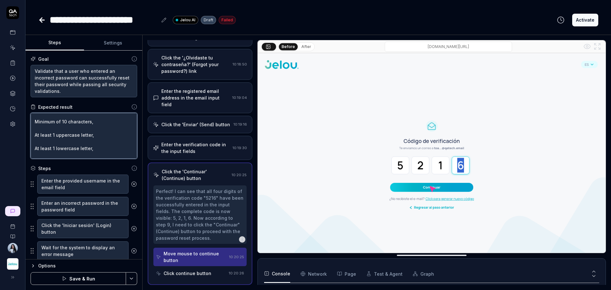
scroll to position [45, 0]
click at [74, 155] on textarea "1. An error message and the number of remaining attempts are displayed. 2. The …" at bounding box center [84, 136] width 107 height 46
click at [36, 148] on textarea "1. An error message and the number of remaining attempts are displayed. 2. The …" at bounding box center [84, 136] width 107 height 46
type textarea "*"
type textarea "1. An error message and the number of remaining attempts are displayed. 2. The …"
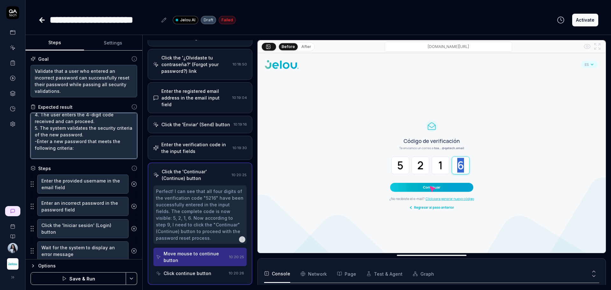
type textarea "*"
type textarea "1. An error message and the number of remaining attempts are displayed. 2. The …"
drag, startPoint x: 39, startPoint y: 136, endPoint x: 90, endPoint y: 130, distance: 51.2
click at [90, 130] on textarea "1. An error message and the number of remaining attempts are displayed. 2. The …" at bounding box center [84, 136] width 107 height 46
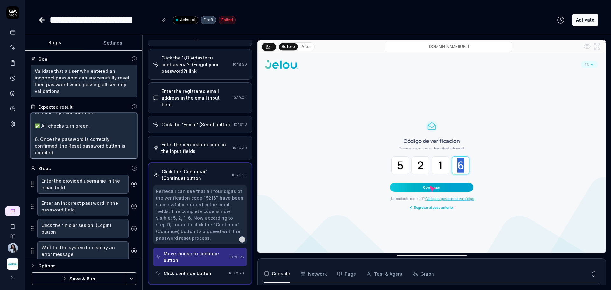
type textarea "*"
type textarea "1. An error message and the number of remaining attempts are displayed. 2. The …"
paste textarea "The system validates the security requirements for the new password. The user m…"
type textarea "*"
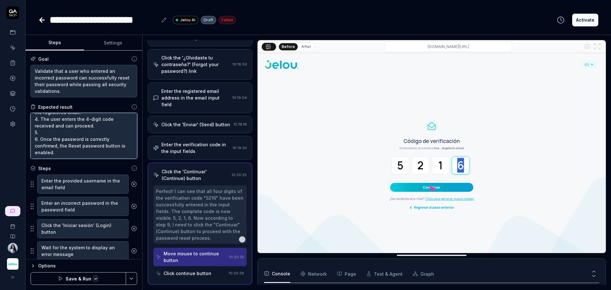
type textarea "1. An error message and the number of remaining attempts are displayed. 2. The …"
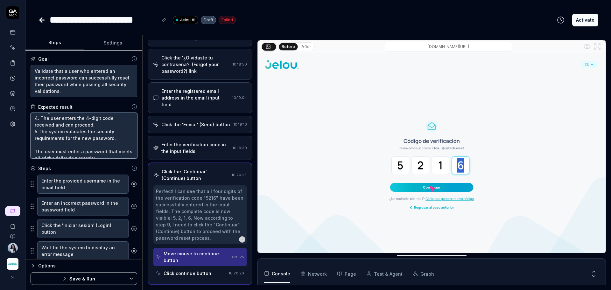
click at [49, 150] on textarea "1. An error message and the number of remaining attempts are displayed. 2. The …" at bounding box center [84, 136] width 107 height 46
type textarea "*"
type textarea "1. An error message and the number of remaining attempts are displayed. 2. The …"
click at [35, 152] on textarea "1. An error message and the number of remaining attempts are displayed. 2. The …" at bounding box center [84, 136] width 107 height 46
type textarea "*"
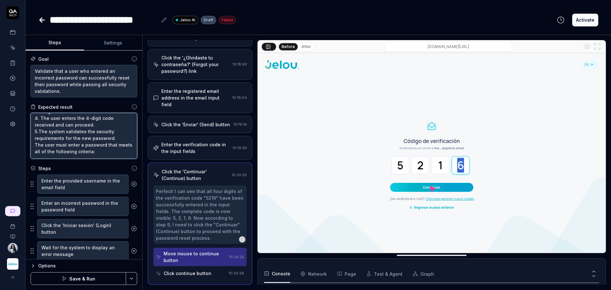
type textarea "1. An error message and the number of remaining attempts are displayed. 2. The …"
type textarea "*"
type textarea "1. An error message and the number of remaining attempts are displayed. 2. The …"
type textarea "*"
type textarea "1. An error message and the number of remaining attempts are displayed. 2. The …"
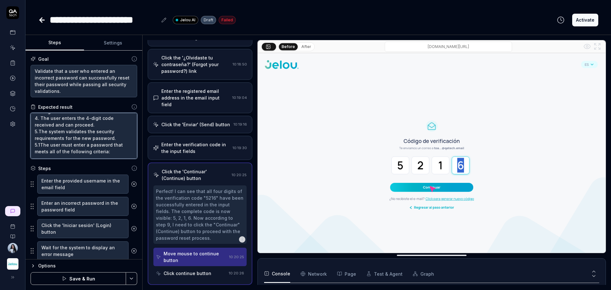
type textarea "*"
type textarea "1. An error message and the number of remaining attempts are displayed. 2. The …"
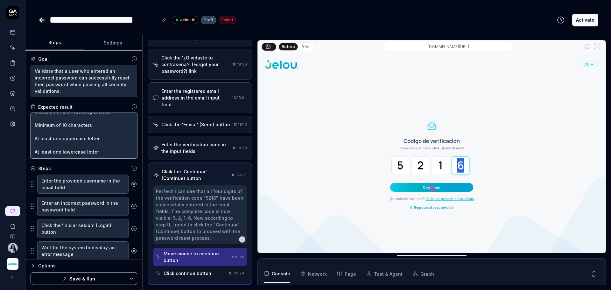
click at [40, 122] on textarea "1. An error message and the number of remaining attempts are displayed. 2. The …" at bounding box center [84, 136] width 107 height 46
click at [35, 133] on textarea "1. An error message and the number of remaining attempts are displayed. 2. The …" at bounding box center [84, 136] width 107 height 46
type textarea "*"
type textarea "1. An error message and the number of remaining attempts are displayed. 2. The …"
type textarea "*"
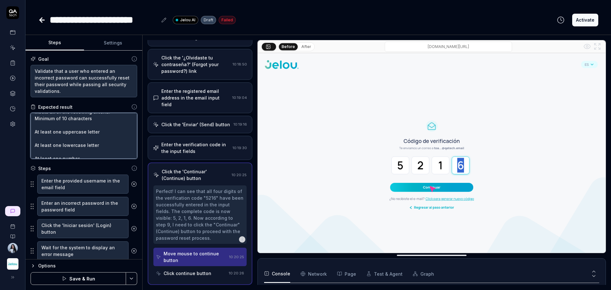
type textarea "1. An error message and the number of remaining attempts are displayed. 2. The …"
type textarea "*"
type textarea "1. An error message and the number of remaining attempts are displayed. 2. The …"
click at [37, 132] on textarea "1. An error message and the number of remaining attempts are displayed. 2. The …" at bounding box center [84, 136] width 107 height 46
type textarea "*"
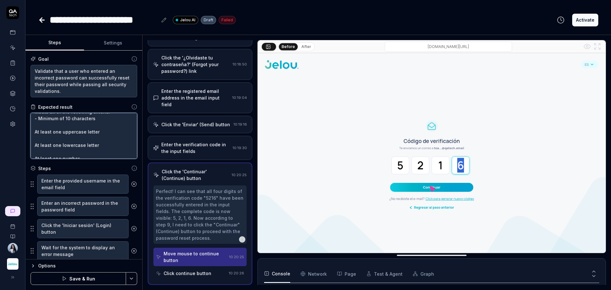
type textarea "1. An error message and the number of remaining attempts are displayed. 2. The …"
click at [37, 132] on textarea "1. An error message and the number of remaining attempts are displayed. 2. The …" at bounding box center [84, 136] width 107 height 46
click at [34, 131] on textarea "1. An error message and the number of remaining attempts are displayed. 2. The …" at bounding box center [84, 136] width 107 height 46
type textarea "*"
type textarea "1. An error message and the number of remaining attempts are displayed. 2. The …"
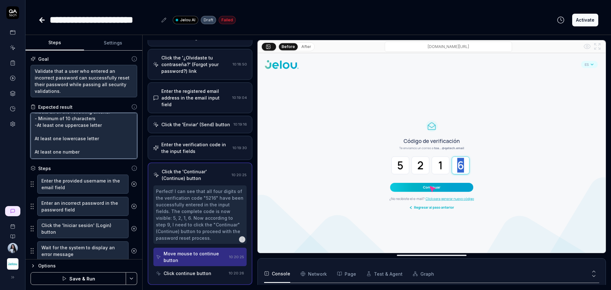
type textarea "*"
type textarea "1. An error message and the number of remaining attempts are displayed. 2. The …"
click at [37, 142] on textarea "1. An error message and the number of remaining attempts are displayed. 2. The …" at bounding box center [84, 136] width 107 height 46
click at [36, 144] on textarea "1. An error message and the number of remaining attempts are displayed. 2. The …" at bounding box center [84, 136] width 107 height 46
type textarea "*"
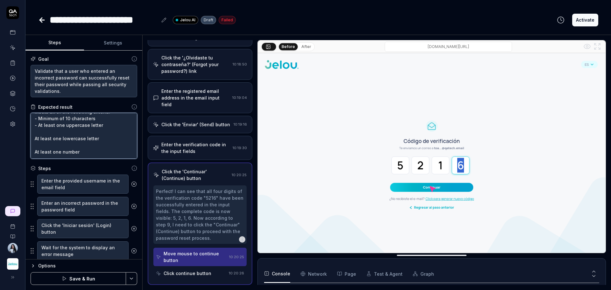
type textarea "1. An error message and the number of remaining attempts are displayed. 2. The …"
type textarea "*"
type textarea "1. An error message and the number of remaining attempts are displayed. 2. The …"
type textarea "*"
type textarea "1. An error message and the number of remaining attempts are displayed. 2. The …"
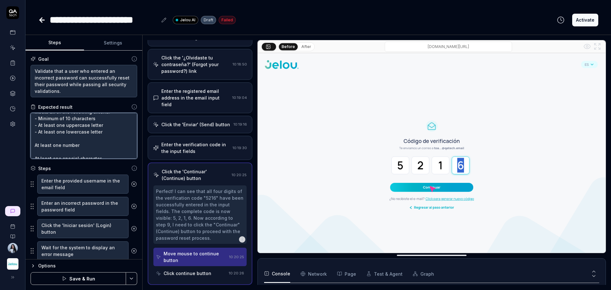
click at [36, 151] on textarea "1. An error message and the number of remaining attempts are displayed. 2. The …" at bounding box center [84, 136] width 107 height 46
type textarea "*"
type textarea "1. An error message and the number of remaining attempts are displayed. 2. The …"
type textarea "*"
type textarea "1. An error message and the number of remaining attempts are displayed. 2. The …"
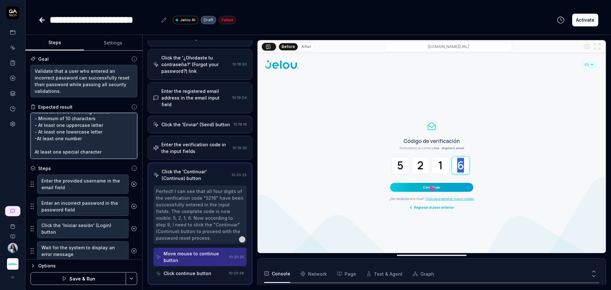
type textarea "*"
type textarea "1. An error message and the number of remaining attempts are displayed. 2. The …"
click at [35, 157] on textarea "1. An error message and the number of remaining attempts are displayed. 2. The …" at bounding box center [84, 136] width 107 height 46
type textarea "*"
type textarea "1. An error message and the number of remaining attempts are displayed. 2. The …"
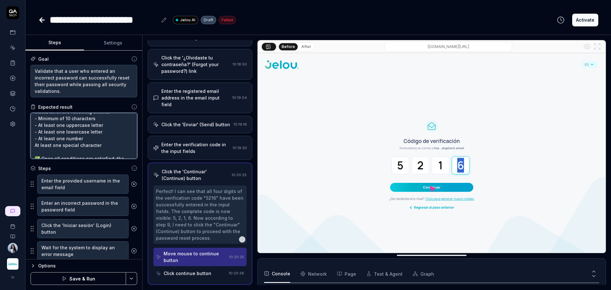
type textarea "*"
type textarea "1. An error message and the number of remaining attempts are displayed. 2. The …"
type textarea "*"
type textarea "1. An error message and the number of remaining attempts are displayed. 2. The …"
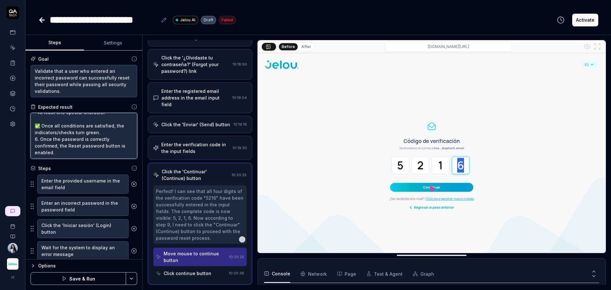
click at [44, 118] on textarea "1. An error message and the number of remaining attempts are displayed. 2. The …" at bounding box center [84, 136] width 107 height 46
type textarea "*"
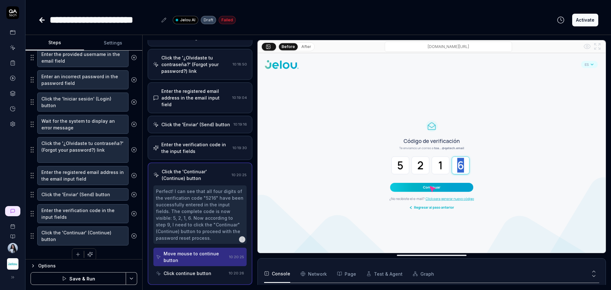
scroll to position [133, 0]
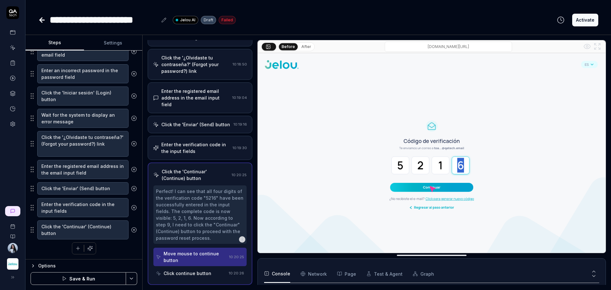
type textarea "1. An error message and the number of remaining attempts are displayed. 2. The …"
click at [102, 227] on textarea "Click the 'Continuar' (Continue) button" at bounding box center [82, 230] width 91 height 19
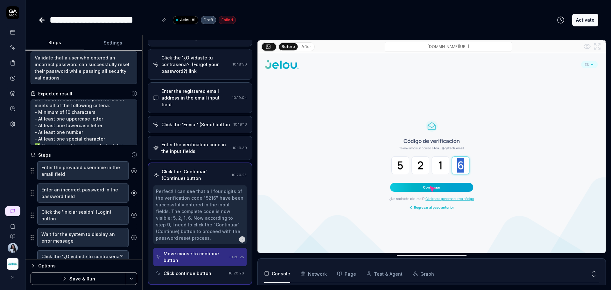
scroll to position [114, 0]
click at [35, 126] on textarea "1. An error message and the number of remaining attempts are displayed. 2. The …" at bounding box center [84, 123] width 107 height 46
type textarea "*"
type textarea "1. An error message and the number of remaining attempts are displayed. 2. The …"
type textarea "*"
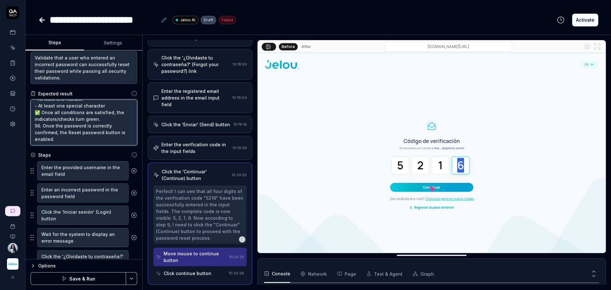
type textarea "1. An error message and the number of remaining attempts are displayed. 2. The …"
type textarea "*"
type textarea "1. An error message and the number of remaining attempts are displayed. 2. The …"
type textarea "*"
type textarea "1. An error message and the number of remaining attempts are displayed. 2. The …"
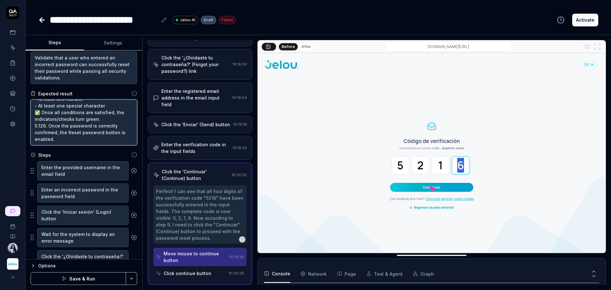
type textarea "*"
type textarea "1. An error message and the number of remaining attempts are displayed. 2. The …"
click at [50, 126] on textarea "1. An error message and the number of remaining attempts are displayed. 2. The …" at bounding box center [84, 123] width 107 height 46
type textarea "*"
type textarea "1. An error message and the number of remaining attempts are displayed. 2. The …"
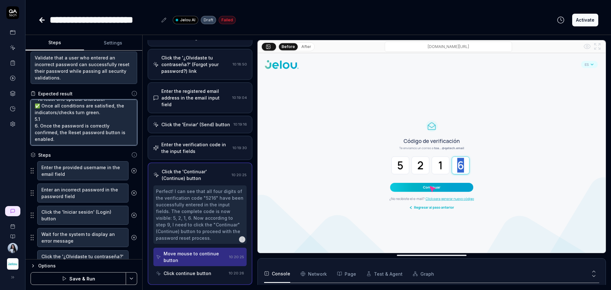
type textarea "*"
type textarea "1. An error message and the number of remaining attempts are displayed. 2. The …"
type textarea "*"
type textarea "1. An error message and the number of remaining attempts are displayed. 2. The …"
type textarea "*"
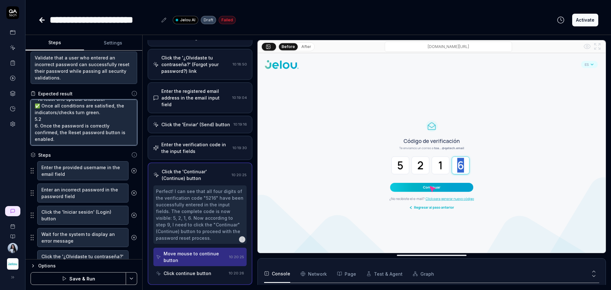
type textarea "1. An error message and the number of remaining attempts are displayed. 2. The …"
click at [40, 107] on textarea "1. An error message and the number of remaining attempts are displayed. 2. The …" at bounding box center [84, 123] width 107 height 46
type textarea "*"
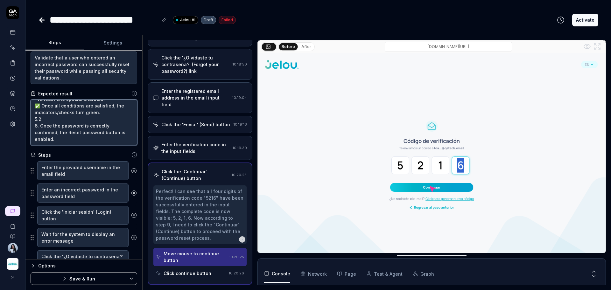
click at [60, 124] on textarea "1. An error message and the number of remaining attempts are displayed. 2. The …" at bounding box center [84, 123] width 107 height 46
type textarea "1. An error message and the number of remaining attempts are displayed. 2. The …"
click at [60, 125] on textarea "1. An error message and the number of remaining attempts are displayed. 2. The …" at bounding box center [84, 123] width 107 height 46
type textarea "*"
type textarea "1. An error message and the number of remaining attempts are displayed. 2. The …"
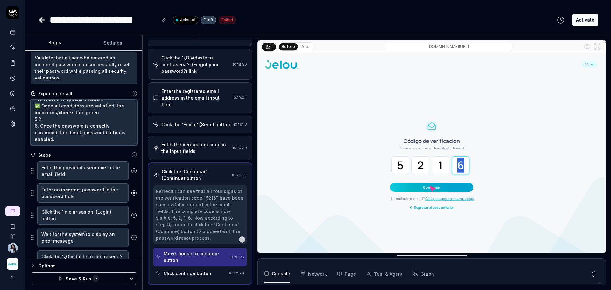
paste textarea "Enter the same password in “Confirm password.” ✅ Expected: Passwords match."
type textarea "*"
type textarea "1. An error message and the number of remaining attempts are displayed. 2. The …"
click at [59, 135] on textarea "1. An error message and the number of remaining attempts are displayed. 2. The …" at bounding box center [84, 123] width 107 height 46
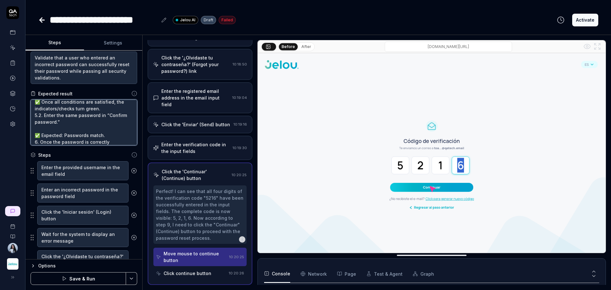
type textarea "*"
type textarea "1. An error message and the number of remaining attempts are displayed. 2. The …"
drag, startPoint x: 65, startPoint y: 136, endPoint x: 34, endPoint y: 135, distance: 30.9
click at [34, 135] on textarea "1. An error message and the number of remaining attempts are displayed. 2. The …" at bounding box center [84, 123] width 107 height 46
type textarea "*"
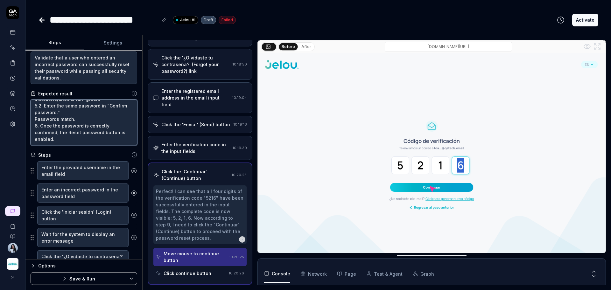
scroll to position [134, 0]
type textarea "1. An error message and the number of remaining attempts are displayed. 2. The …"
click at [71, 278] on button "Save & Run" at bounding box center [78, 278] width 95 height 13
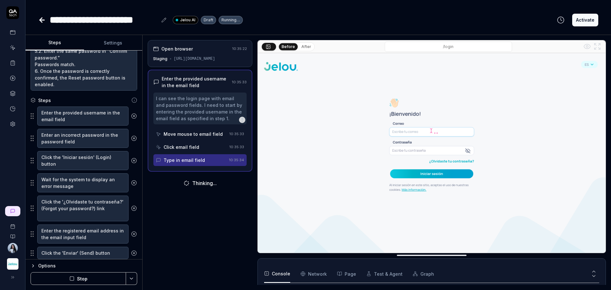
scroll to position [133, 0]
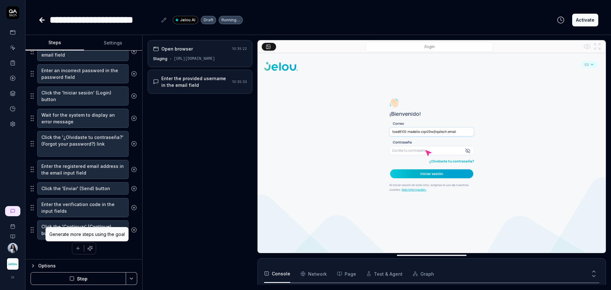
click at [88, 250] on icon "button" at bounding box center [90, 249] width 6 height 6
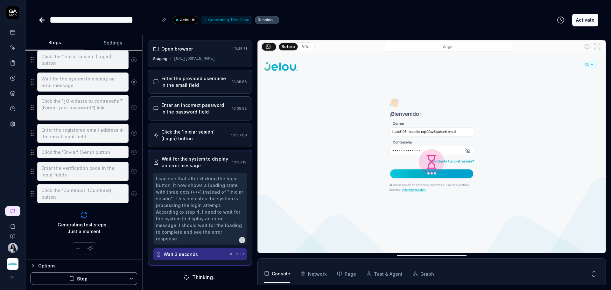
scroll to position [55, 0]
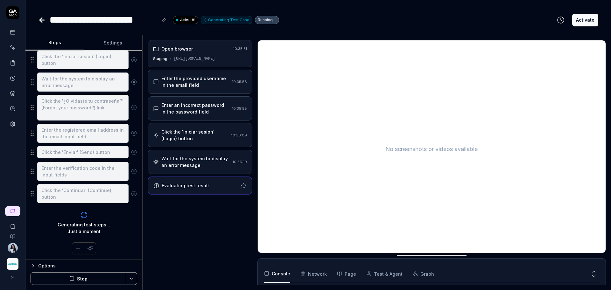
click at [171, 156] on div "Wait for the system to display an error message" at bounding box center [195, 161] width 69 height 13
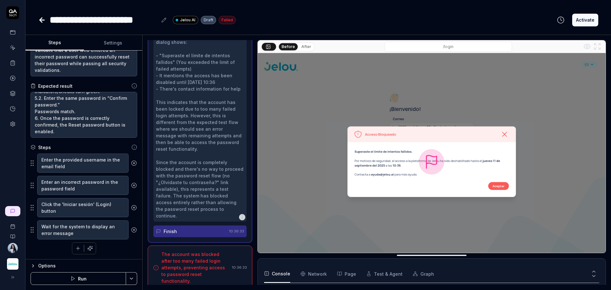
scroll to position [253, 0]
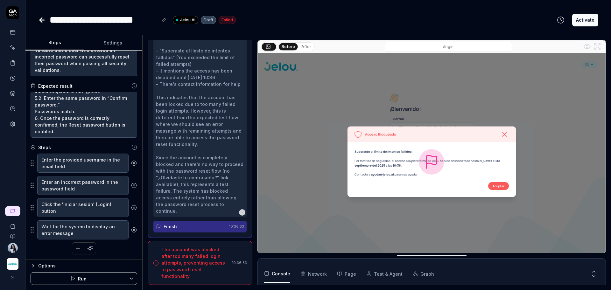
click at [224, 270] on div "The account was blocked after too many failed login attempts, preventing access…" at bounding box center [195, 262] width 68 height 33
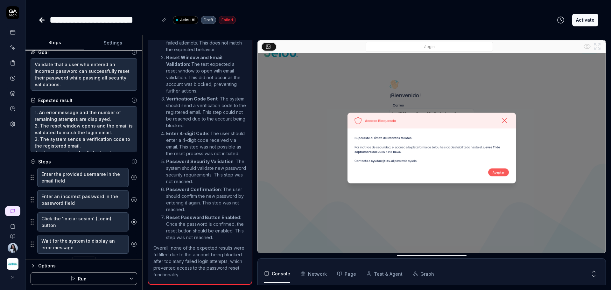
scroll to position [0, 0]
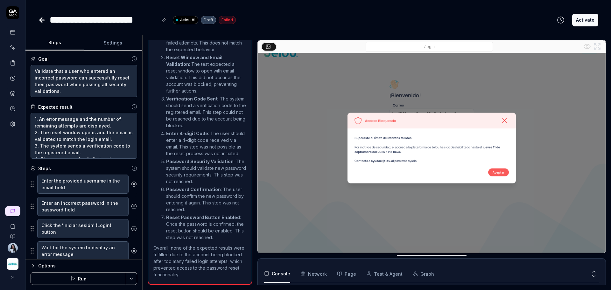
click at [110, 46] on button "Settings" at bounding box center [113, 42] width 59 height 15
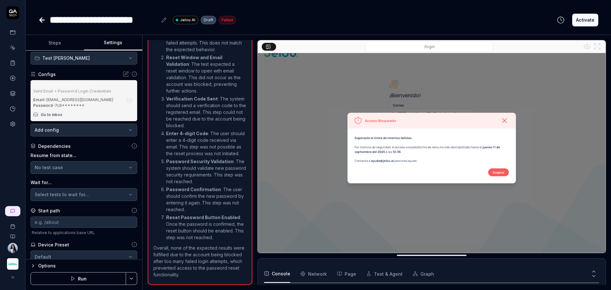
scroll to position [30, 0]
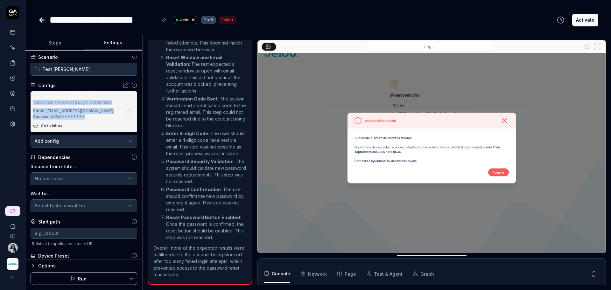
drag, startPoint x: 56, startPoint y: 116, endPoint x: 32, endPoint y: 105, distance: 26.5
click at [32, 105] on div "Automation Email User OTP Valid Email + Password Login Credentials Email - toad…" at bounding box center [84, 111] width 107 height 41
click at [81, 120] on div "Password - 7c9********" at bounding box center [78, 117] width 90 height 6
click at [86, 114] on div "Email - toad8105-madella-cqx09w@qatech.email" at bounding box center [78, 111] width 90 height 6
drag, startPoint x: 82, startPoint y: 124, endPoint x: 79, endPoint y: 121, distance: 4.3
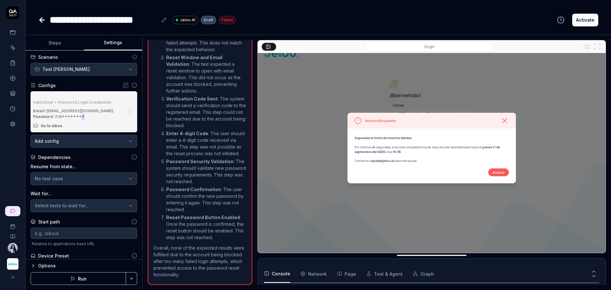
click at [79, 120] on div "Password - 7c9********" at bounding box center [78, 117] width 90 height 6
click at [401, 155] on img at bounding box center [432, 147] width 348 height 217
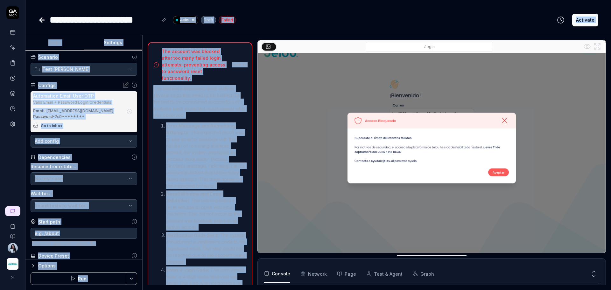
scroll to position [0, 0]
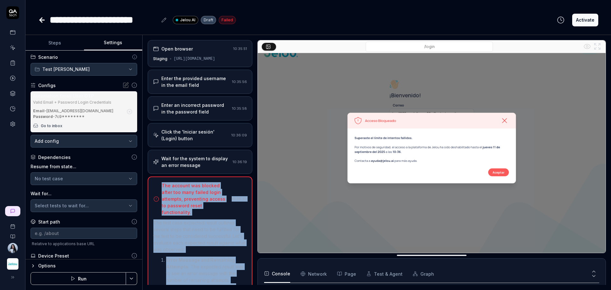
drag, startPoint x: 223, startPoint y: 279, endPoint x: 163, endPoint y: 185, distance: 111.8
copy div "The account was blocked after too many failed login attempts, preventing access…"
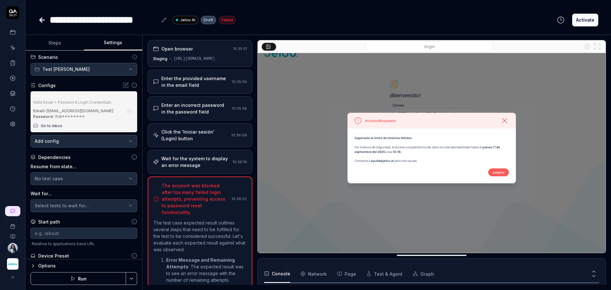
click at [200, 61] on div "[URL][DOMAIN_NAME]" at bounding box center [194, 59] width 41 height 6
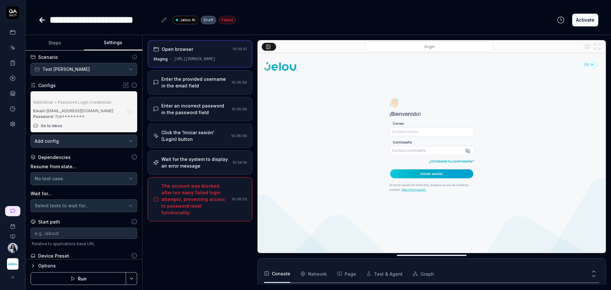
click at [200, 79] on div "Enter the provided username in the email field" at bounding box center [195, 82] width 68 height 13
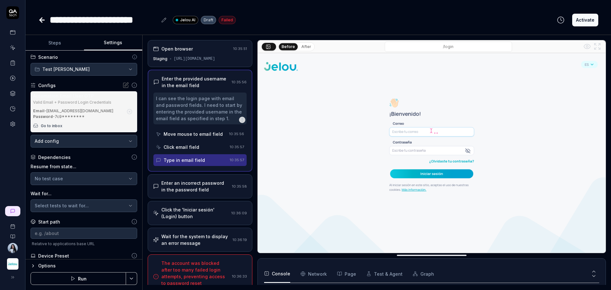
click at [191, 137] on div "Move mouse to email field" at bounding box center [193, 134] width 59 height 7
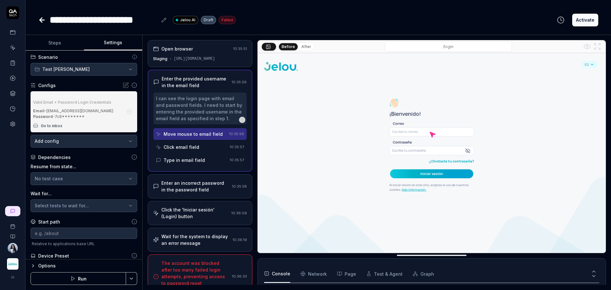
click at [191, 148] on div "Click email field" at bounding box center [182, 147] width 36 height 7
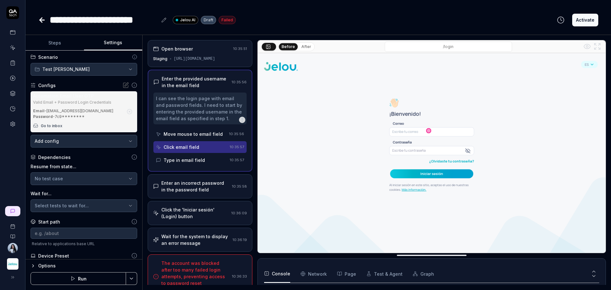
click at [191, 158] on div "Type in email field" at bounding box center [184, 160] width 41 height 7
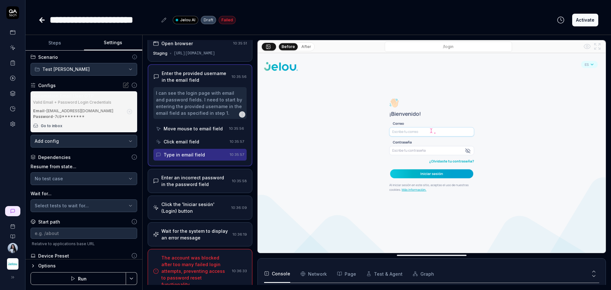
scroll to position [7, 0]
click at [198, 174] on div "Enter an incorrect password in the password field" at bounding box center [195, 179] width 68 height 13
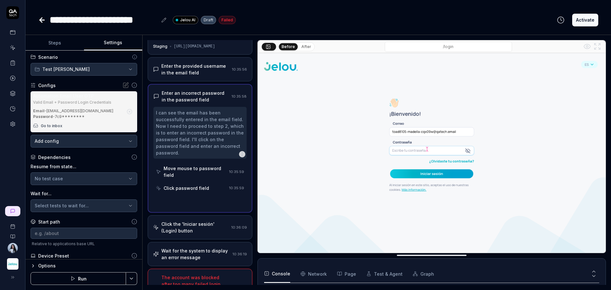
scroll to position [34, 0]
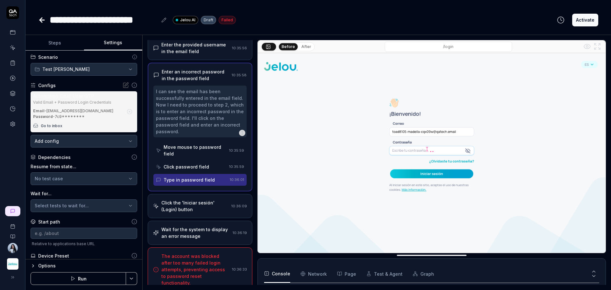
click at [194, 111] on div "I can see the email has been successfully entered in the email field. Now I nee…" at bounding box center [200, 111] width 88 height 47
click at [199, 144] on div "Move mouse to password field" at bounding box center [195, 150] width 63 height 13
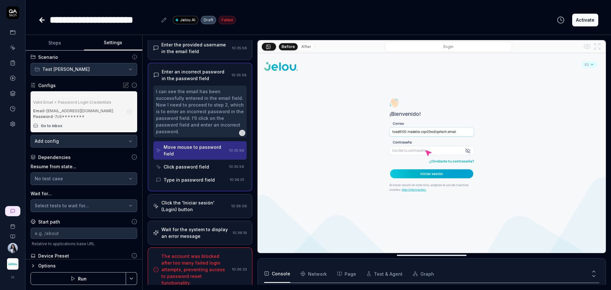
click at [240, 134] on icon "button" at bounding box center [242, 132] width 5 height 5
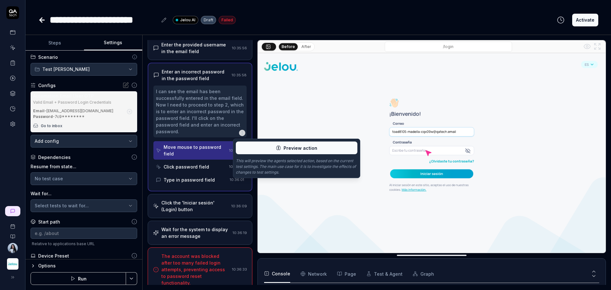
click at [193, 165] on div "Click password field" at bounding box center [187, 167] width 46 height 7
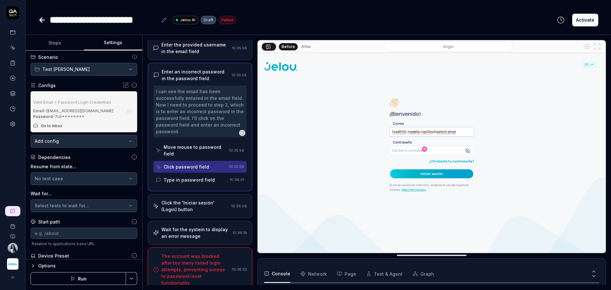
click at [195, 166] on div "Click password field" at bounding box center [187, 167] width 46 height 7
click at [194, 182] on div "Type in password field" at bounding box center [189, 180] width 51 height 7
click at [193, 206] on div "Click the 'Iniciar sesión' (Login) button" at bounding box center [194, 206] width 67 height 13
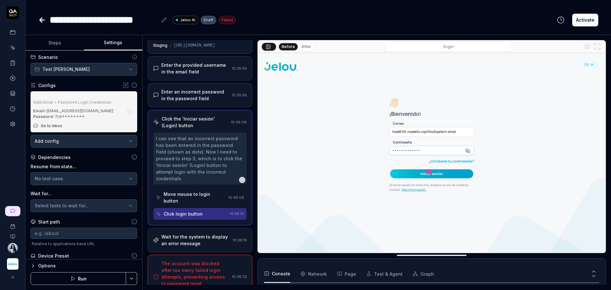
scroll to position [21, 0]
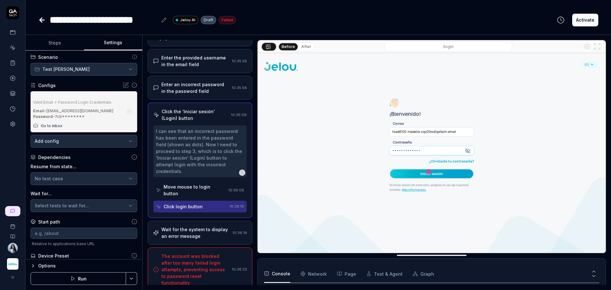
click at [203, 189] on div "Move mouse to login button" at bounding box center [195, 190] width 62 height 13
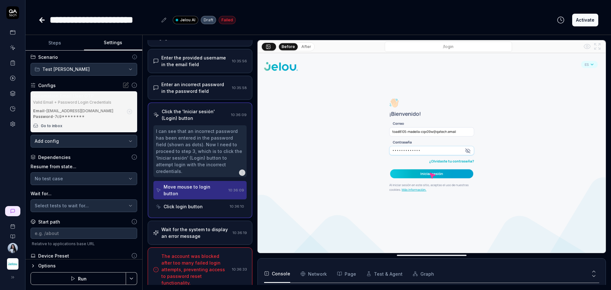
click at [203, 197] on div "Move mouse to login button" at bounding box center [195, 190] width 62 height 13
click at [203, 206] on div "Click login button" at bounding box center [191, 207] width 71 height 12
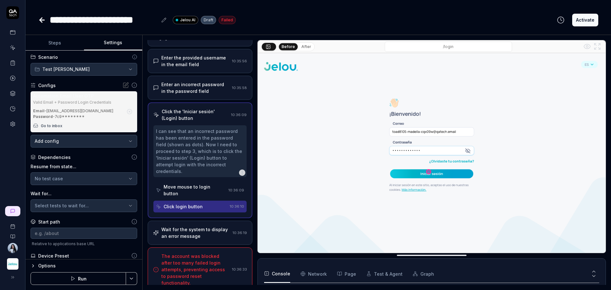
click at [189, 227] on div "Wait for the system to display an error message" at bounding box center [195, 232] width 69 height 13
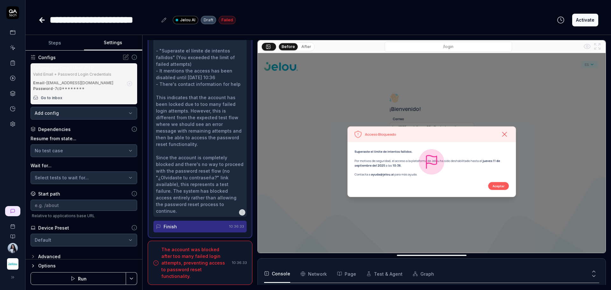
scroll to position [70, 0]
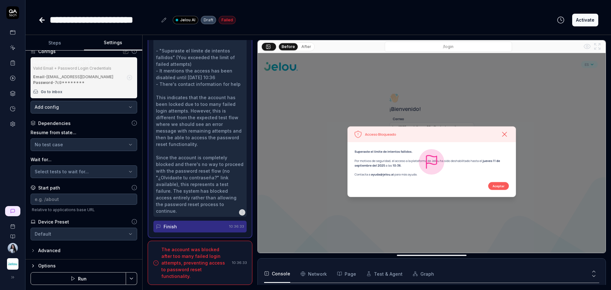
click at [49, 252] on div "Advanced" at bounding box center [49, 251] width 22 height 8
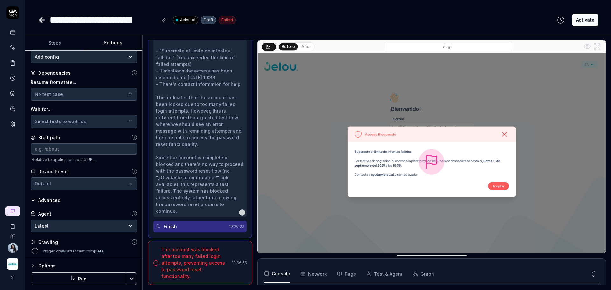
scroll to position [120, 0]
drag, startPoint x: 37, startPoint y: 22, endPoint x: 47, endPoint y: 18, distance: 10.6
click at [37, 22] on div "**********" at bounding box center [317, 13] width 585 height 27
click at [47, 18] on div "**********" at bounding box center [137, 20] width 198 height 14
click at [45, 18] on icon at bounding box center [42, 20] width 8 height 8
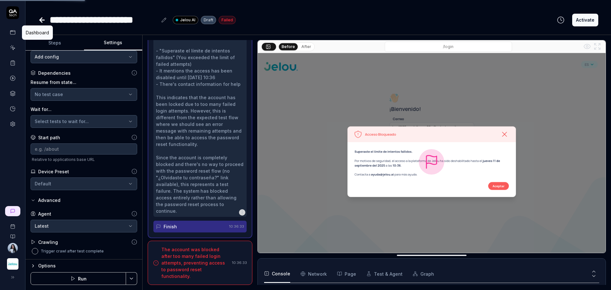
click at [11, 14] on icon at bounding box center [12, 12] width 13 height 13
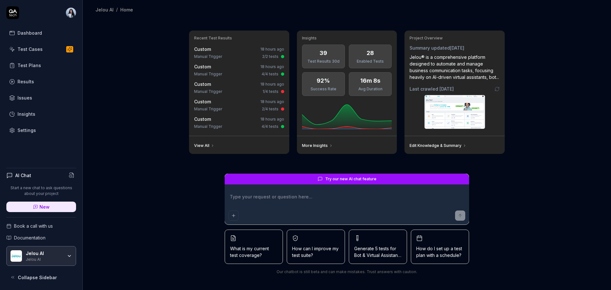
type textarea "*"
click at [33, 133] on div "Settings" at bounding box center [27, 130] width 18 height 7
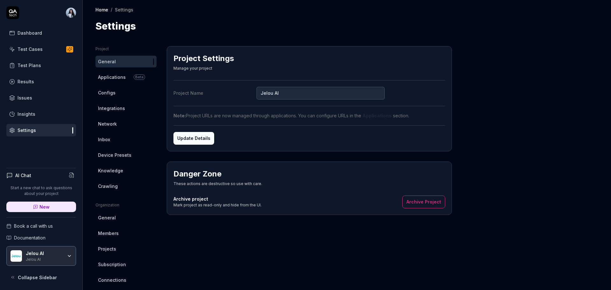
click at [41, 98] on link "Issues" at bounding box center [41, 98] width 70 height 12
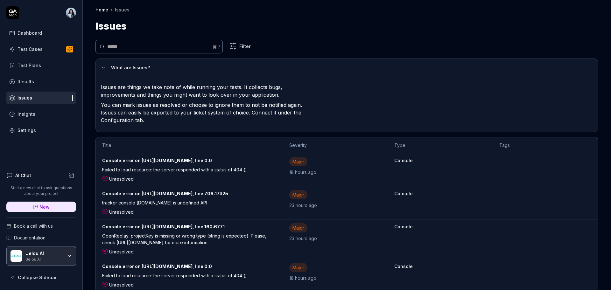
click at [46, 77] on link "Results" at bounding box center [41, 81] width 70 height 12
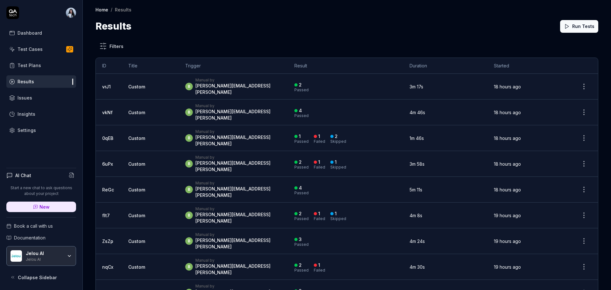
click at [45, 64] on link "Test Plans" at bounding box center [41, 65] width 70 height 12
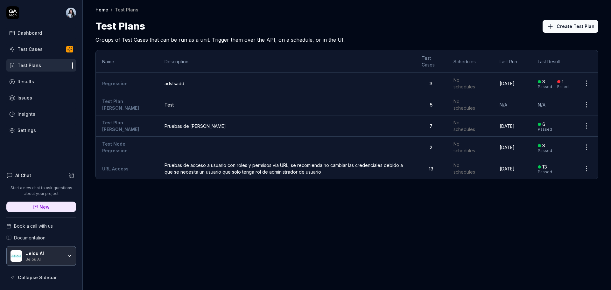
click at [34, 128] on div "Settings" at bounding box center [27, 130] width 18 height 7
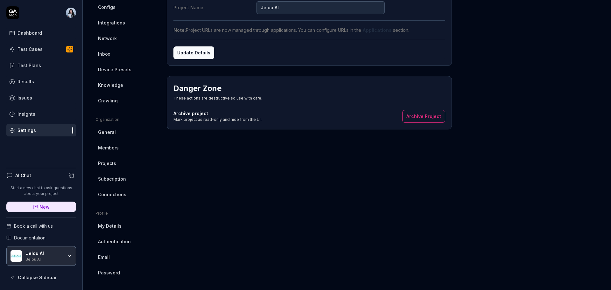
scroll to position [87, 0]
click at [116, 255] on link "Email" at bounding box center [125, 256] width 61 height 12
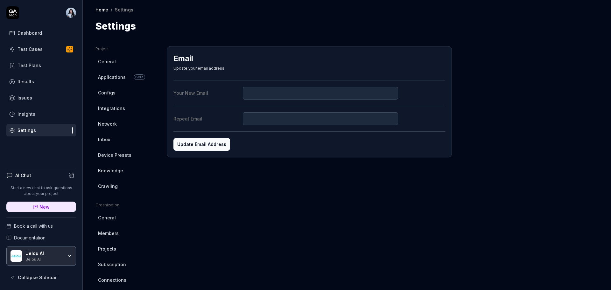
click at [111, 91] on span "Configs" at bounding box center [107, 92] width 18 height 7
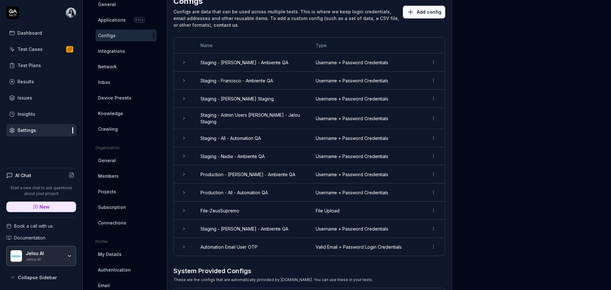
scroll to position [15, 0]
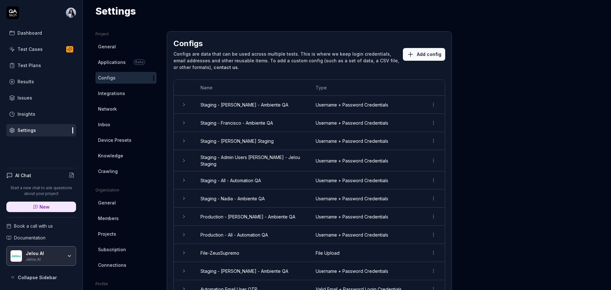
click at [424, 50] on button "Add config" at bounding box center [424, 54] width 42 height 13
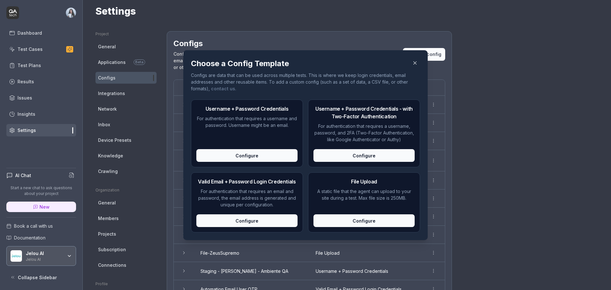
drag, startPoint x: 195, startPoint y: 182, endPoint x: 238, endPoint y: 180, distance: 42.7
click at [238, 180] on h2 "Valid Email + Password Login Credentials" at bounding box center [246, 182] width 101 height 8
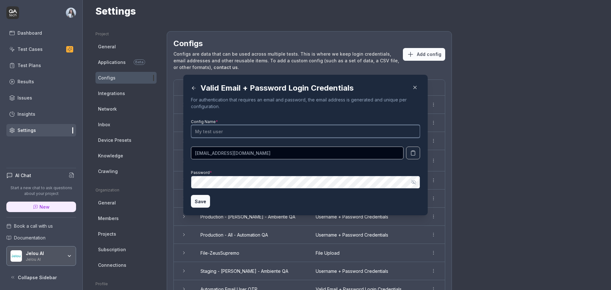
click at [250, 135] on input "Config Name *" at bounding box center [305, 131] width 229 height 13
click at [191, 88] on icon at bounding box center [194, 88] width 6 height 6
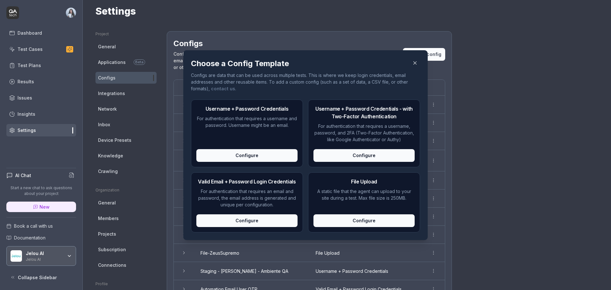
click at [250, 196] on p "For authentication that requires an email and password, the email address is ge…" at bounding box center [246, 198] width 101 height 20
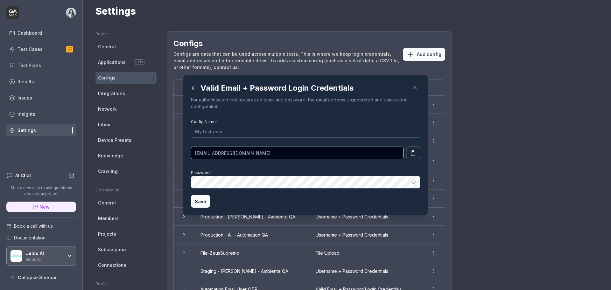
click at [191, 95] on div "Valid Email + Password Login Credentials For authentication that requires an em…" at bounding box center [305, 95] width 229 height 27
click at [191, 89] on icon at bounding box center [194, 88] width 6 height 6
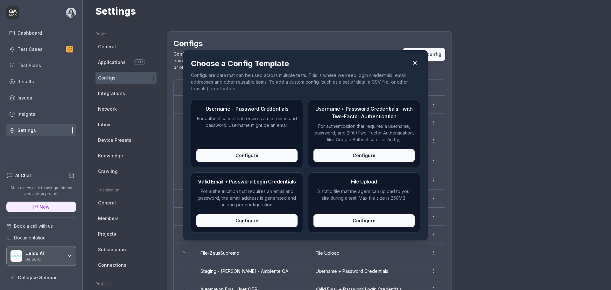
click at [391, 154] on div "Configure" at bounding box center [363, 155] width 101 height 13
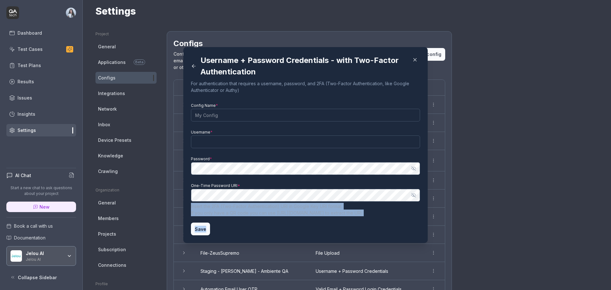
drag, startPoint x: 187, startPoint y: 207, endPoint x: 323, endPoint y: 217, distance: 136.8
click at [323, 217] on div "Username + Password Credentials - with Two-Factor Authentication For authentica…" at bounding box center [305, 145] width 244 height 196
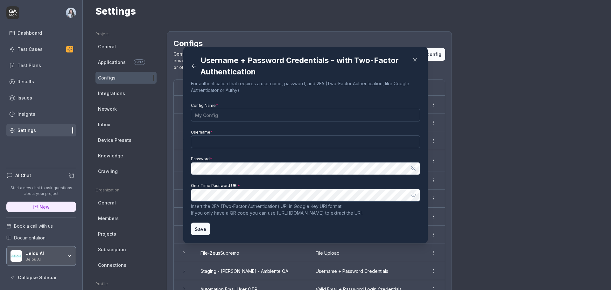
click at [229, 181] on div "One-Time Password URI * Show password Insert the 2FA (Two-Factor Authentication…" at bounding box center [305, 198] width 229 height 35
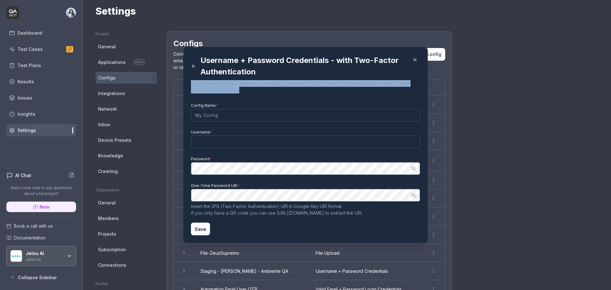
drag, startPoint x: 249, startPoint y: 89, endPoint x: 189, endPoint y: 83, distance: 60.1
click at [191, 83] on p "For authentication that requires a username, password, and 2FA (Two-Factor Auth…" at bounding box center [305, 86] width 229 height 13
drag, startPoint x: 187, startPoint y: 85, endPoint x: 241, endPoint y: 88, distance: 53.6
click at [241, 88] on div "Username + Password Credentials - with Two-Factor Authentication For authentica…" at bounding box center [305, 145] width 244 height 196
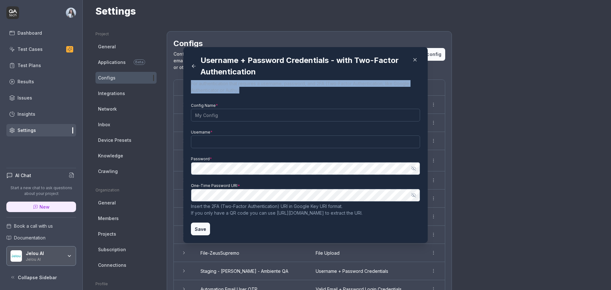
click at [241, 89] on p "For authentication that requires a username, password, and 2FA (Two-Factor Auth…" at bounding box center [305, 86] width 229 height 13
drag, startPoint x: 241, startPoint y: 89, endPoint x: 185, endPoint y: 83, distance: 56.0
click at [185, 83] on div "Username + Password Credentials - with Two-Factor Authentication For authentica…" at bounding box center [305, 145] width 244 height 196
click at [191, 85] on p "For authentication that requires a username, password, and 2FA (Two-Factor Auth…" at bounding box center [305, 86] width 229 height 13
drag, startPoint x: 188, startPoint y: 85, endPoint x: 244, endPoint y: 90, distance: 56.0
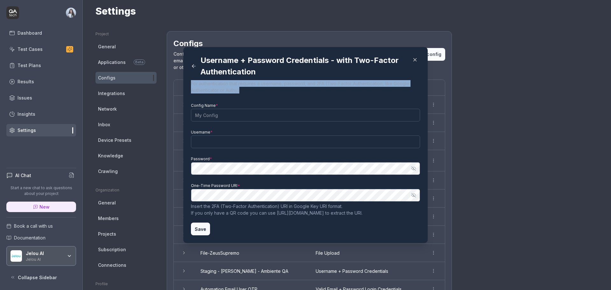
click at [244, 90] on p "For authentication that requires a username, password, and 2FA (Two-Factor Auth…" at bounding box center [305, 86] width 229 height 13
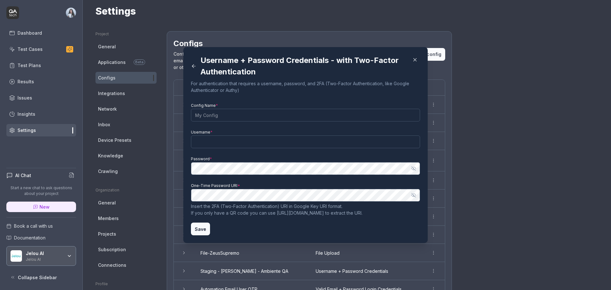
click at [244, 88] on p "For authentication that requires a username, password, and 2FA (Two-Factor Auth…" at bounding box center [305, 86] width 229 height 13
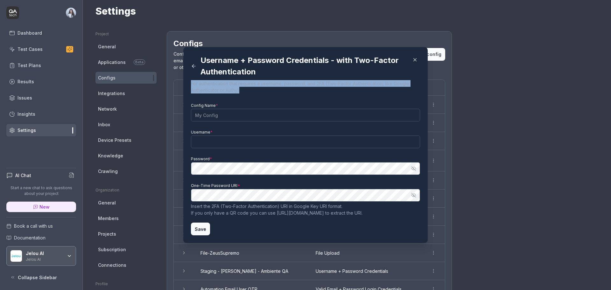
drag, startPoint x: 243, startPoint y: 88, endPoint x: 188, endPoint y: 85, distance: 55.5
click at [191, 85] on p "For authentication that requires a username, password, and 2FA (Two-Factor Auth…" at bounding box center [305, 86] width 229 height 13
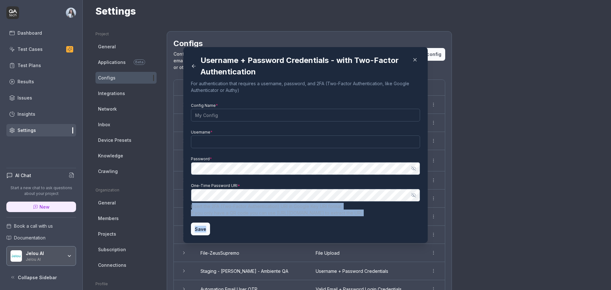
drag, startPoint x: 354, startPoint y: 213, endPoint x: 189, endPoint y: 207, distance: 164.3
click at [191, 207] on form "Config Name * Username * Password * Show password One-Time Password URI * Show …" at bounding box center [305, 168] width 229 height 134
click at [191, 207] on p "Insert the 2FA (Two-Factor Authentication) URI in Google Key URI format . If yo…" at bounding box center [305, 209] width 229 height 13
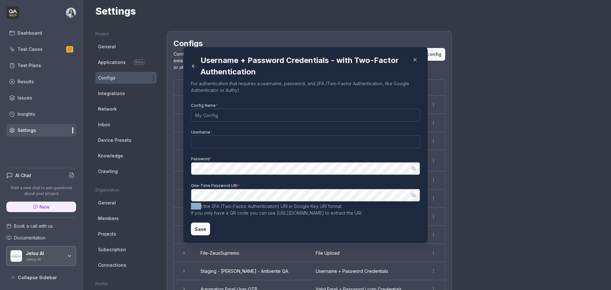
drag, startPoint x: 188, startPoint y: 207, endPoint x: 198, endPoint y: 206, distance: 9.6
click at [198, 206] on p "Insert the 2FA (Two-Factor Authentication) URI in Google Key URI format . If yo…" at bounding box center [305, 209] width 229 height 13
click at [192, 66] on icon at bounding box center [194, 66] width 6 height 6
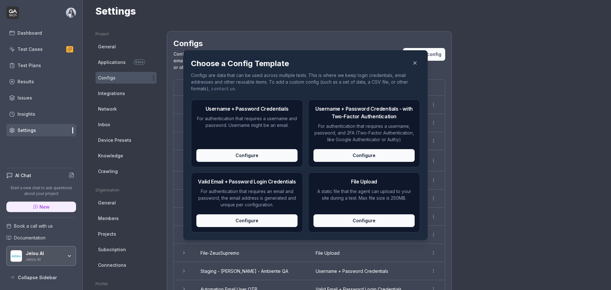
drag, startPoint x: 314, startPoint y: 191, endPoint x: 400, endPoint y: 200, distance: 87.0
click at [400, 200] on p "A static file that the agent can upload to your site during a test. Max file si…" at bounding box center [363, 194] width 101 height 13
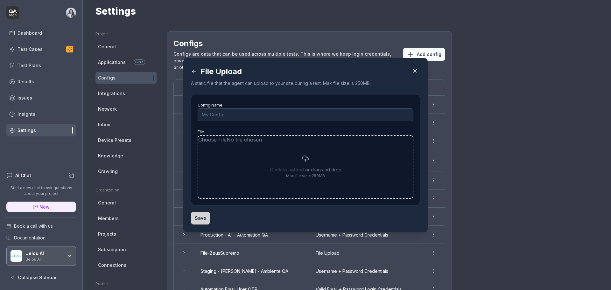
click at [191, 69] on icon at bounding box center [194, 72] width 6 height 6
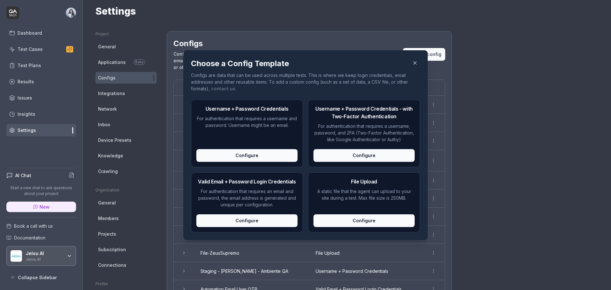
click at [242, 217] on div "Configure" at bounding box center [246, 220] width 101 height 13
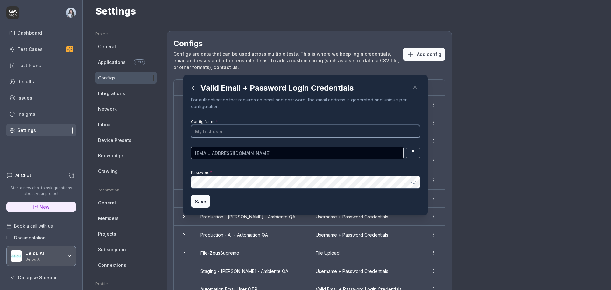
click at [267, 132] on input "Config Name *" at bounding box center [305, 131] width 229 height 13
type input "User test"
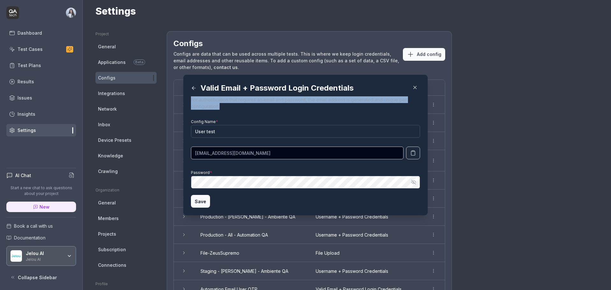
drag, startPoint x: 218, startPoint y: 107, endPoint x: 186, endPoint y: 102, distance: 32.9
click at [186, 102] on div "Valid Email + Password Login Credentials For authentication that requires an em…" at bounding box center [305, 145] width 244 height 141
click at [234, 106] on p "For authentication that requires an email and password, the email address is ge…" at bounding box center [305, 102] width 229 height 13
drag, startPoint x: 219, startPoint y: 108, endPoint x: 188, endPoint y: 101, distance: 31.6
click at [191, 101] on p "For authentication that requires an email and password, the email address is ge…" at bounding box center [305, 102] width 229 height 13
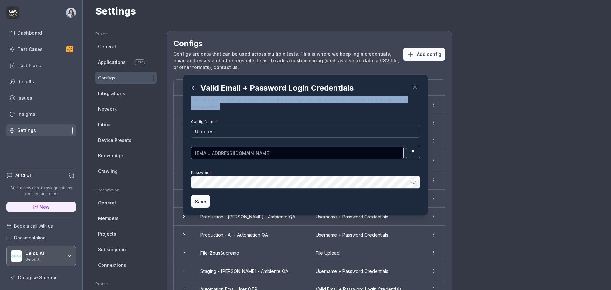
click at [216, 109] on p "For authentication that requires an email and password, the email address is ge…" at bounding box center [305, 102] width 229 height 13
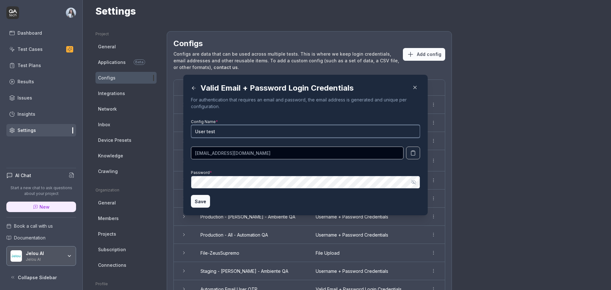
click at [271, 136] on input "User test" at bounding box center [305, 131] width 229 height 13
click at [412, 157] on button "button" at bounding box center [413, 153] width 14 height 13
click at [412, 181] on icon "button" at bounding box center [413, 182] width 5 height 5
click at [171, 181] on div "​ Valid Email + Password Login Credentials For authentication that requires an …" at bounding box center [306, 145] width 270 height 156
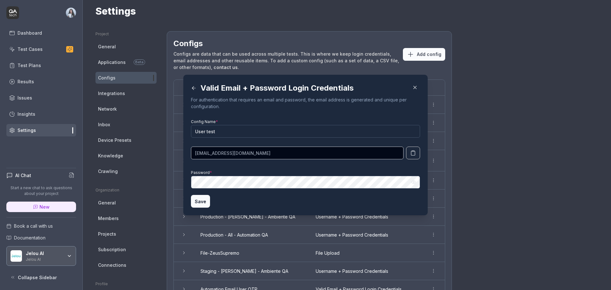
click at [412, 183] on icon "button" at bounding box center [413, 182] width 5 height 5
click at [191, 202] on button "Save" at bounding box center [200, 201] width 19 height 13
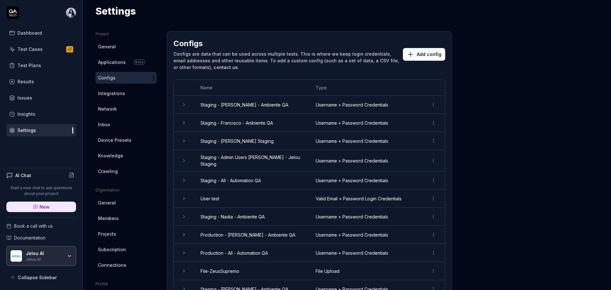
click at [69, 258] on icon "button" at bounding box center [69, 256] width 5 height 5
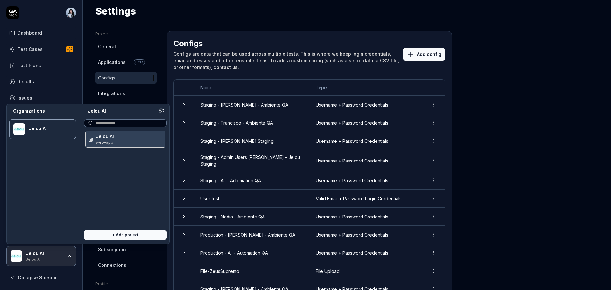
click at [550, 42] on div "Project General Applications Beta Configs Integrations Network Inbox Device Pre…" at bounding box center [346, 224] width 503 height 387
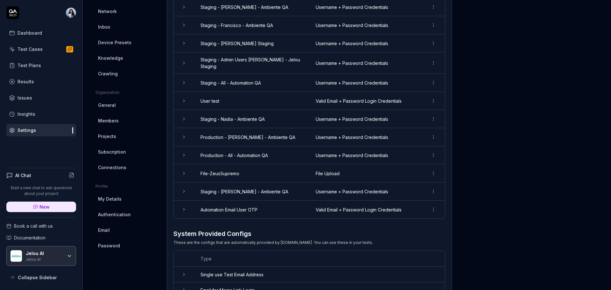
scroll to position [152, 0]
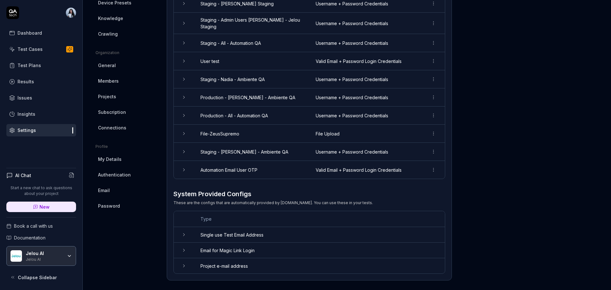
click at [184, 234] on icon at bounding box center [183, 235] width 1 height 3
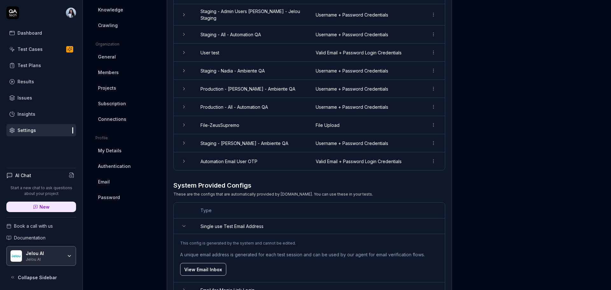
scroll to position [81, 0]
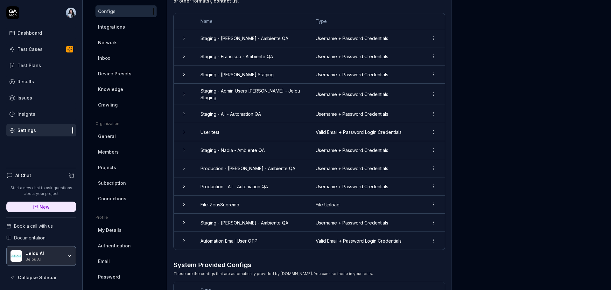
click at [256, 240] on td "Automation Email User OTP" at bounding box center [251, 241] width 115 height 18
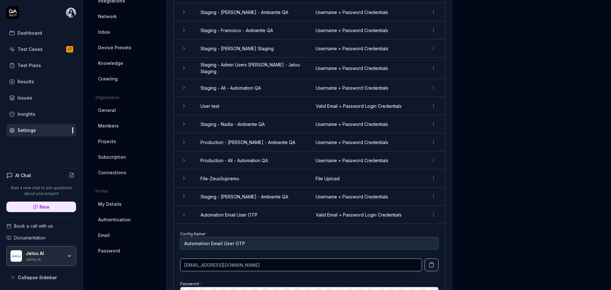
scroll to position [121, 0]
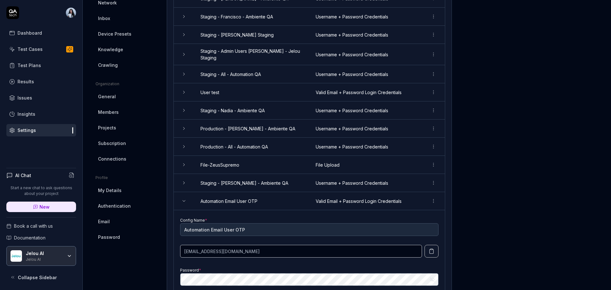
click at [429, 249] on icon "button" at bounding box center [432, 252] width 6 height 6
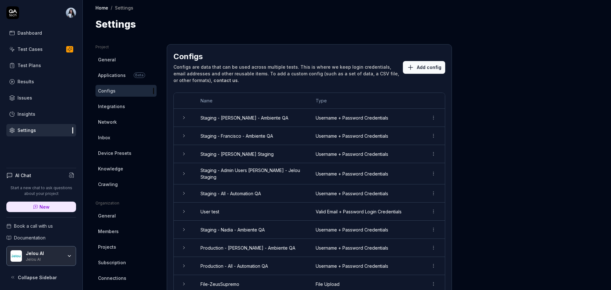
click at [27, 50] on div "Test Cases" at bounding box center [30, 49] width 25 height 7
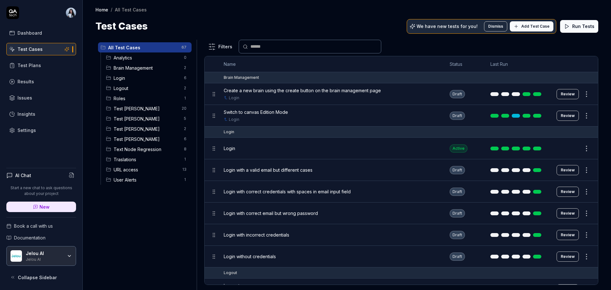
click at [139, 139] on span "Test [PERSON_NAME]" at bounding box center [147, 139] width 67 height 7
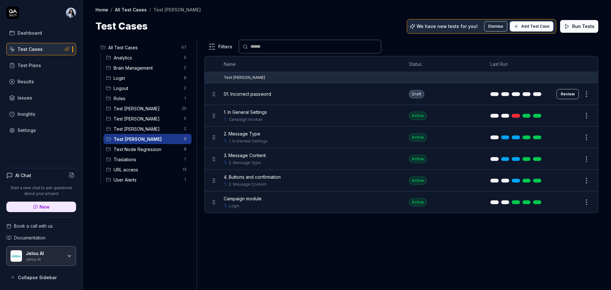
click at [570, 94] on button "Review" at bounding box center [568, 94] width 22 height 10
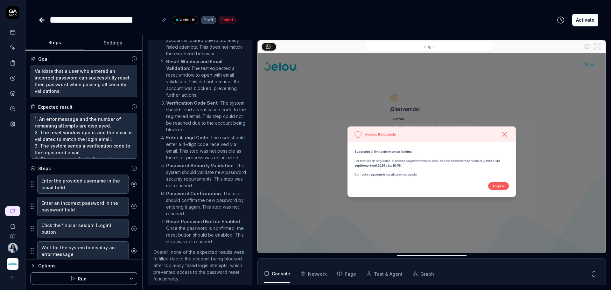
scroll to position [277, 0]
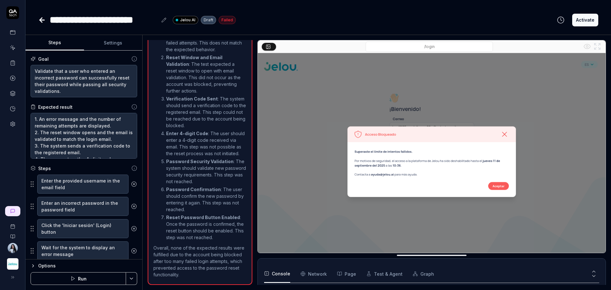
click at [87, 280] on button "Run" at bounding box center [78, 278] width 95 height 13
click at [117, 45] on button "Settings" at bounding box center [113, 42] width 59 height 15
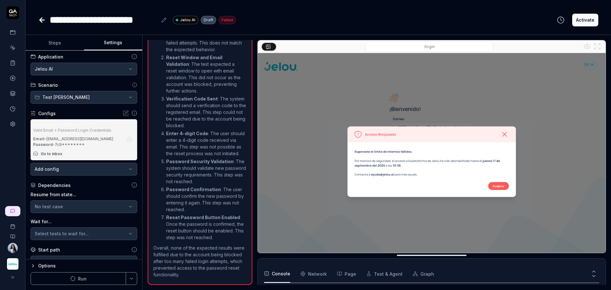
scroll to position [0, 0]
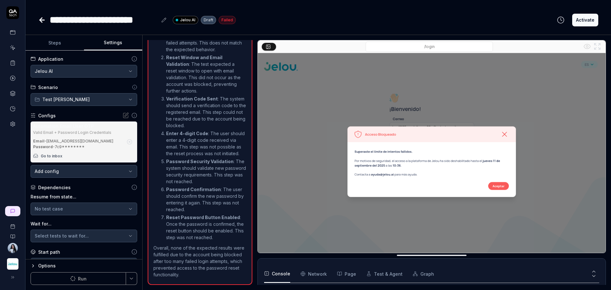
click at [69, 43] on button "Steps" at bounding box center [54, 42] width 59 height 15
type textarea "*"
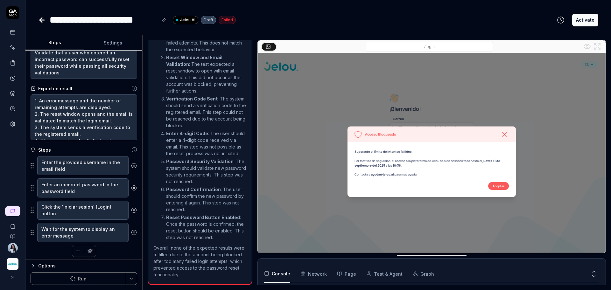
scroll to position [21, 0]
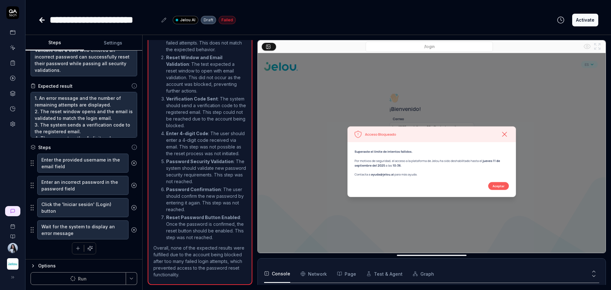
type textarea "*"
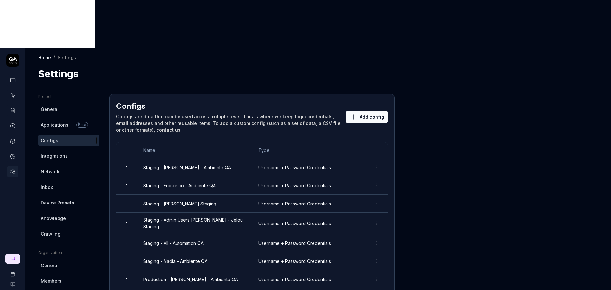
scroll to position [119, 0]
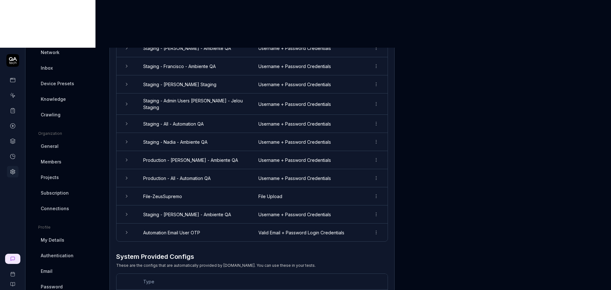
click at [127, 230] on icon at bounding box center [126, 232] width 5 height 5
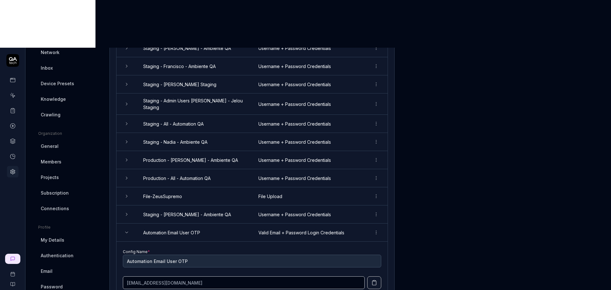
scroll to position [159, 0]
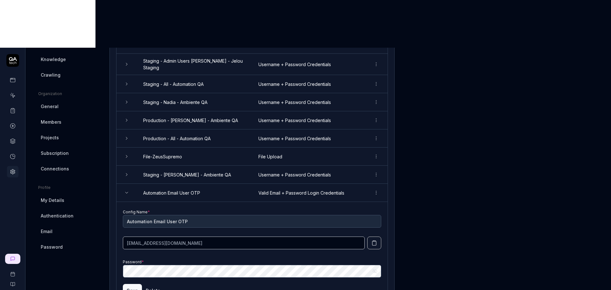
click at [109, 188] on div "Project General Applications Beta Configs Integrations Network Inbox Device Pre…" at bounding box center [318, 182] width 560 height 494
click at [177, 215] on input "Automation Email User OTP" at bounding box center [252, 221] width 258 height 13
click at [398, 172] on div "Project General Applications Beta Configs Integrations Network Inbox Device Pre…" at bounding box center [318, 182] width 560 height 494
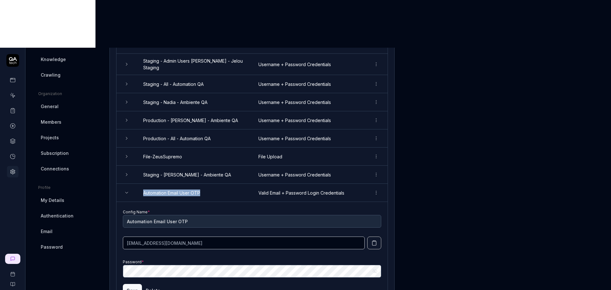
copy td "Automation Email User OTP"
drag, startPoint x: 143, startPoint y: 144, endPoint x: 225, endPoint y: 147, distance: 82.5
click at [225, 184] on td "Automation Email User OTP" at bounding box center [194, 193] width 115 height 18
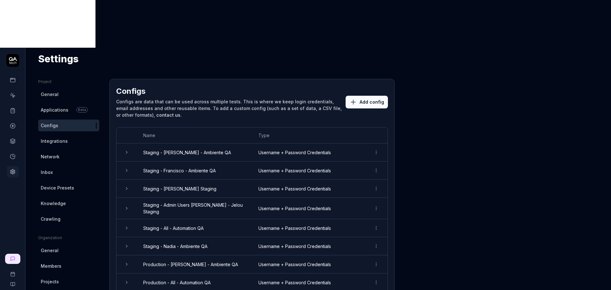
scroll to position [134, 0]
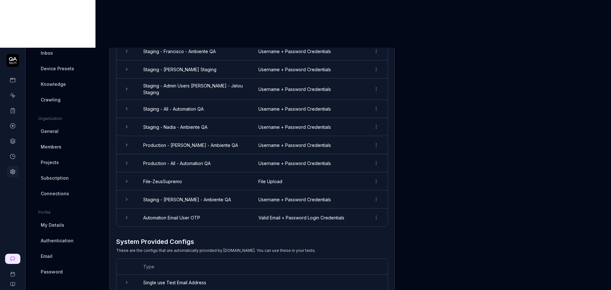
click at [170, 237] on h3 "System Provided Configs" at bounding box center [216, 242] width 200 height 10
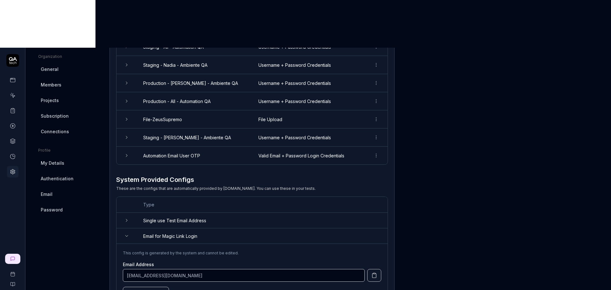
scroll to position [197, 0]
click at [125, 218] on icon at bounding box center [126, 220] width 5 height 5
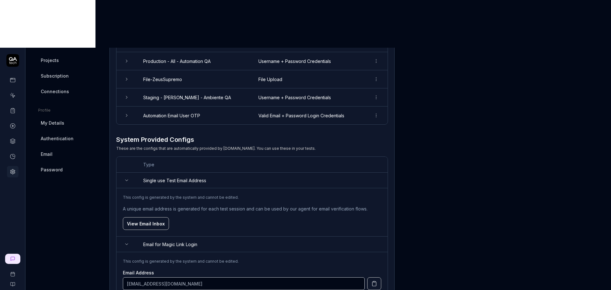
click at [128, 242] on icon at bounding box center [126, 244] width 5 height 5
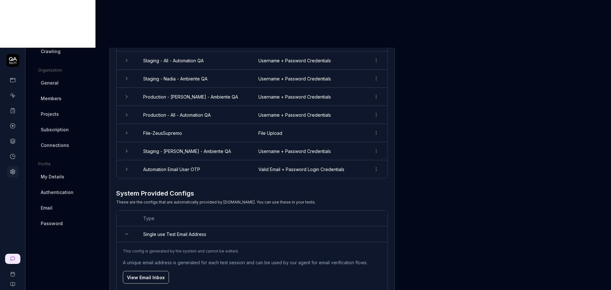
click at [127, 232] on icon at bounding box center [126, 234] width 5 height 5
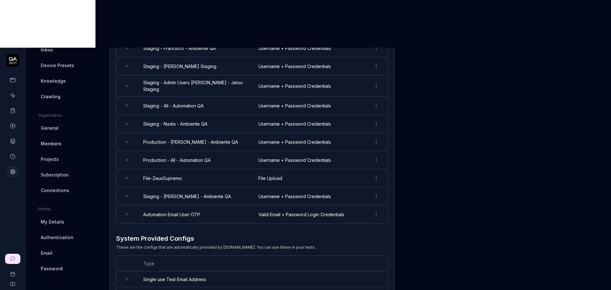
scroll to position [134, 0]
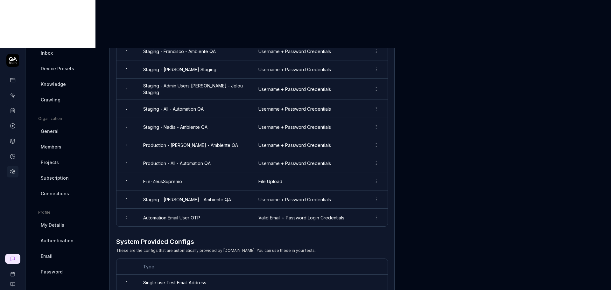
click at [373, 169] on html "Home / Settings Home / Settings Settings Project General Applications Beta Conf…" at bounding box center [305, 169] width 611 height 338
click at [339, 182] on span "Options" at bounding box center [342, 180] width 18 height 7
click at [159, 209] on td "Automation Email User OTP" at bounding box center [194, 218] width 115 height 18
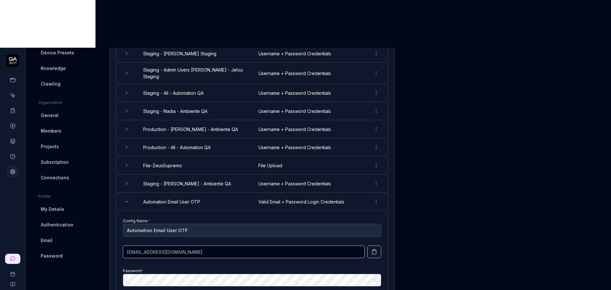
scroll to position [174, 0]
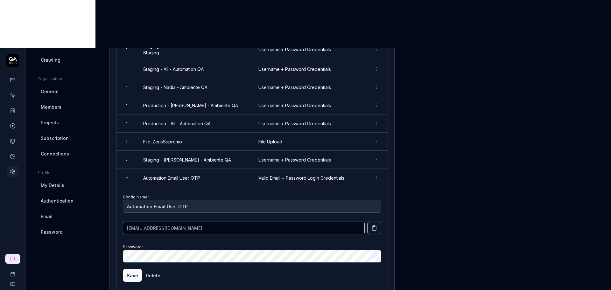
click at [373, 226] on icon "button" at bounding box center [374, 228] width 4 height 4
click at [374, 225] on icon "button" at bounding box center [374, 228] width 6 height 6
click at [117, 187] on td "Config Name * Automation Email User OTP toad8105-madella-cqx09w@qatech.email Pa…" at bounding box center [251, 249] width 271 height 125
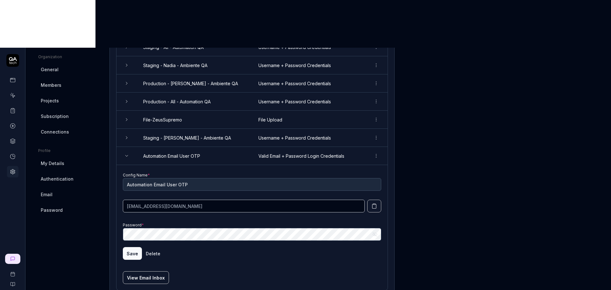
scroll to position [214, 0]
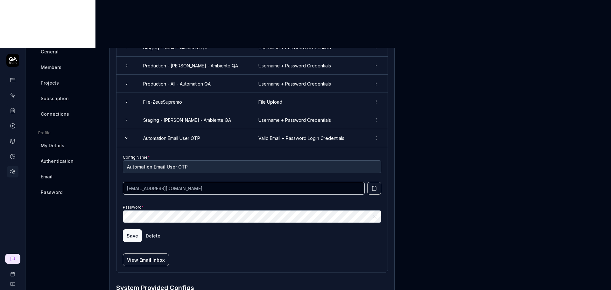
click at [140, 254] on button "View Email Inbox" at bounding box center [146, 260] width 46 height 13
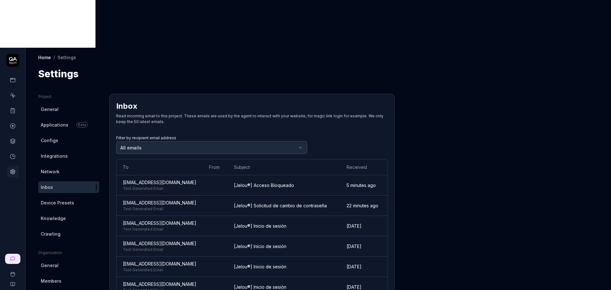
click at [282, 175] on td "[Jelou®] Acceso Bloqueado" at bounding box center [284, 185] width 113 height 20
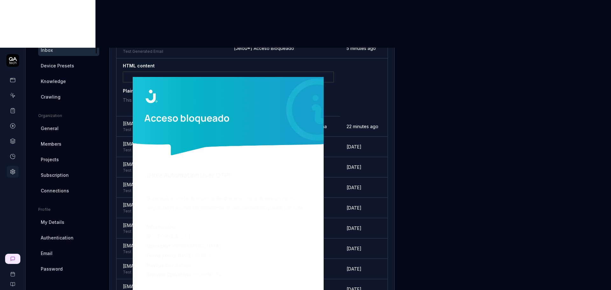
scroll to position [119, 0]
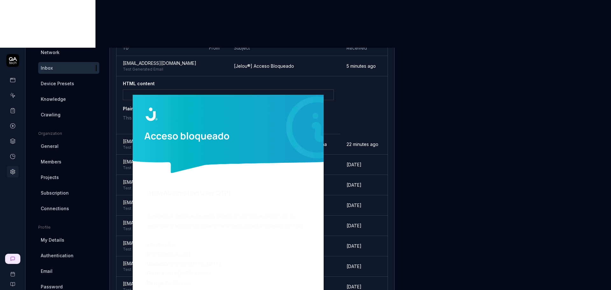
click at [187, 212] on caption "Superaste el límite de intentos fallidos en el inicio de sesión, por tu segurid…" at bounding box center [229, 273] width 164 height 122
click at [124, 89] on div "Jelou AI invited you ¡Hola Automation User OTP! Información: IP: 35.198.184.212…" at bounding box center [228, 94] width 211 height 11
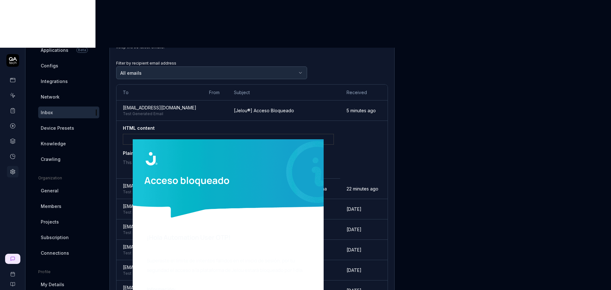
scroll to position [0, 0]
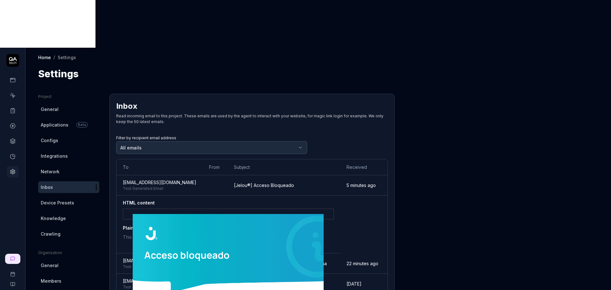
click at [203, 175] on td "toad8105-madella-cqx09w@qatech.email Test Generated Email" at bounding box center [159, 185] width 86 height 20
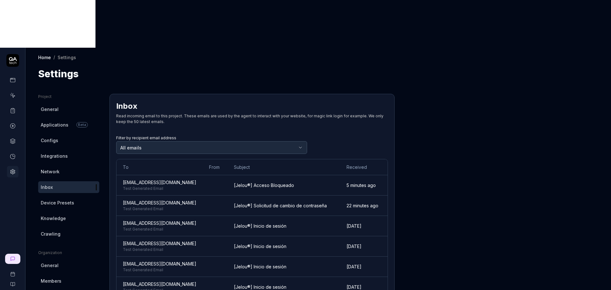
click at [221, 175] on td at bounding box center [215, 185] width 25 height 20
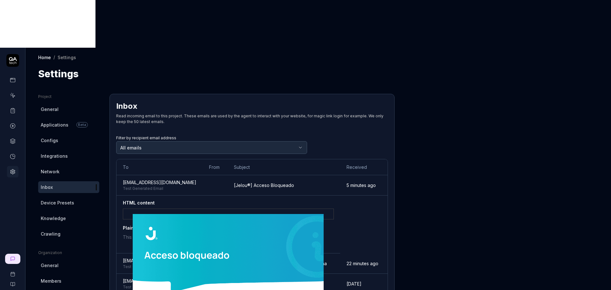
click at [221, 175] on td at bounding box center [215, 185] width 25 height 20
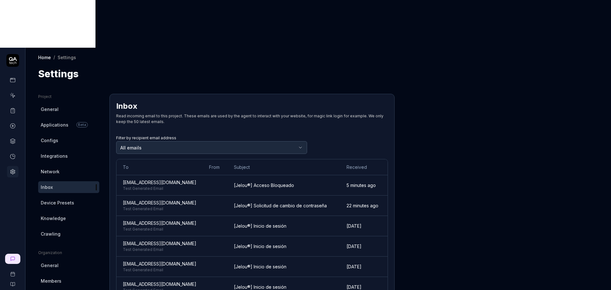
click at [124, 186] on span "Test Generated Email" at bounding box center [160, 189] width 74 height 6
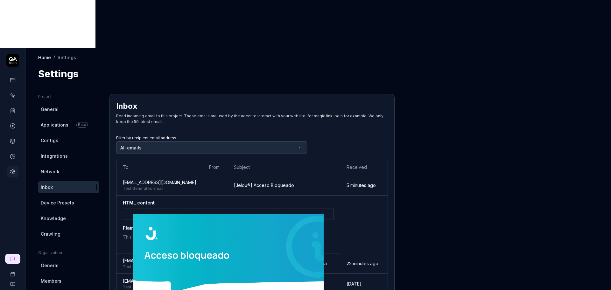
click at [333, 220] on h4 "Plain Text content" at bounding box center [228, 227] width 211 height 14
click at [362, 183] on time "5 minutes ago" at bounding box center [361, 185] width 29 height 5
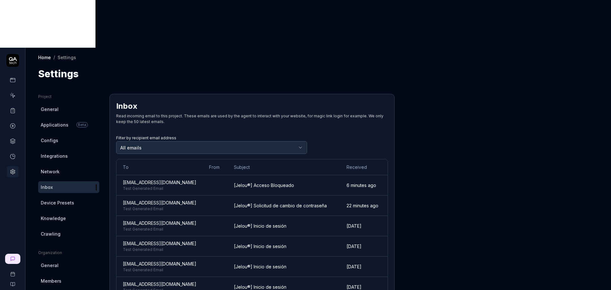
click at [176, 200] on span "[EMAIL_ADDRESS][DOMAIN_NAME]" at bounding box center [160, 203] width 74 height 7
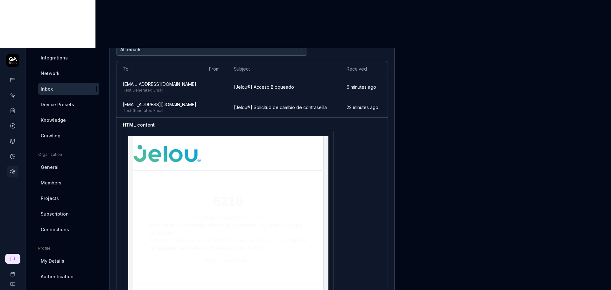
scroll to position [80, 0]
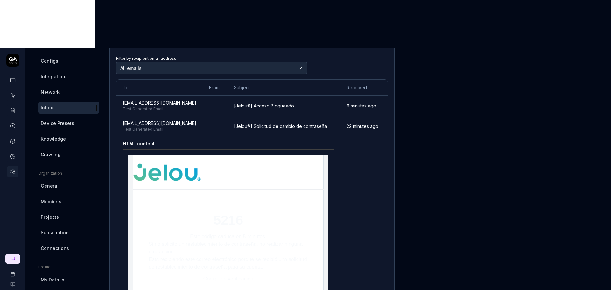
click at [173, 127] on span "Test Generated Email" at bounding box center [160, 130] width 74 height 6
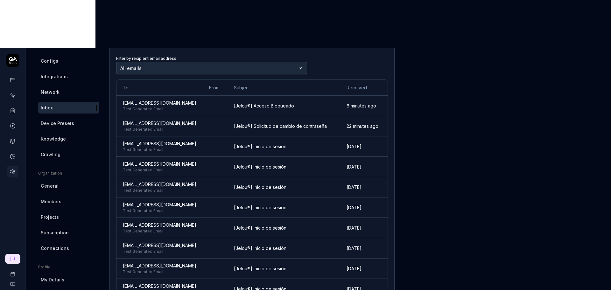
click at [172, 100] on span "[EMAIL_ADDRESS][DOMAIN_NAME]" at bounding box center [160, 103] width 74 height 7
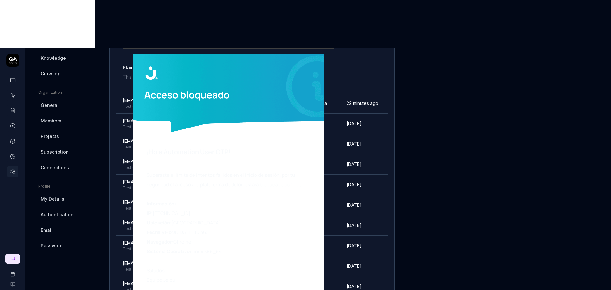
scroll to position [159, 0]
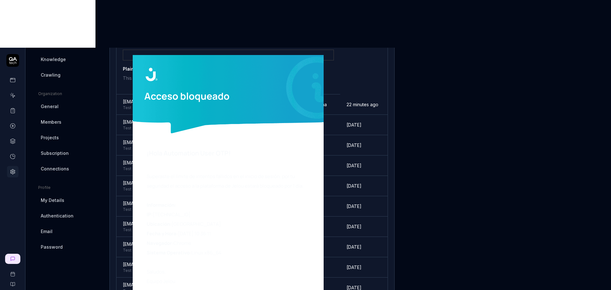
click at [121, 37] on td "HTML content Jelou AI invited you ¡Hola Automation User OTP! Información: IP: 3…" at bounding box center [228, 66] width 224 height 58
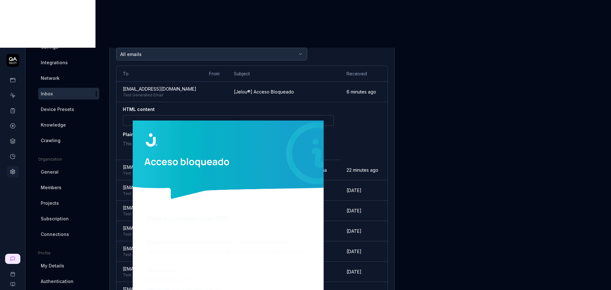
scroll to position [80, 0]
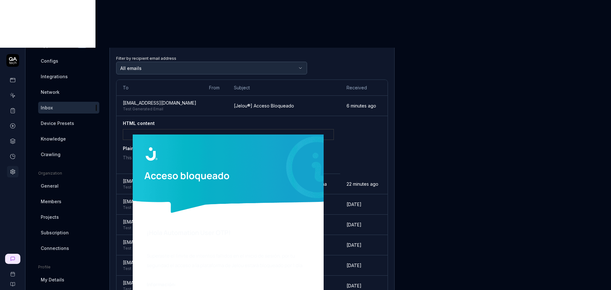
click at [129, 120] on h4 "HTML content" at bounding box center [228, 124] width 211 height 9
click at [138, 100] on span "[EMAIL_ADDRESS][DOMAIN_NAME]" at bounding box center [160, 103] width 74 height 7
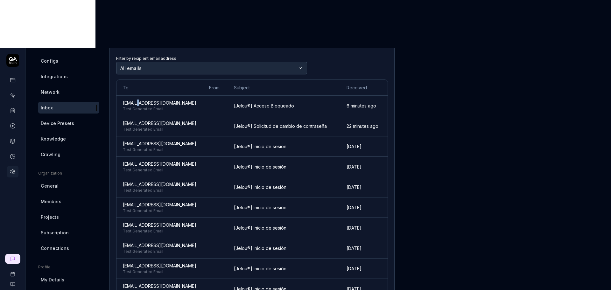
click at [298, 22] on body "Home / Settings Home / Settings Settings Project General Applications Beta Conf…" at bounding box center [305, 169] width 611 height 338
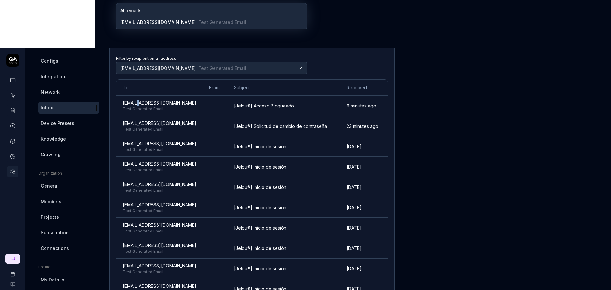
click at [289, 18] on body "Home / Settings Home / Settings Settings Project General Applications Beta Conf…" at bounding box center [305, 169] width 611 height 338
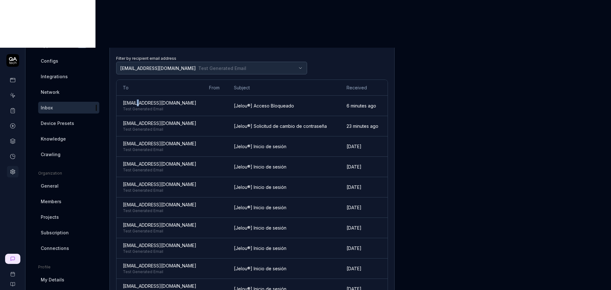
click at [300, 21] on body "Home / Settings Home / Settings Settings Project General Applications Beta Conf…" at bounding box center [305, 169] width 611 height 338
click at [299, 54] on div "Filter by recipient email address toad8105-madella-cqx09w@qatech.email Test Gen…" at bounding box center [211, 64] width 191 height 20
click at [301, 20] on body "Home / Settings Home / Settings Settings Project General Applications Beta Conf…" at bounding box center [305, 169] width 611 height 338
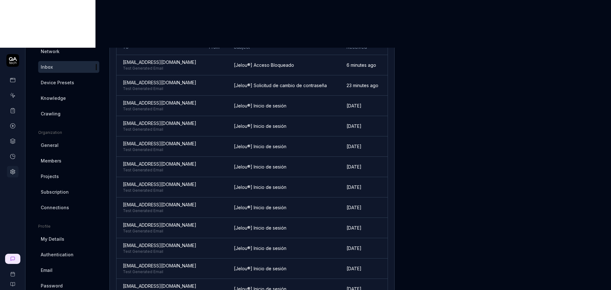
scroll to position [81, 0]
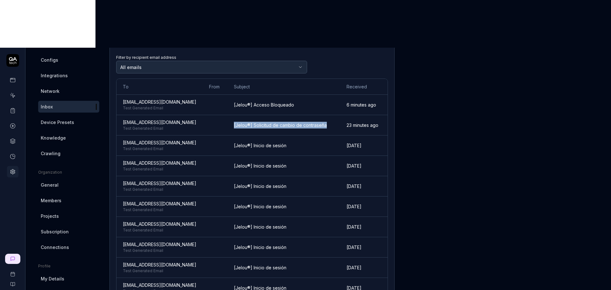
drag, startPoint x: 272, startPoint y: 85, endPoint x: 247, endPoint y: 75, distance: 27.5
click at [247, 115] on td "[Jelou®] Solicitud de cambio de contraseña" at bounding box center [284, 125] width 113 height 20
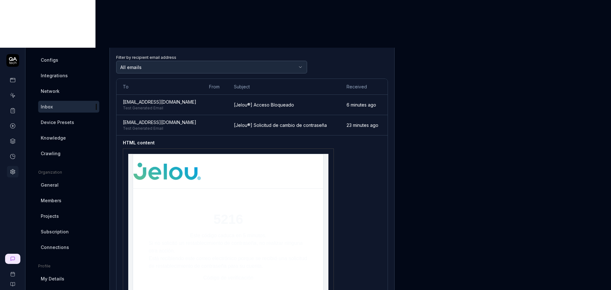
click at [169, 119] on span "[EMAIL_ADDRESS][DOMAIN_NAME]" at bounding box center [160, 122] width 74 height 7
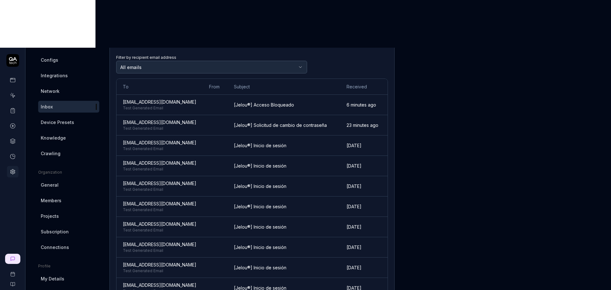
click at [264, 102] on div "[Jelou®] Acceso Bloqueado" at bounding box center [284, 105] width 100 height 7
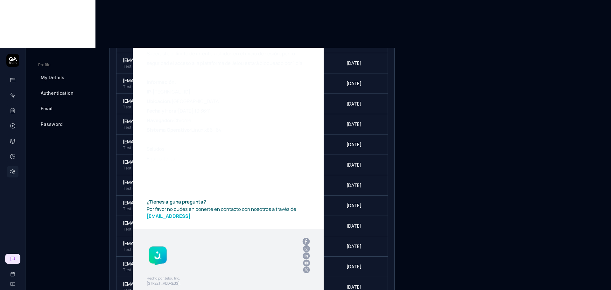
scroll to position [319, 0]
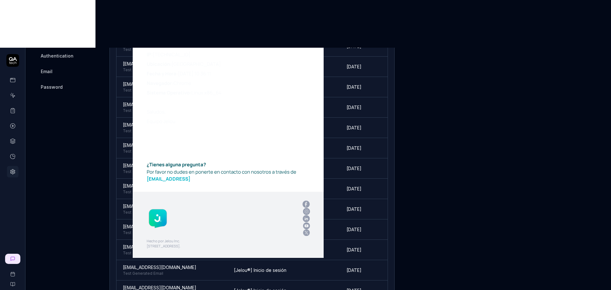
click at [157, 207] on img at bounding box center [158, 218] width 22 height 22
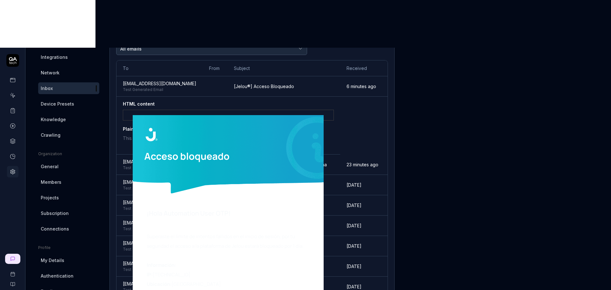
scroll to position [1, 0]
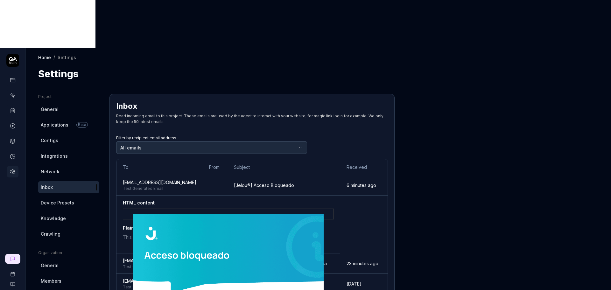
click at [347, 48] on div "Home / Settings Home / Settings Settings" at bounding box center [317, 64] width 585 height 33
click at [301, 101] on body "Home / Settings Home / Settings Settings Project General Applications Beta Conf…" at bounding box center [305, 169] width 611 height 338
click at [361, 64] on html "Home / Settings Home / Settings Settings Project General Applications Beta Conf…" at bounding box center [305, 169] width 611 height 338
click at [361, 101] on div "Inbox" at bounding box center [252, 106] width 272 height 11
click at [244, 54] on div "Home / Settings" at bounding box center [318, 57] width 560 height 6
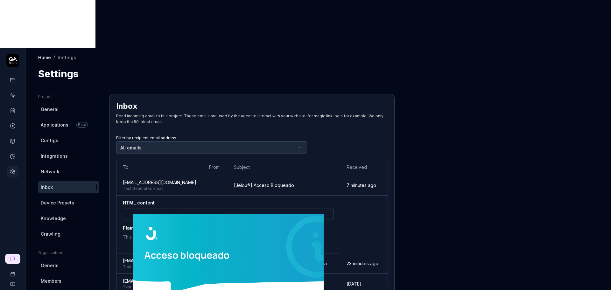
click at [183, 179] on span "[EMAIL_ADDRESS][DOMAIN_NAME]" at bounding box center [160, 182] width 74 height 7
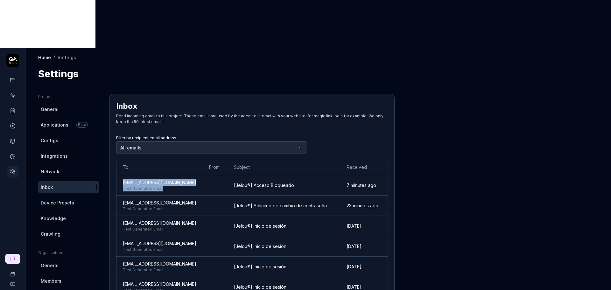
drag, startPoint x: 221, startPoint y: 137, endPoint x: 122, endPoint y: 132, distance: 99.1
click at [122, 175] on tr "toad8105-madella-cqx09w@qatech.email Test Generated Email [Jelou®] Acceso Bloqu…" at bounding box center [251, 185] width 271 height 20
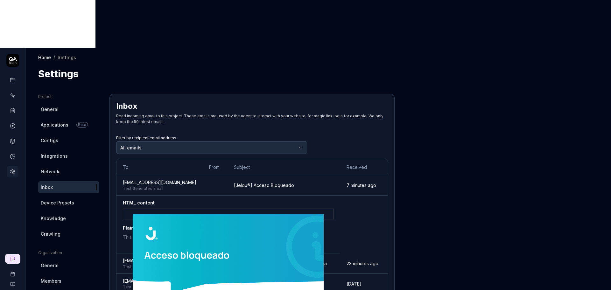
click at [228, 175] on td at bounding box center [215, 185] width 25 height 20
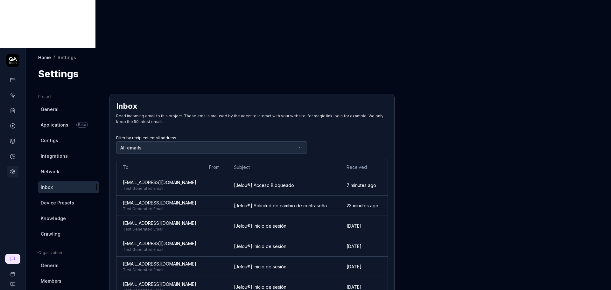
copy span "[EMAIL_ADDRESS][DOMAIN_NAME]"
drag, startPoint x: 215, startPoint y: 133, endPoint x: 123, endPoint y: 136, distance: 92.0
click at [123, 175] on td "toad8105-madella-cqx09w@qatech.email Test Generated Email" at bounding box center [159, 185] width 86 height 20
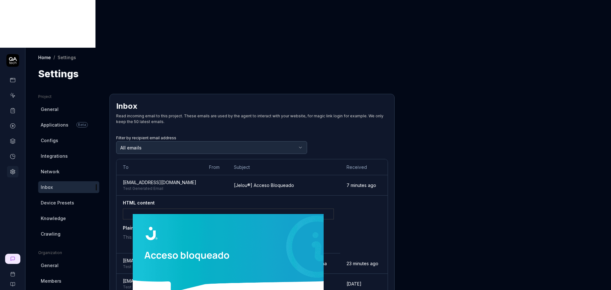
click at [123, 179] on span "[EMAIL_ADDRESS][DOMAIN_NAME]" at bounding box center [160, 182] width 74 height 7
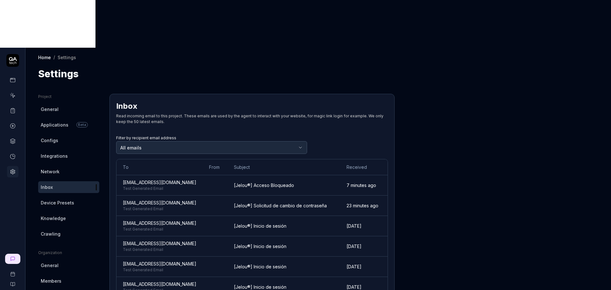
drag, startPoint x: 355, startPoint y: 139, endPoint x: 554, endPoint y: 161, distance: 200.4
drag, startPoint x: 473, startPoint y: 148, endPoint x: 424, endPoint y: 285, distance: 145.9
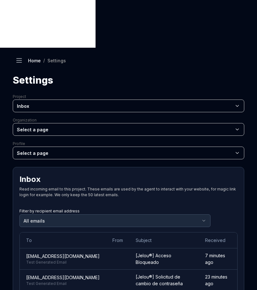
click at [190, 249] on td "[Jelou®] Acceso Bloqueado" at bounding box center [163, 259] width 69 height 21
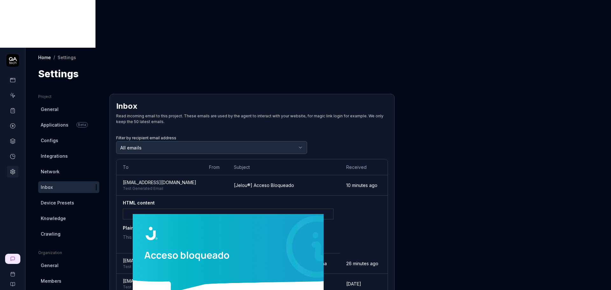
click at [52, 184] on span "Inbox" at bounding box center [47, 187] width 12 height 7
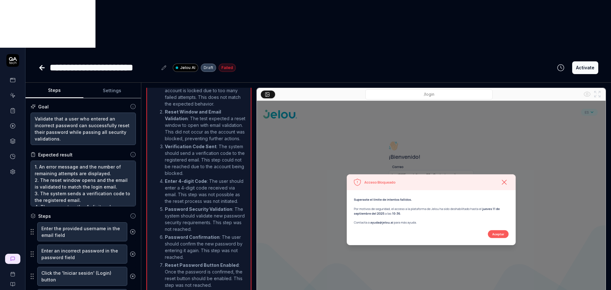
scroll to position [271, 0]
click at [142, 83] on div "Steps Settings Goal Validate that a user who entered an incorrect password can …" at bounding box center [317, 210] width 585 height 255
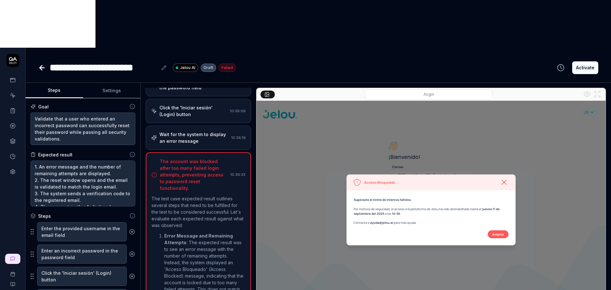
scroll to position [0, 0]
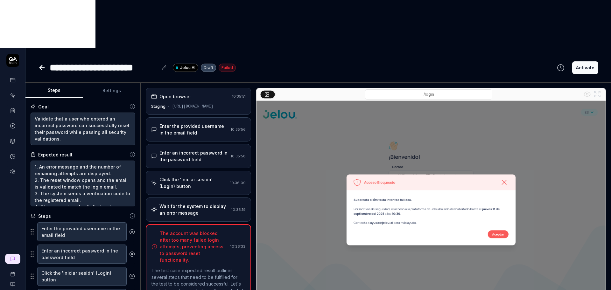
scroll to position [21, 0]
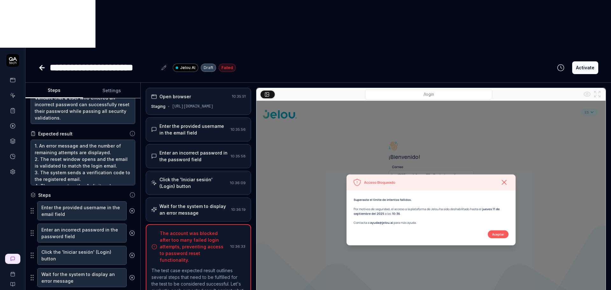
type textarea "*"
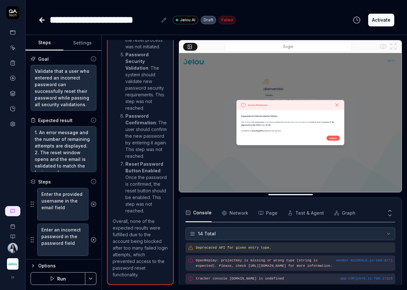
scroll to position [192, 0]
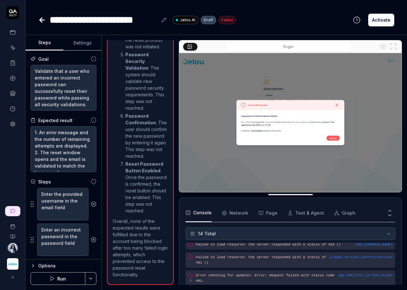
click at [69, 280] on button "Run" at bounding box center [58, 278] width 55 height 13
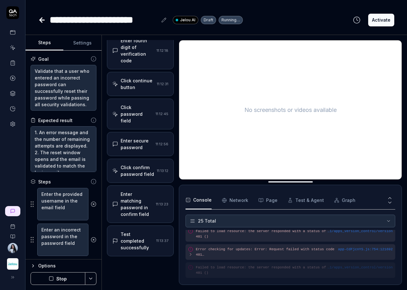
scroll to position [498, 0]
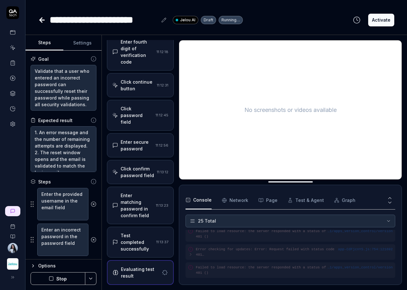
click at [125, 245] on div "Test completed successfully" at bounding box center [137, 242] width 33 height 20
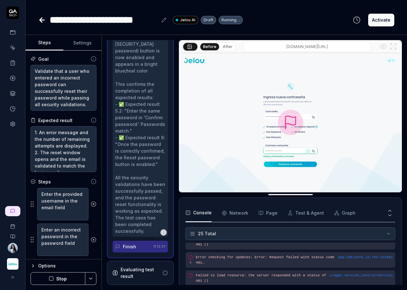
scroll to position [850, 0]
click at [353, 172] on img at bounding box center [290, 122] width 222 height 139
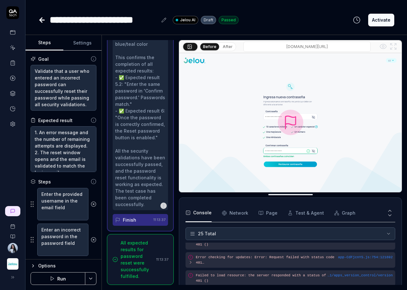
scroll to position [910, 0]
click at [62, 92] on textarea "Validate that a user who entered an incorrect password can successfully reset t…" at bounding box center [64, 88] width 66 height 46
click at [59, 158] on textarea "1. An error message and the number of remaining attempts are displayed. 2. The …" at bounding box center [64, 149] width 66 height 46
click at [382, 173] on img at bounding box center [290, 122] width 222 height 139
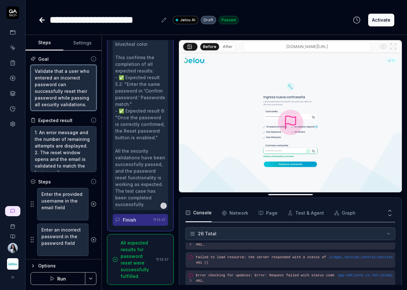
click at [60, 85] on textarea "Validate that a user who entered an incorrect password can successfully reset t…" at bounding box center [64, 88] width 66 height 46
click at [86, 42] on button "Settings" at bounding box center [82, 42] width 38 height 15
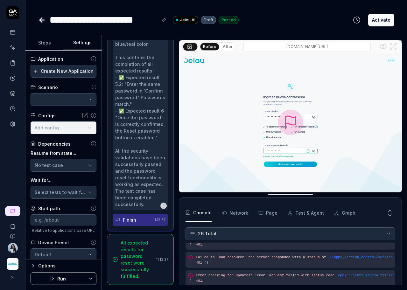
type textarea "*"
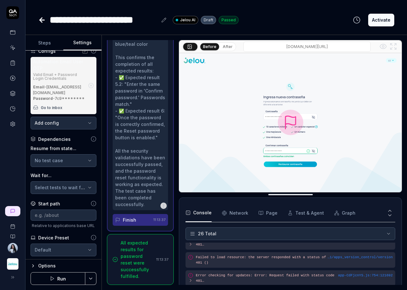
scroll to position [97, 0]
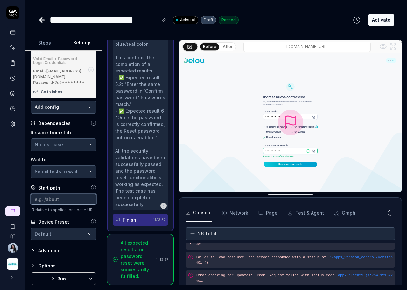
click at [49, 196] on input at bounding box center [64, 199] width 66 height 11
paste input "[URL][DOMAIN_NAME]"
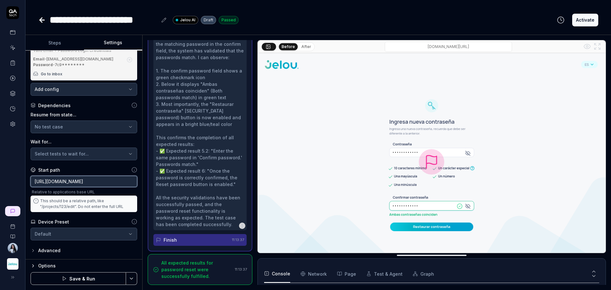
scroll to position [347, 0]
drag, startPoint x: 83, startPoint y: 184, endPoint x: 6, endPoint y: 184, distance: 76.7
click at [6, 184] on div "**********" at bounding box center [305, 145] width 611 height 290
click at [80, 186] on input "[URL][DOMAIN_NAME]" at bounding box center [84, 181] width 107 height 11
drag, startPoint x: 81, startPoint y: 186, endPoint x: 12, endPoint y: 186, distance: 69.0
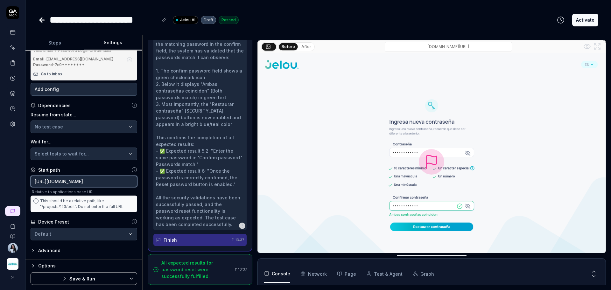
click at [12, 186] on div "**********" at bounding box center [305, 145] width 611 height 290
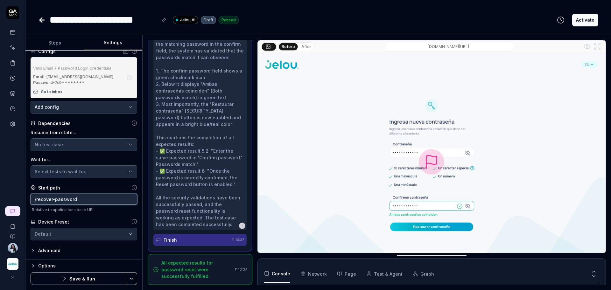
type input "/recover-password"
click at [103, 214] on div "**********" at bounding box center [83, 155] width 117 height 209
click at [134, 278] on html "**********" at bounding box center [305, 169] width 611 height 338
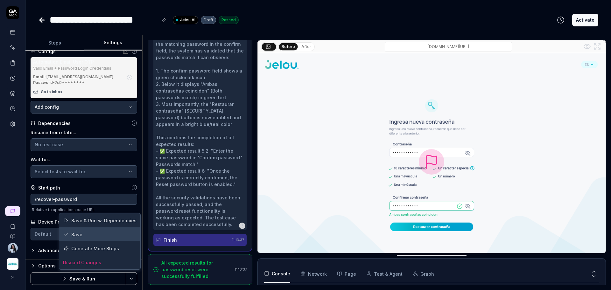
click at [90, 235] on div "Save" at bounding box center [99, 235] width 81 height 14
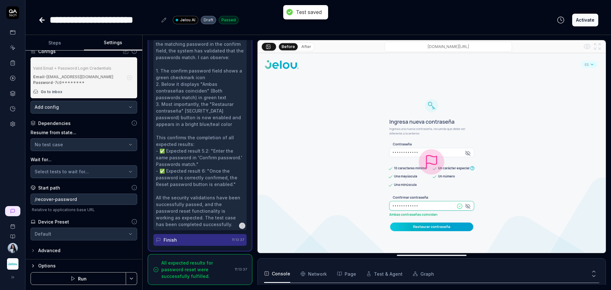
click at [133, 280] on html "**********" at bounding box center [305, 169] width 611 height 338
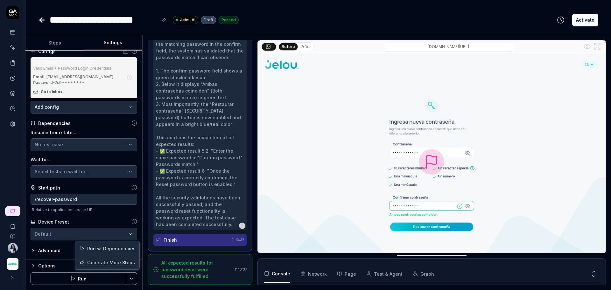
click at [133, 280] on html "**********" at bounding box center [305, 169] width 611 height 338
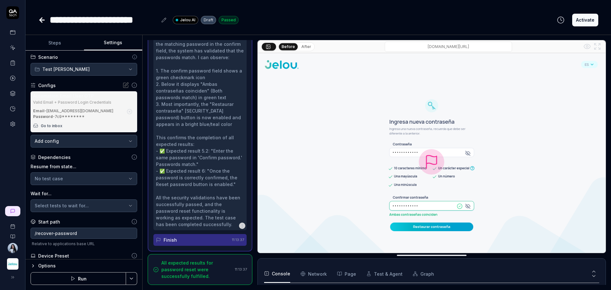
click at [82, 282] on button "Run" at bounding box center [78, 278] width 95 height 13
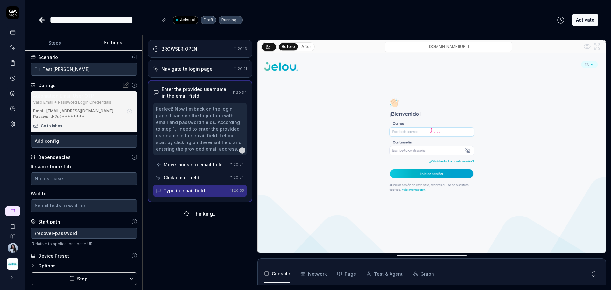
scroll to position [99, 0]
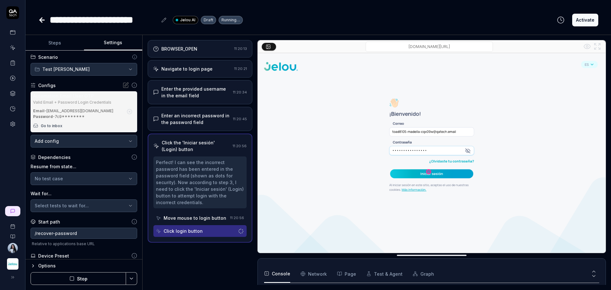
click at [103, 279] on button "Stop" at bounding box center [78, 278] width 95 height 13
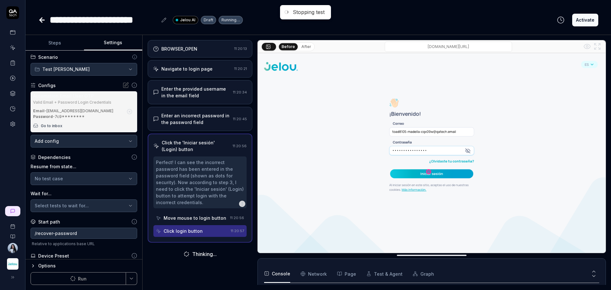
scroll to position [111, 0]
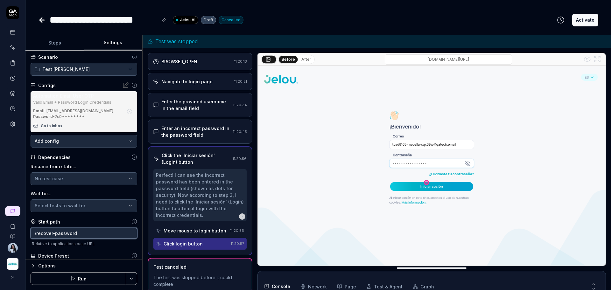
click at [77, 239] on input "/recover-password" at bounding box center [84, 233] width 107 height 11
click at [128, 21] on div "**********" at bounding box center [104, 20] width 108 height 14
click at [158, 21] on div "**********" at bounding box center [109, 20] width 118 height 14
drag, startPoint x: 156, startPoint y: 20, endPoint x: 65, endPoint y: 21, distance: 91.0
click at [65, 21] on div "**********" at bounding box center [104, 20] width 108 height 14
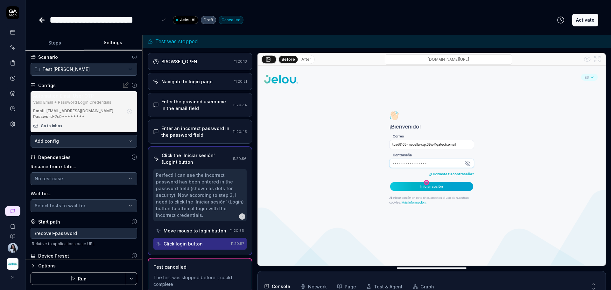
click at [287, 26] on div "**********" at bounding box center [318, 20] width 560 height 14
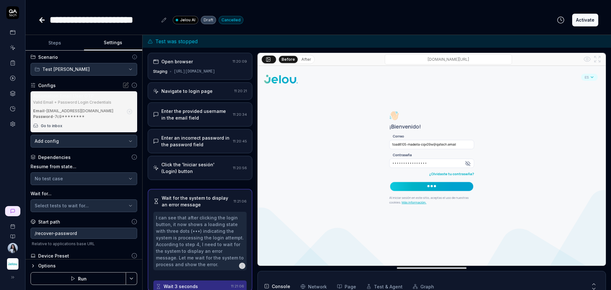
scroll to position [1, 0]
